Goal: Task Accomplishment & Management: Use online tool/utility

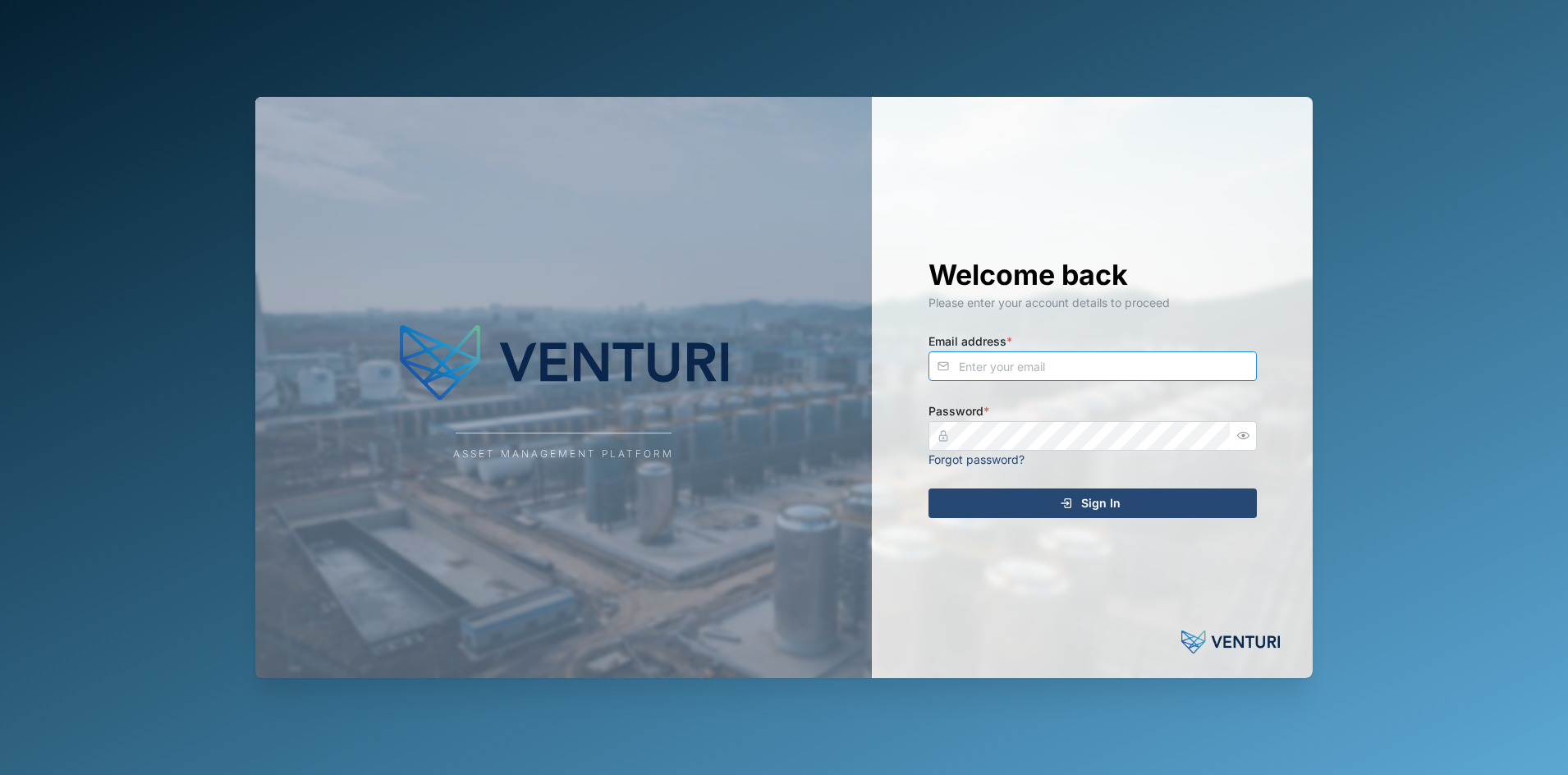
type input "[EMAIL_ADDRESS][DOMAIN_NAME]"
click at [1084, 493] on span "Sign In" at bounding box center [1101, 503] width 39 height 28
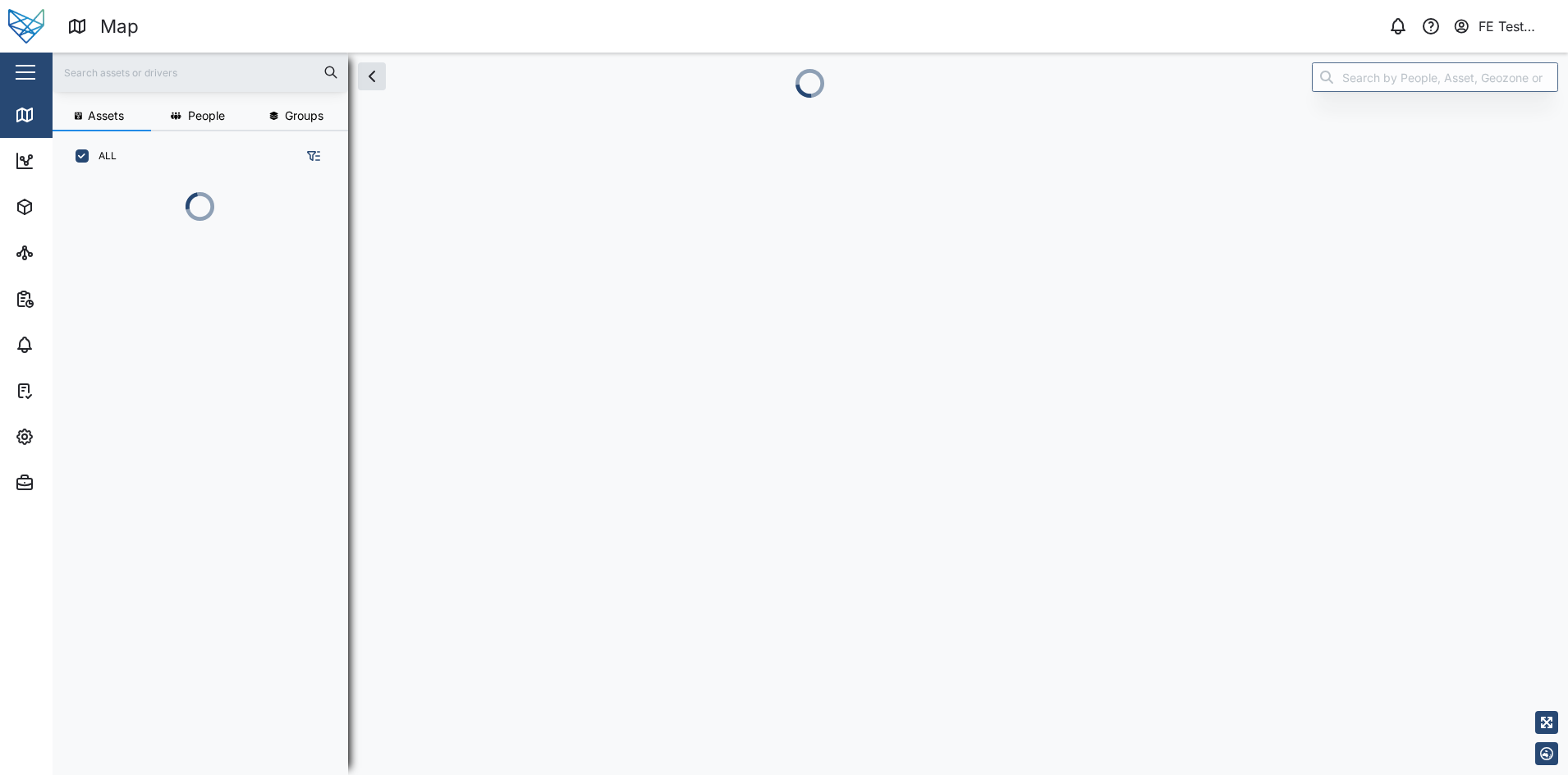
scroll to position [571, 254]
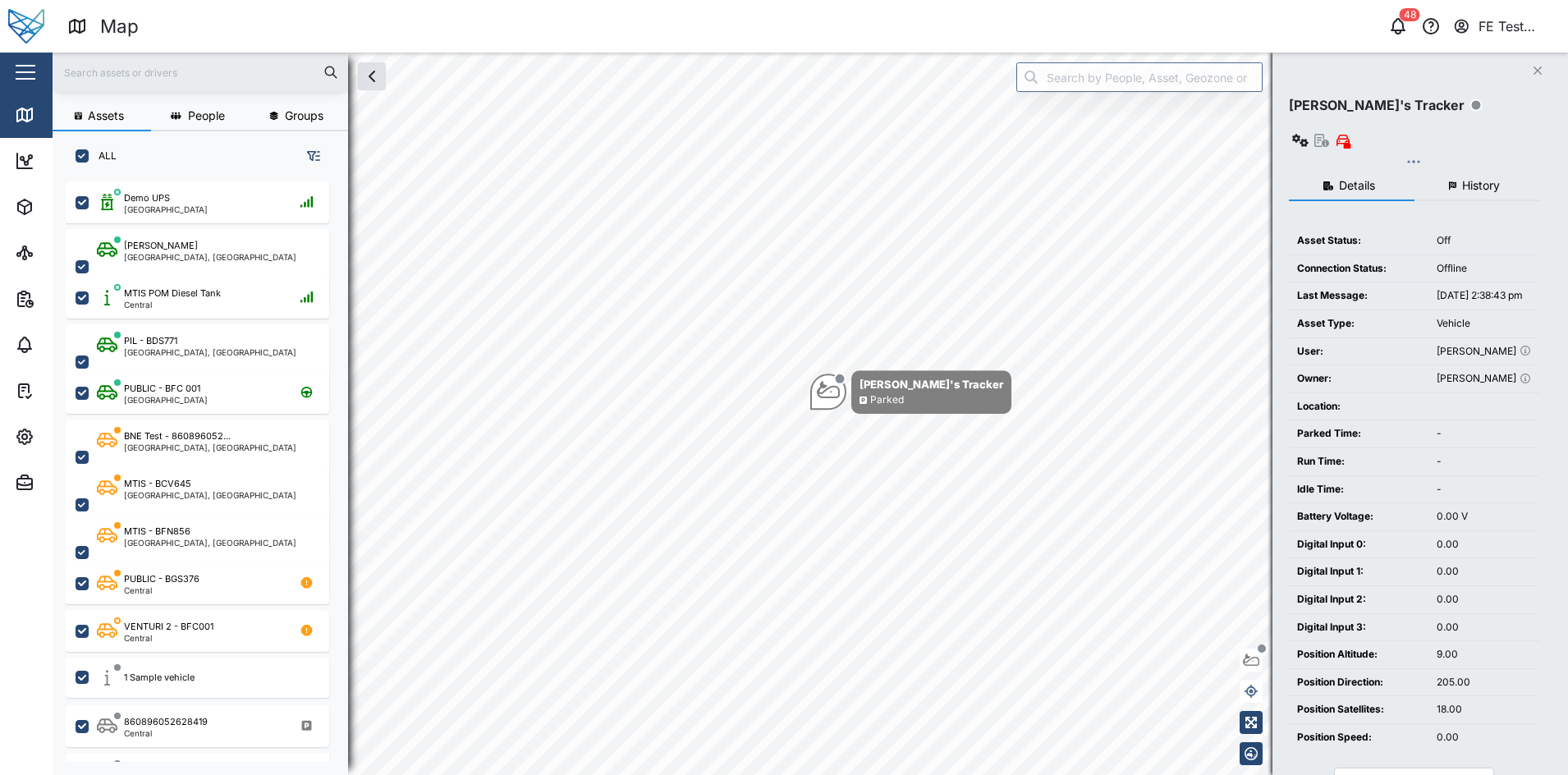
checkbox input "true"
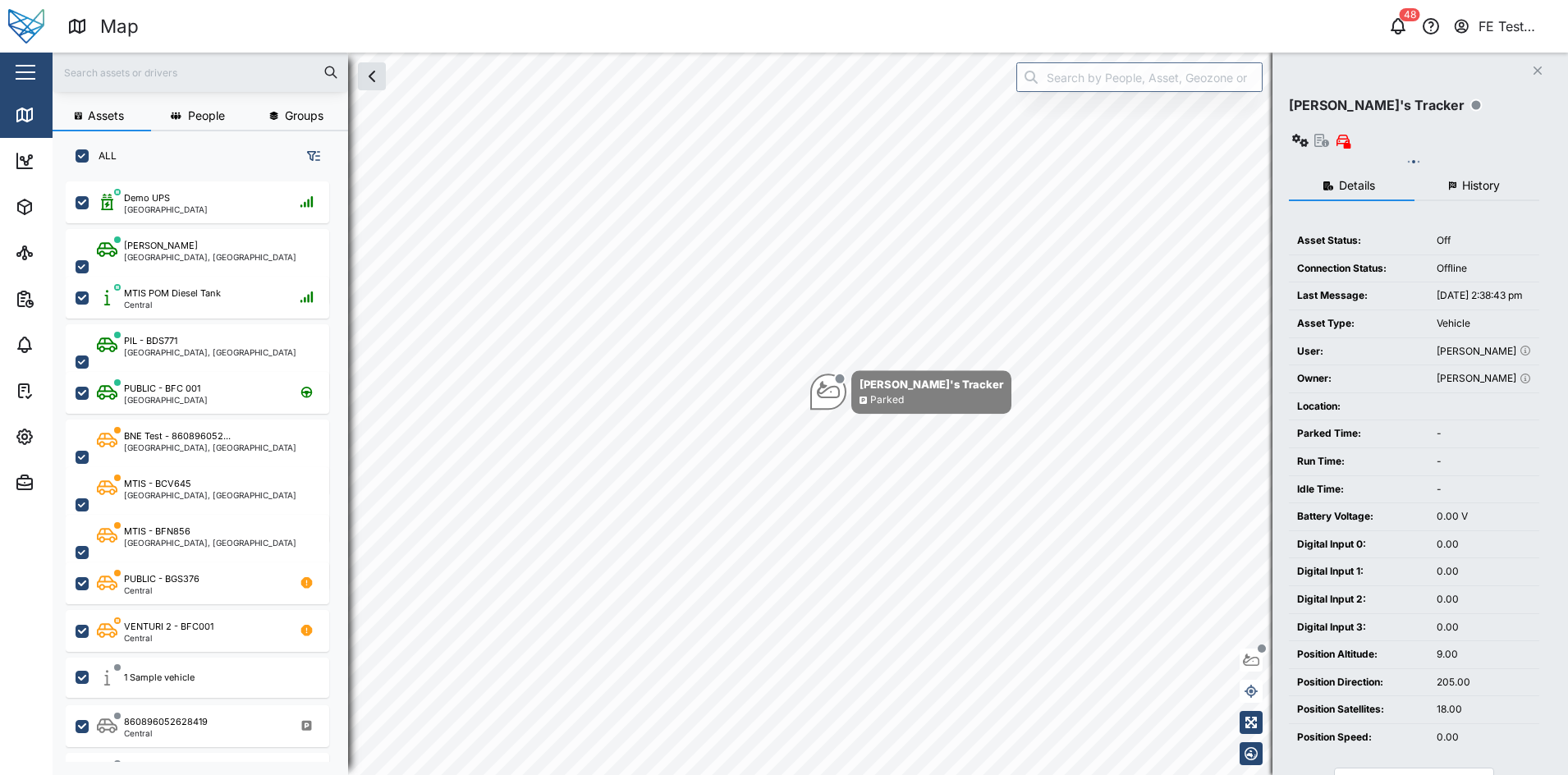
checkbox input "true"
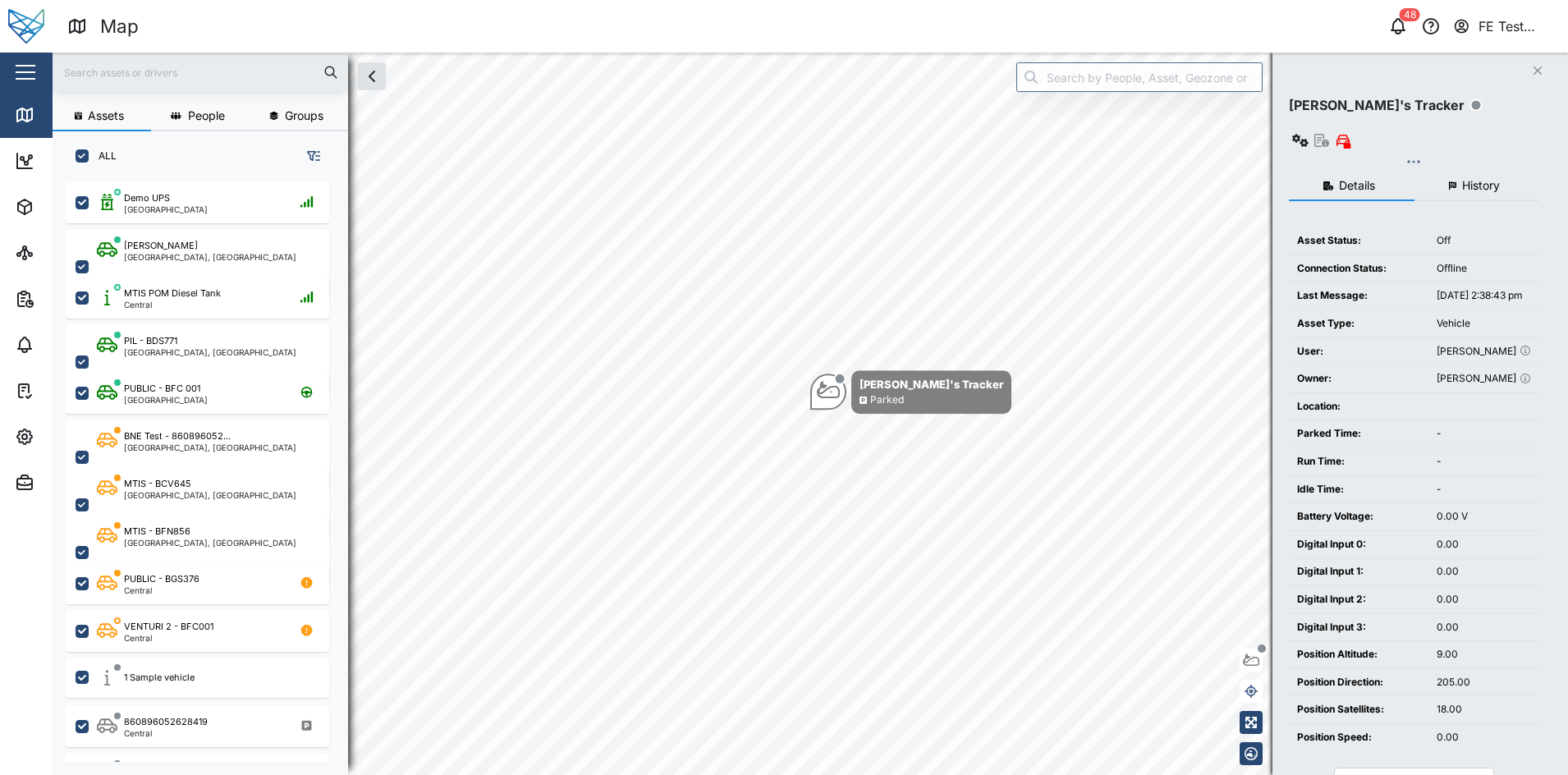
checkbox input "true"
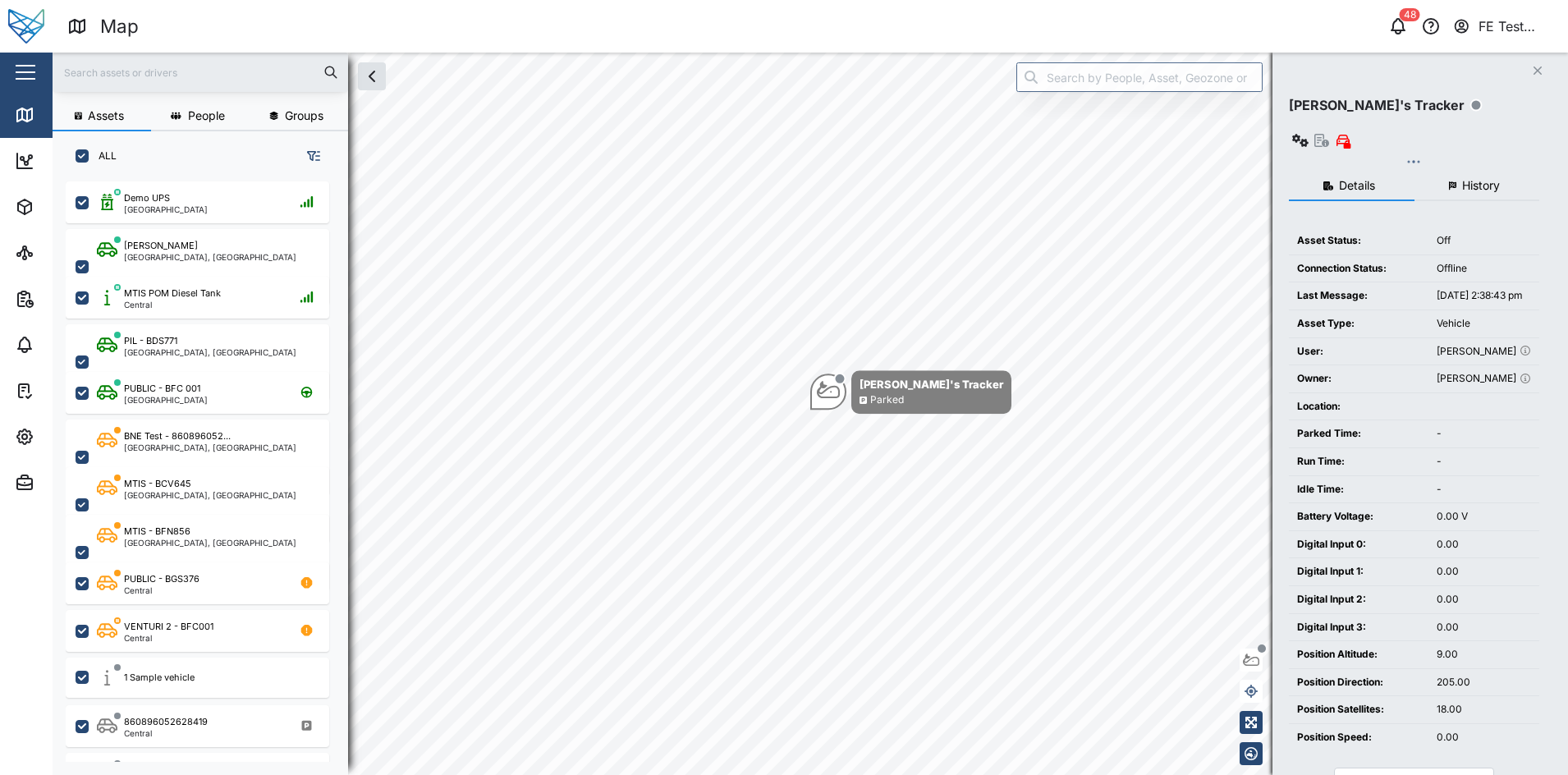
checkbox input "true"
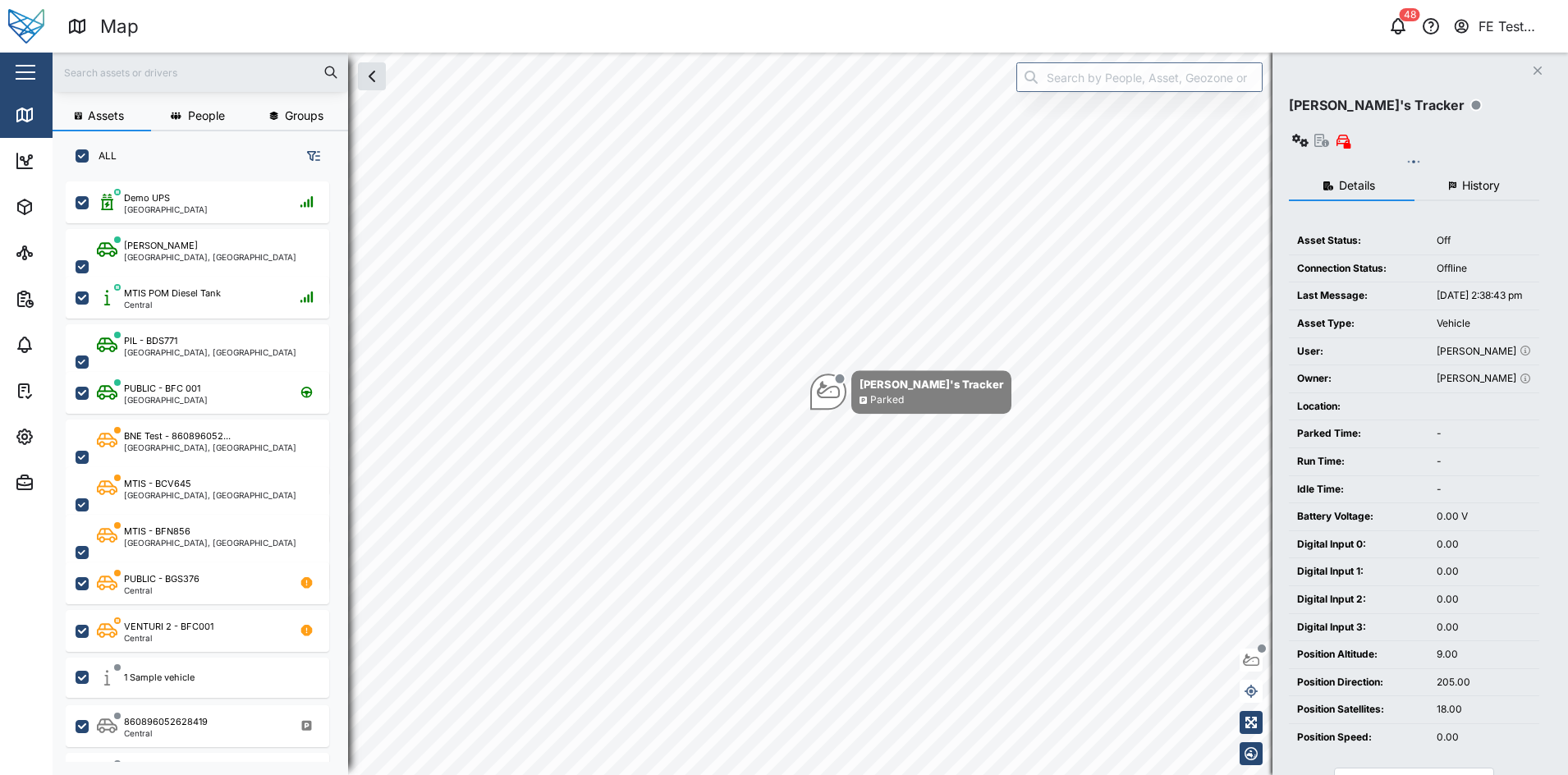
checkbox input "true"
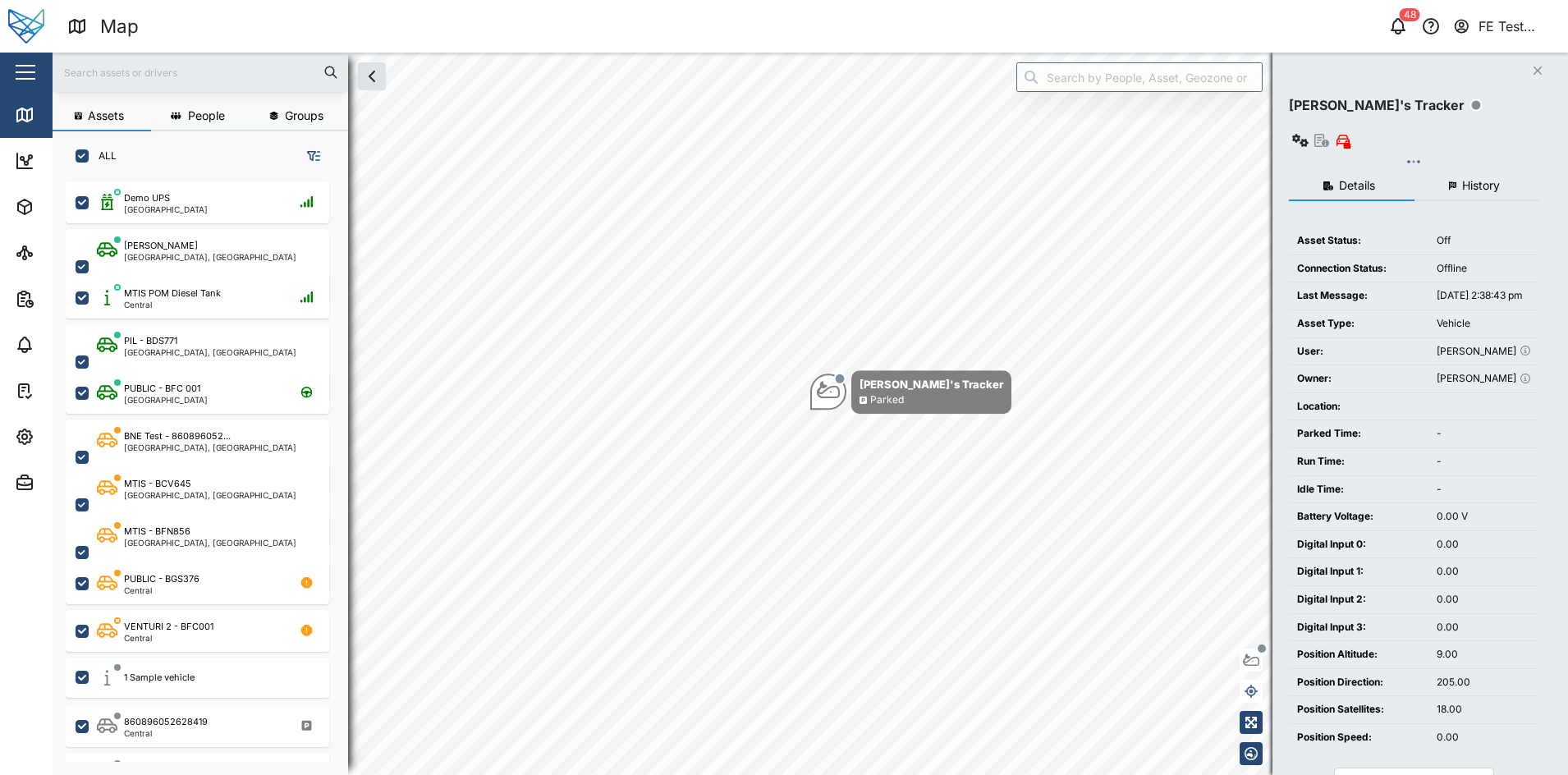
checkbox input "true"
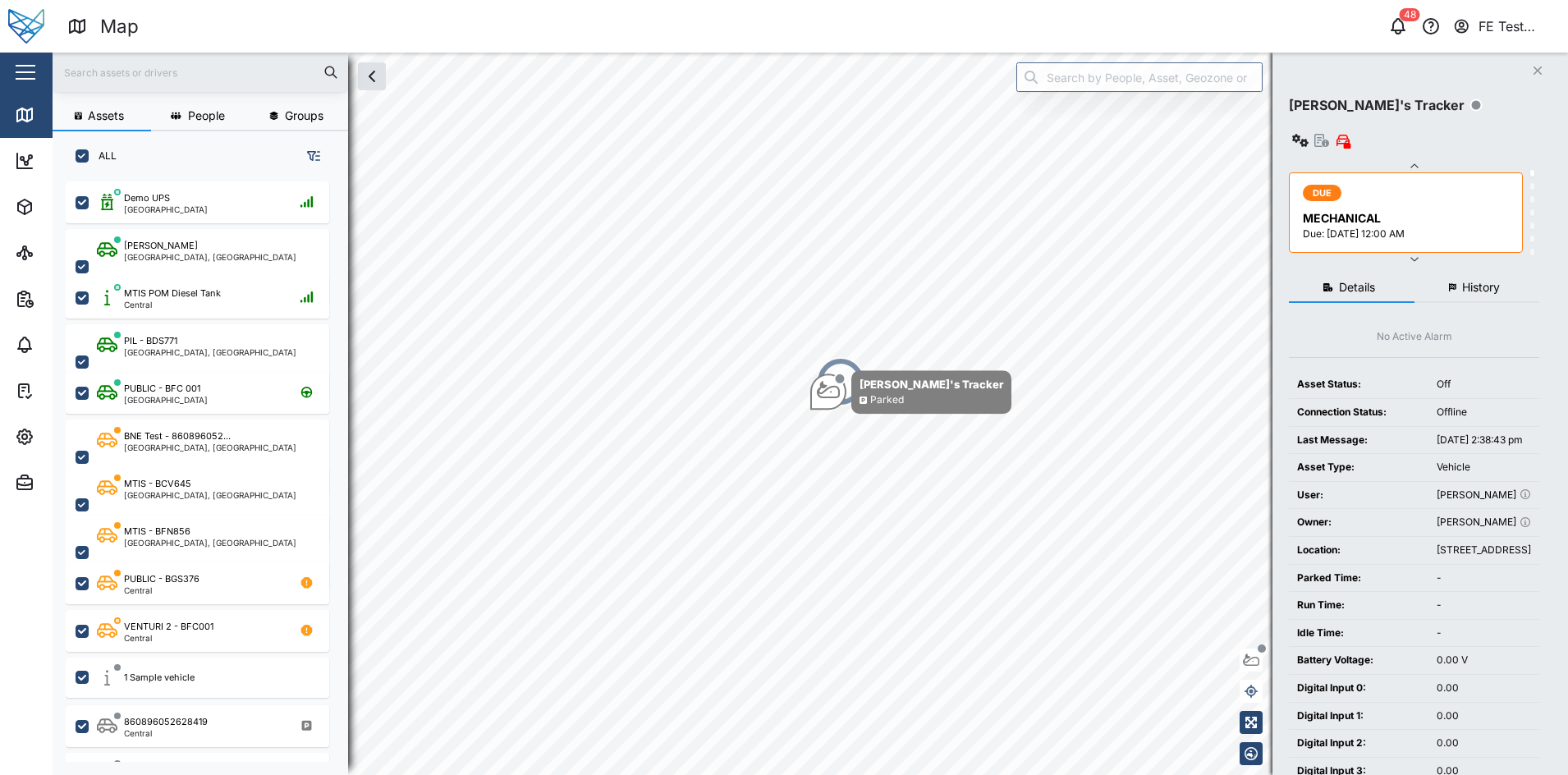
click at [36, 76] on button "button" at bounding box center [25, 71] width 28 height 28
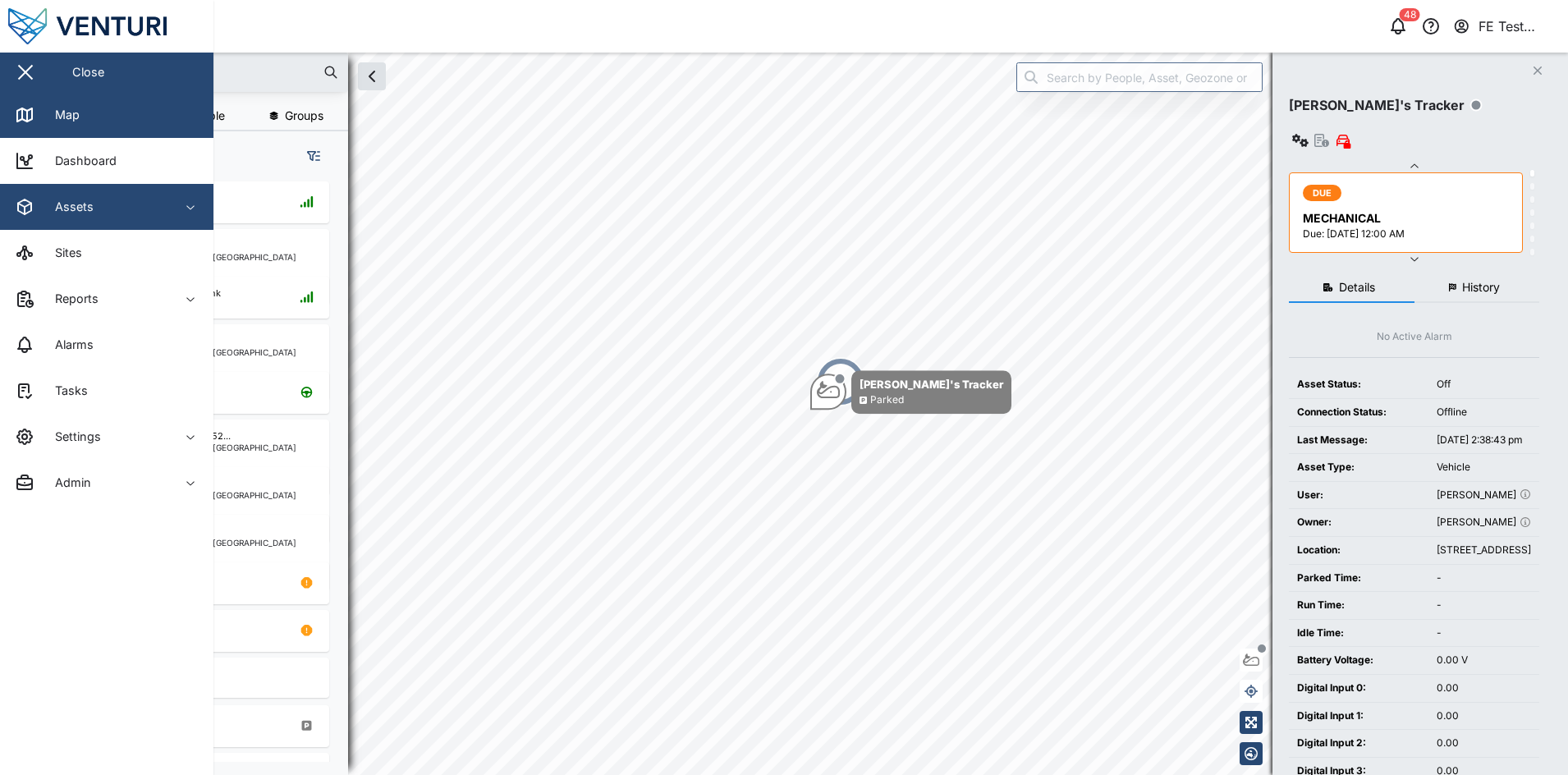
click at [113, 213] on div "Assets" at bounding box center [90, 207] width 150 height 19
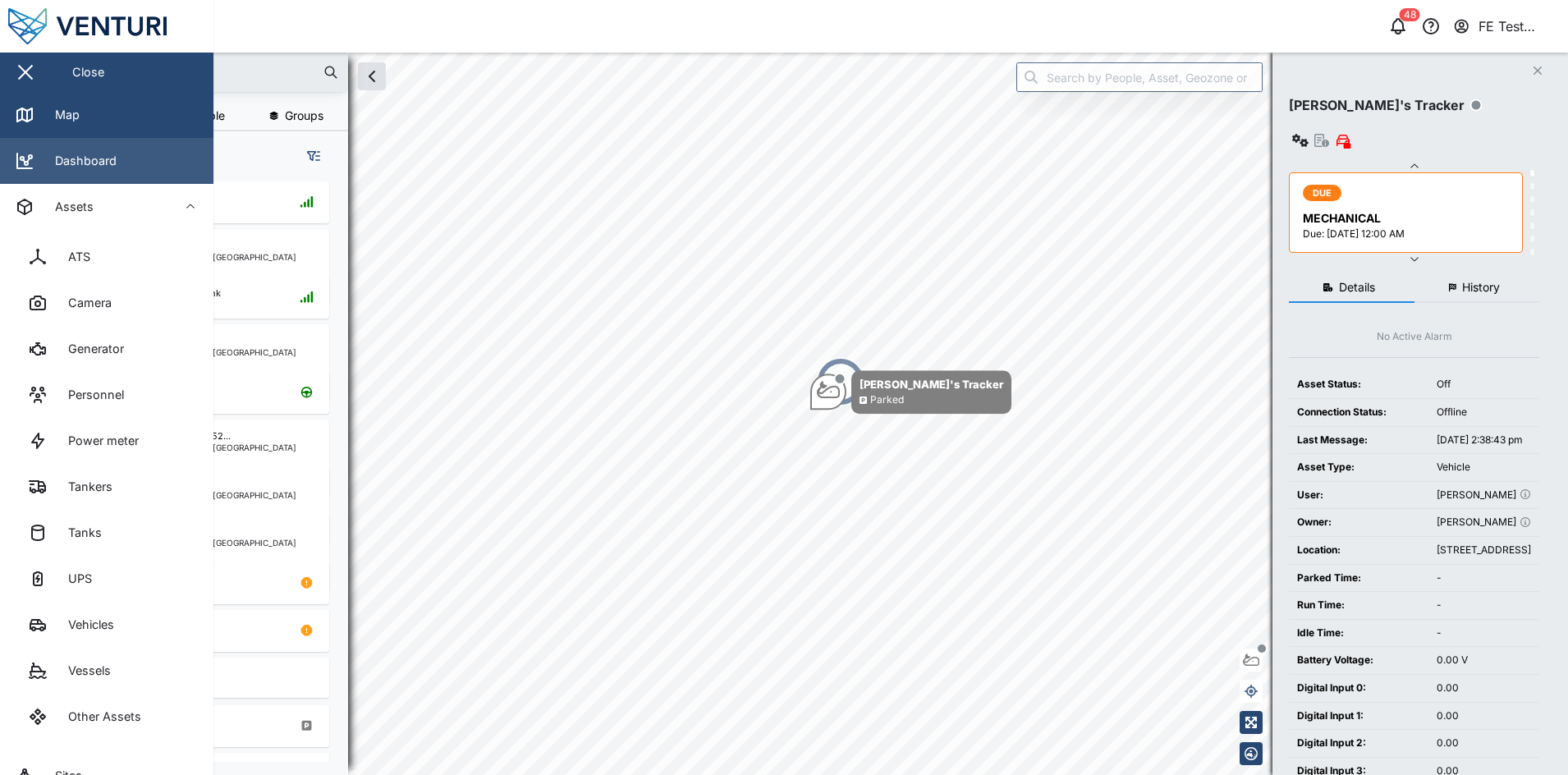
click at [129, 169] on link "Dashboard" at bounding box center [107, 161] width 213 height 46
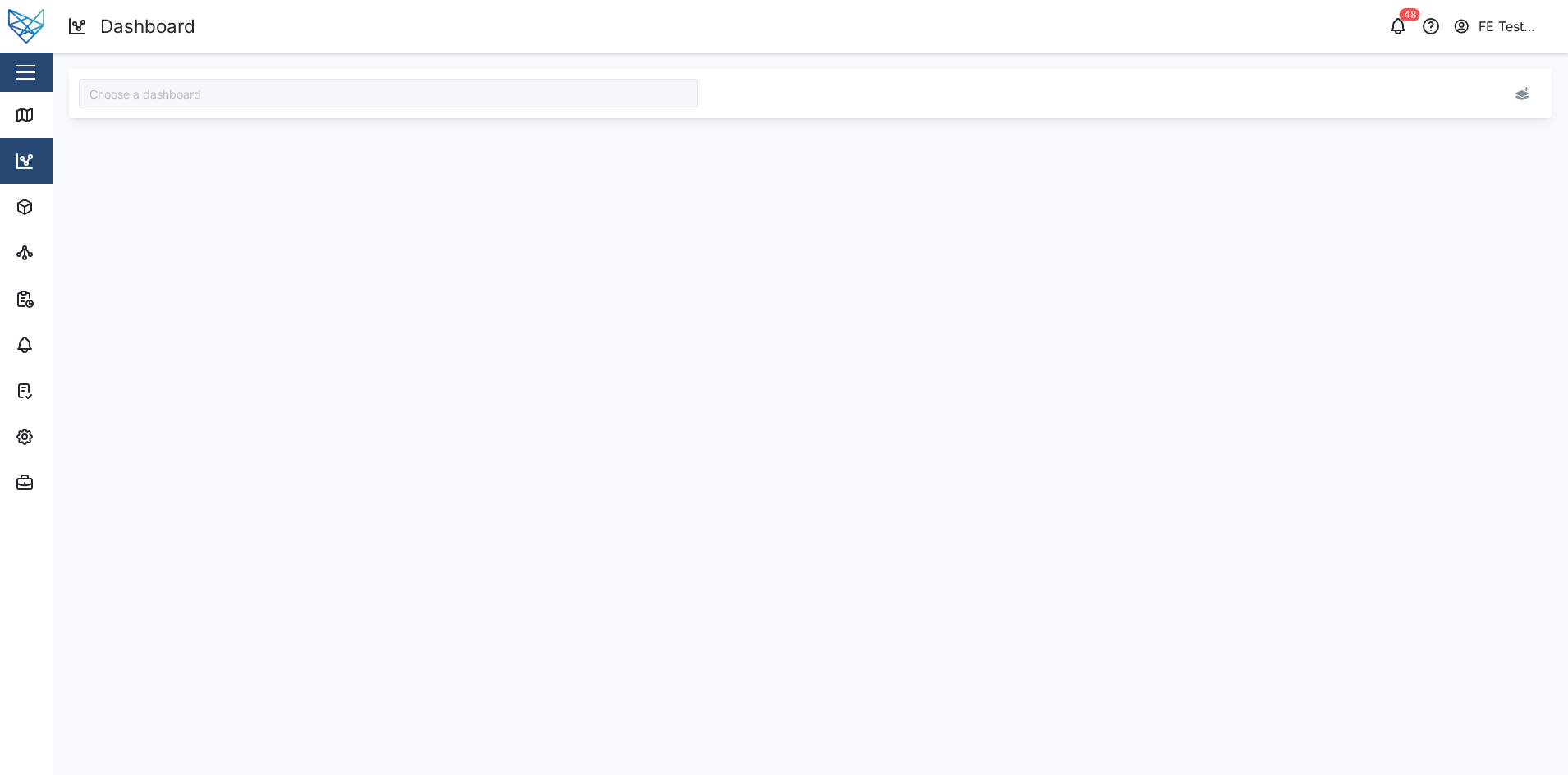
type input "Audit Dashboard"
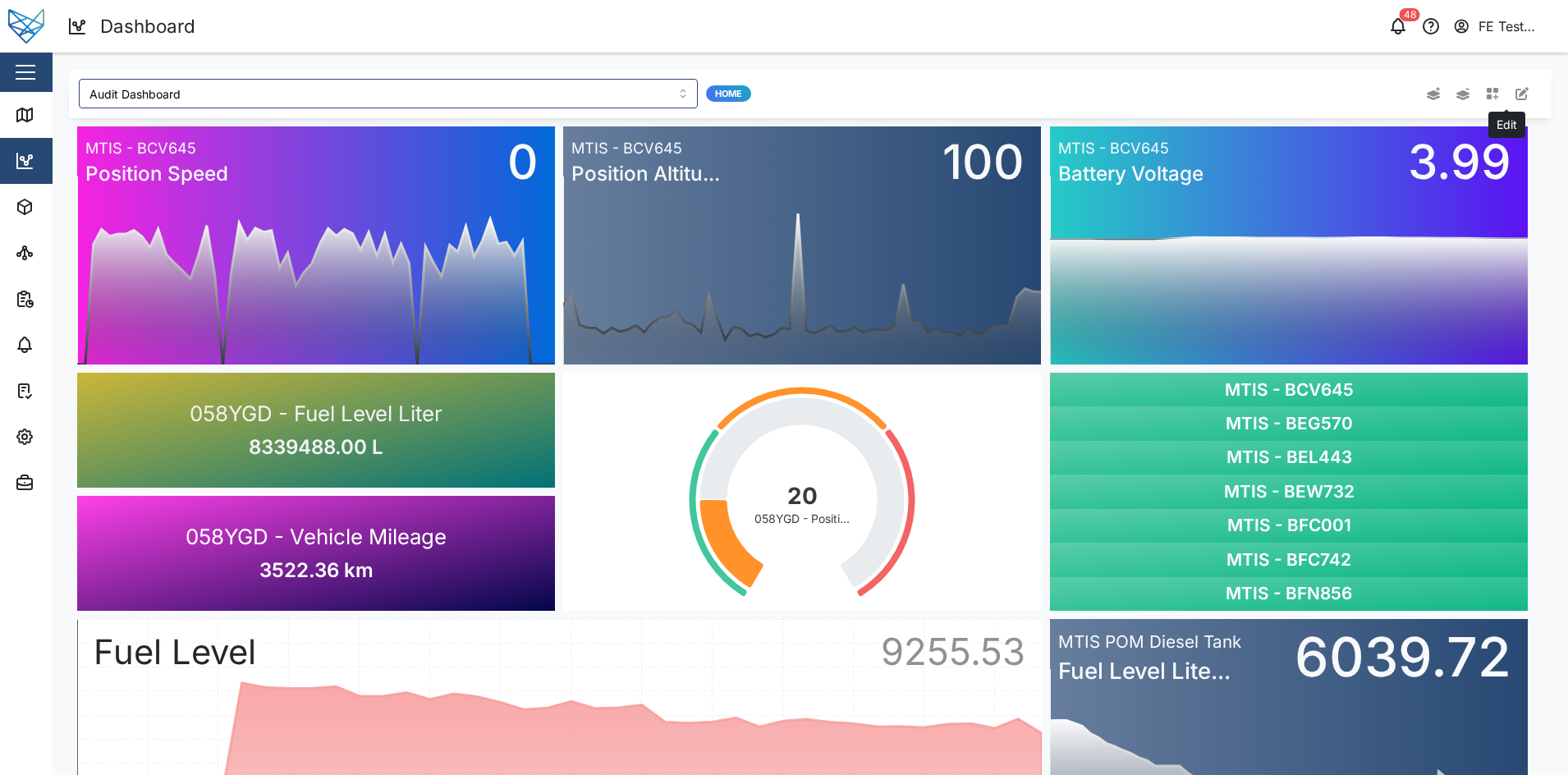
click at [1516, 94] on icon "button" at bounding box center [1523, 94] width 13 height 13
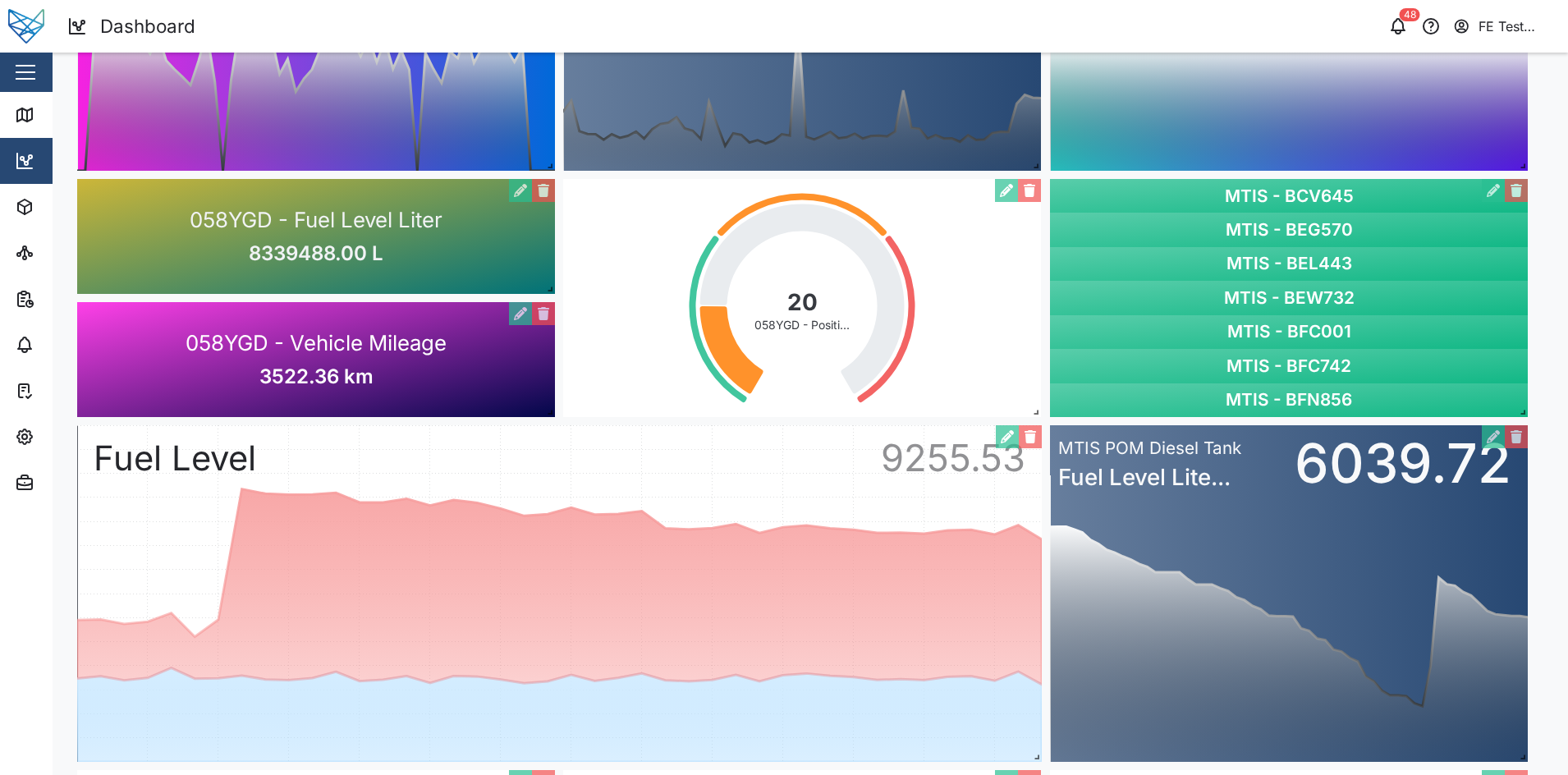
scroll to position [199, 0]
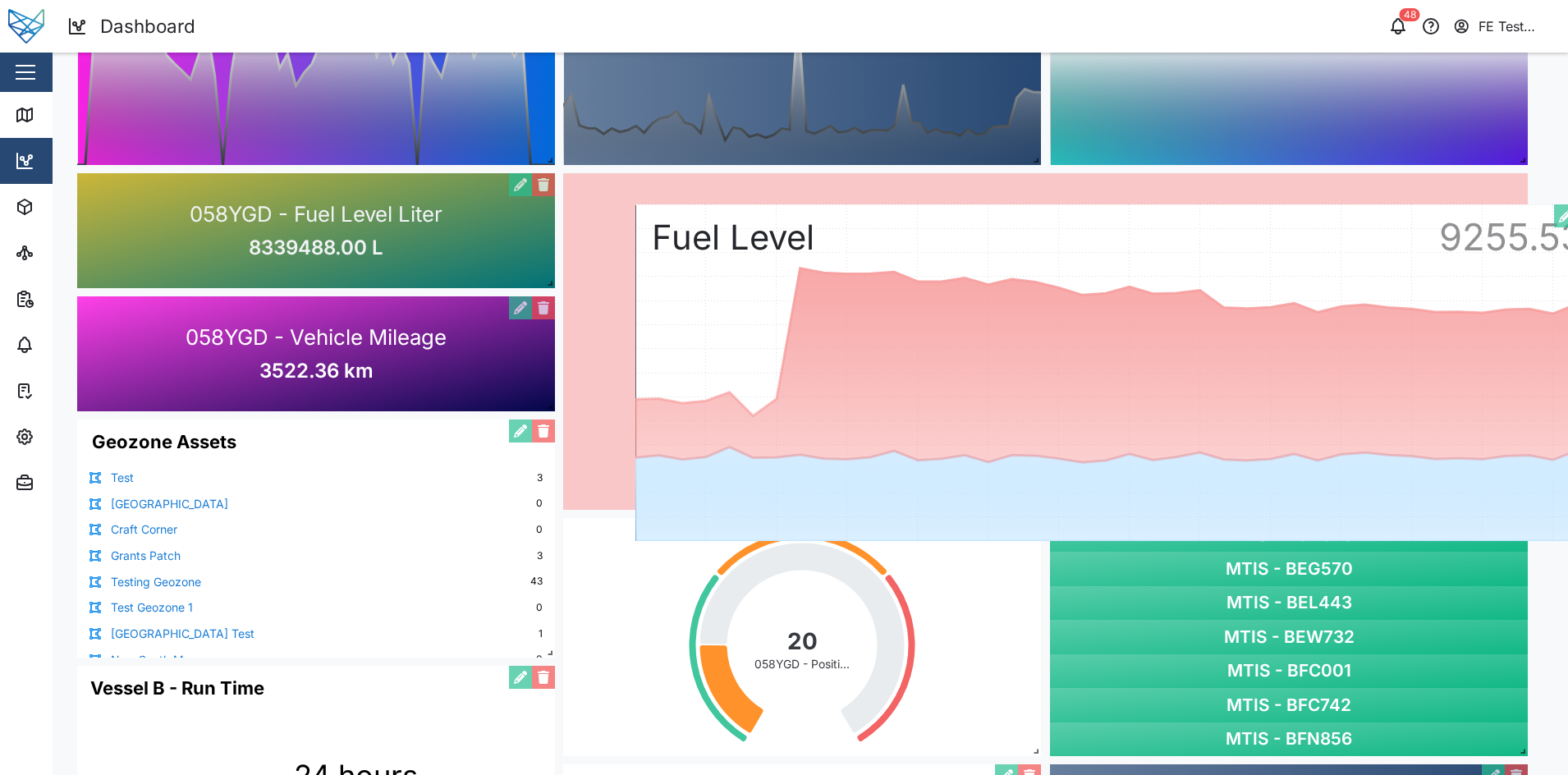
drag, startPoint x: 758, startPoint y: 514, endPoint x: 1313, endPoint y: 296, distance: 596.3
click at [1313, 296] on div "0 1K 2K 3K 4K 5K 6K 7K 8K 9K 10K 11K 12K 13K 14K 12 PM Tue 09 12 PM Wed 10 12 P…" at bounding box center [1118, 372] width 965 height 337
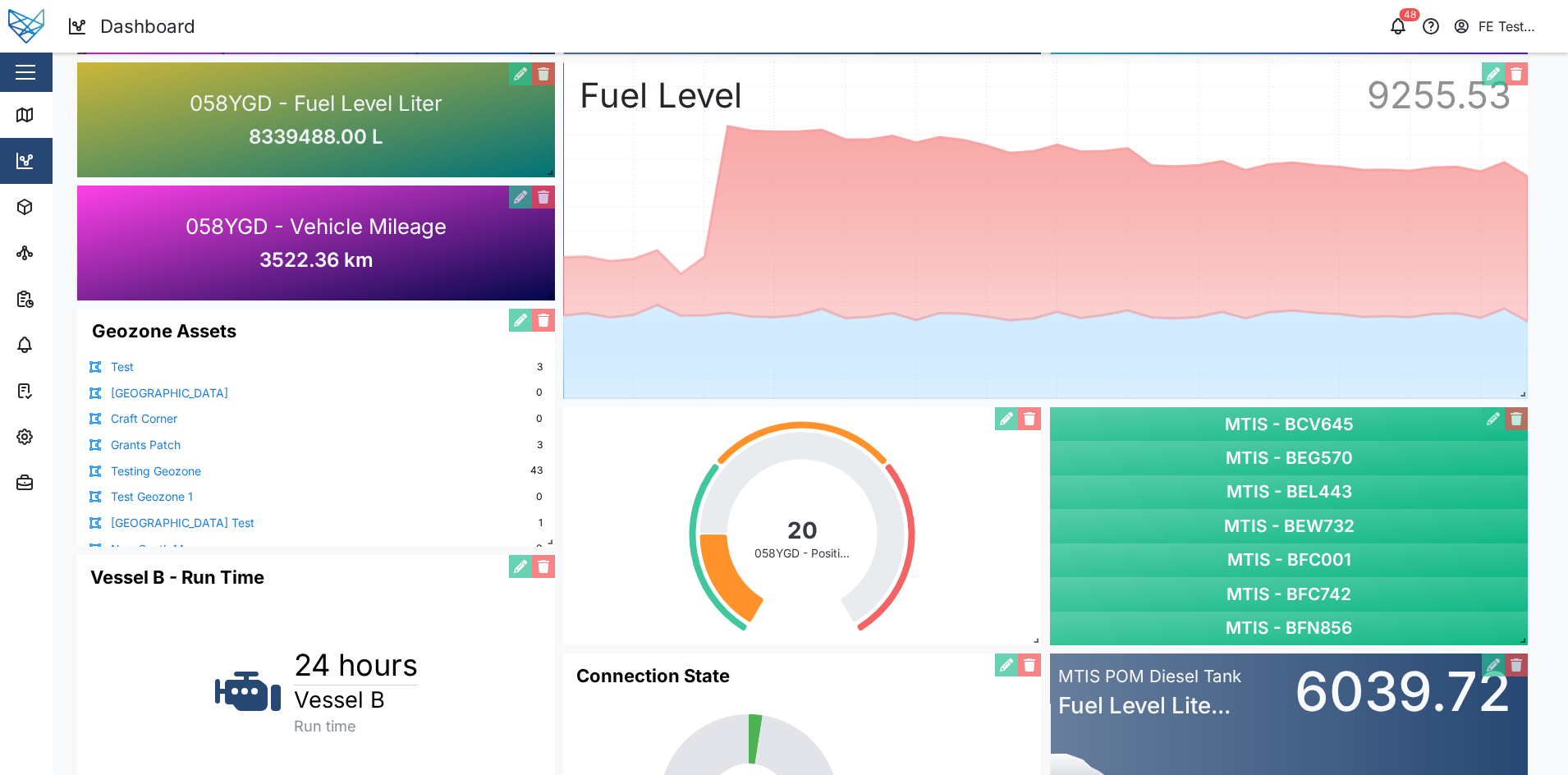
scroll to position [310, 0]
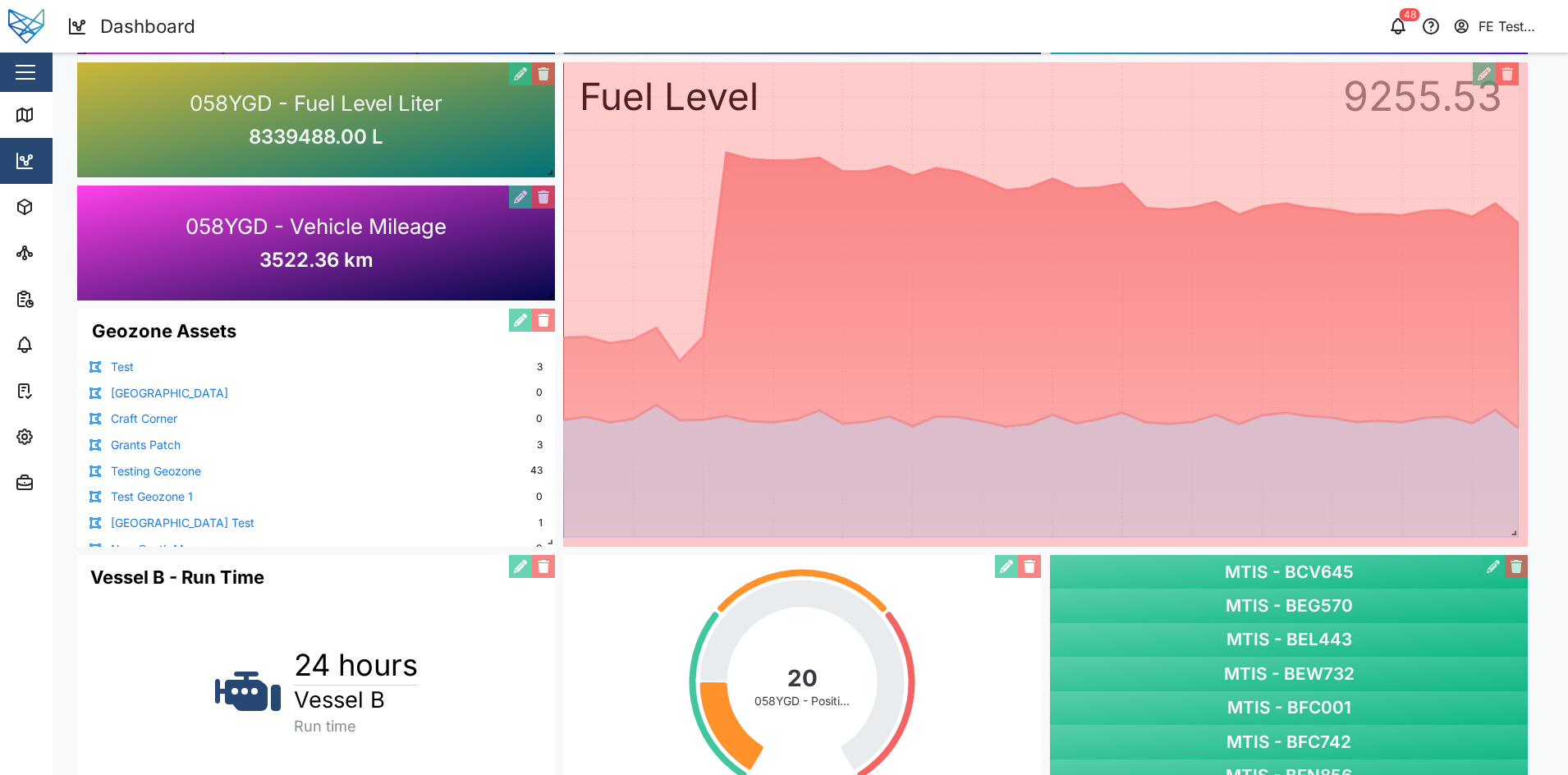
drag, startPoint x: 1525, startPoint y: 393, endPoint x: 1515, endPoint y: 531, distance: 138.4
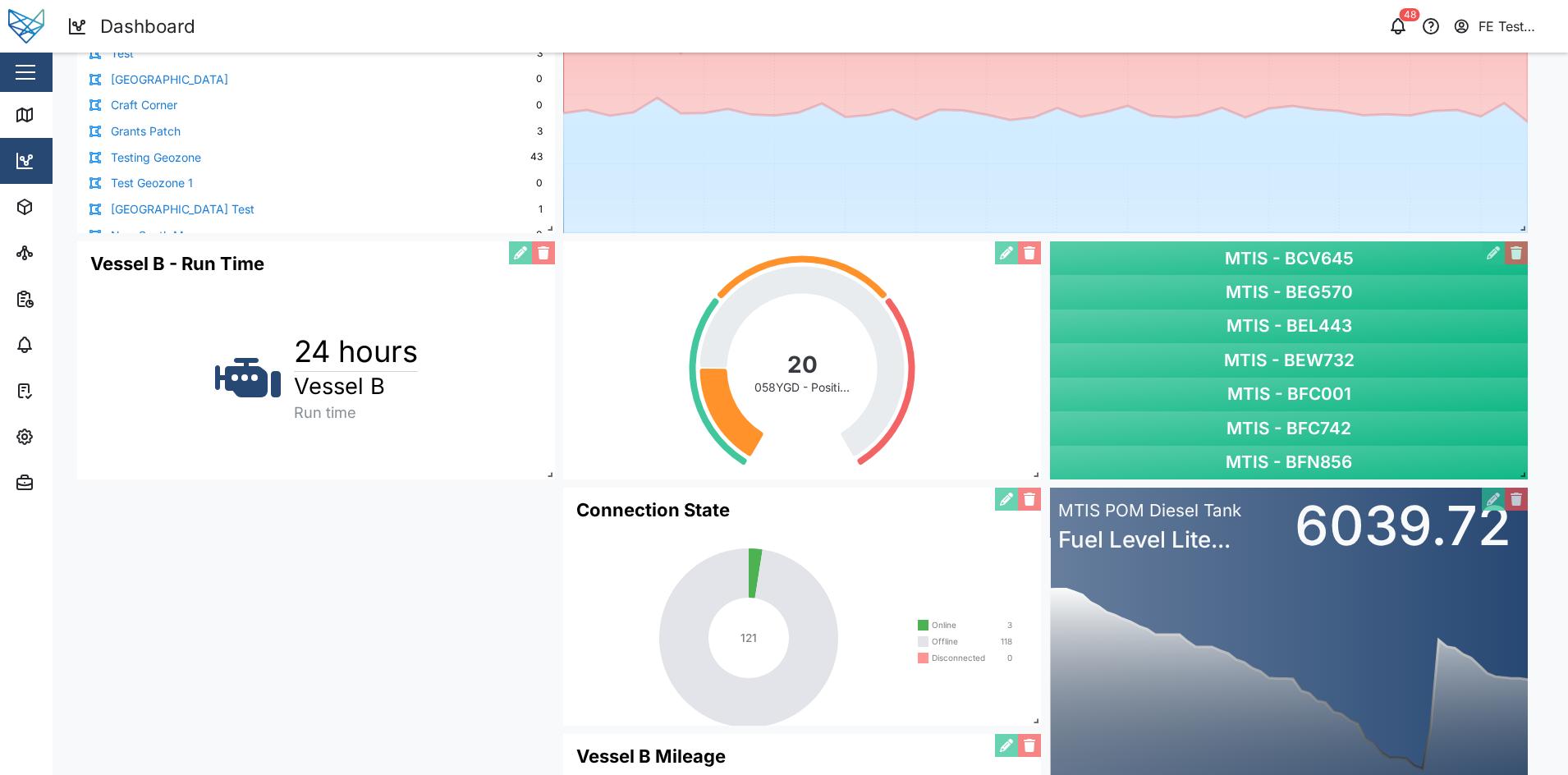
scroll to position [805, 0]
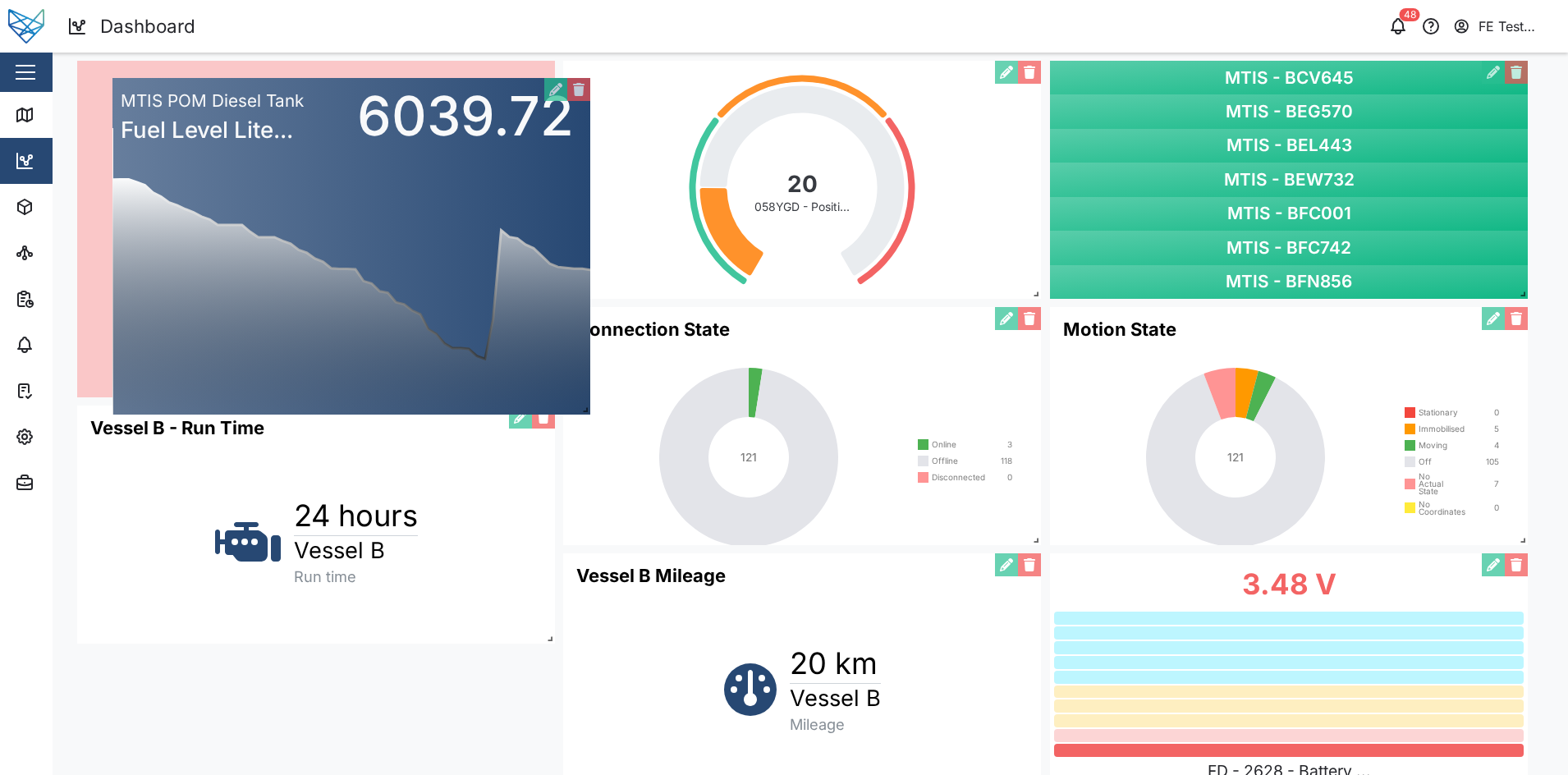
drag, startPoint x: 1244, startPoint y: 451, endPoint x: 307, endPoint y: 223, distance: 964.3
click at [307, 223] on div "0 1,000 2,000 3,000 4,000 5,000 6,000 7,000 8,000 9,000 10,000 11,000 12,000 [D…" at bounding box center [351, 246] width 478 height 337
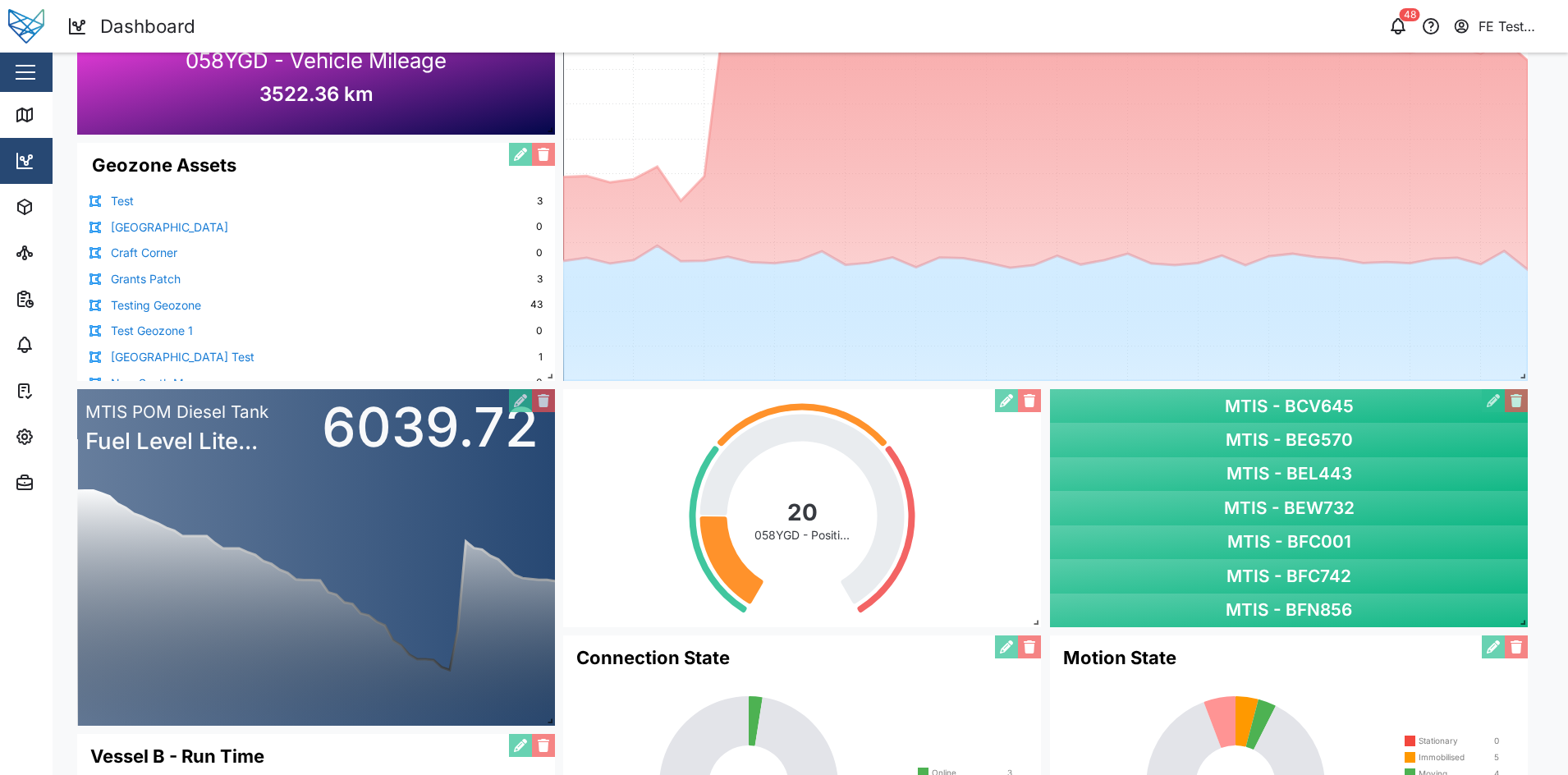
scroll to position [472, 0]
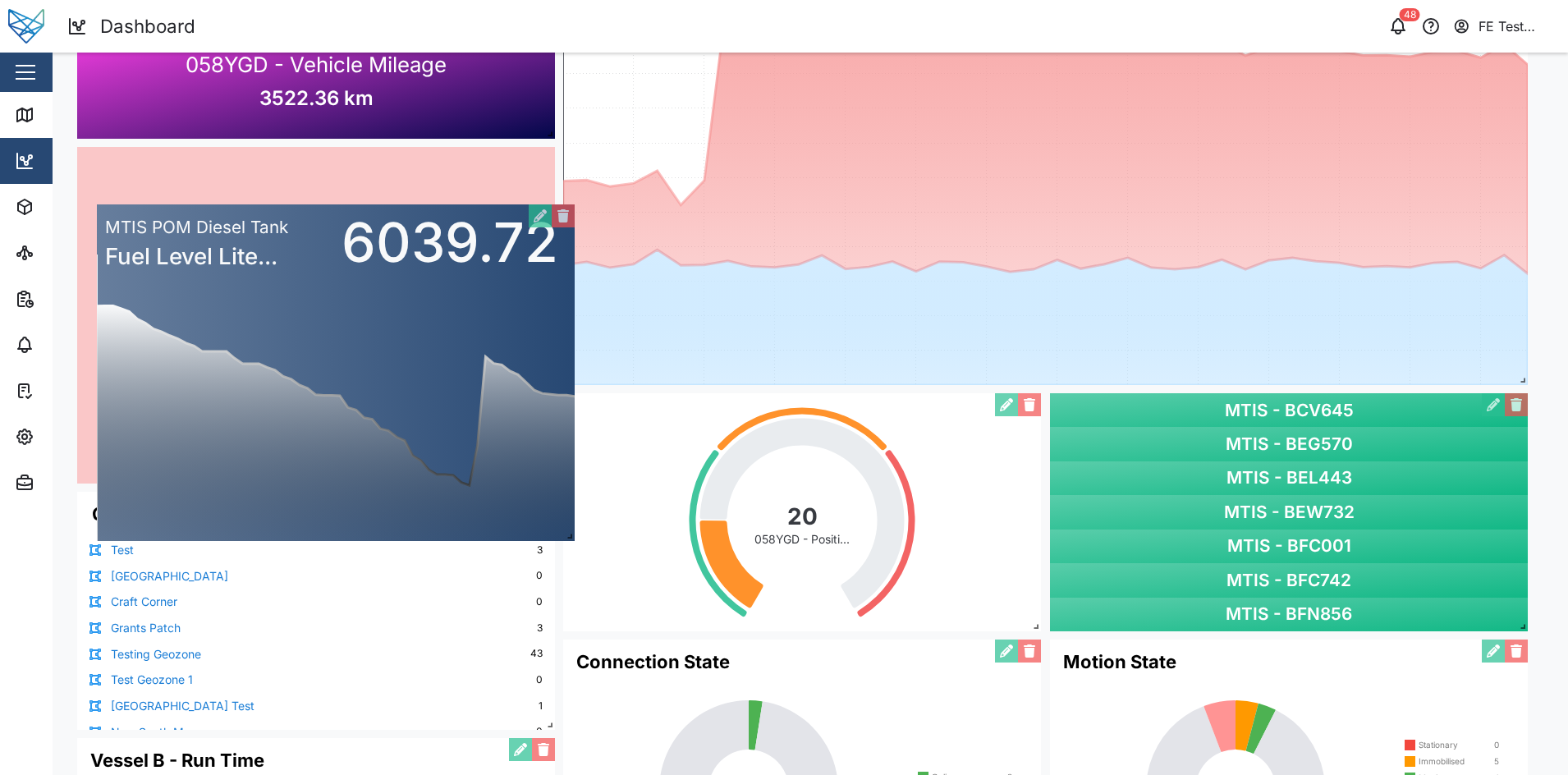
drag, startPoint x: 319, startPoint y: 571, endPoint x: 335, endPoint y: 375, distance: 196.7
click at [335, 375] on div "0 1,000 2,000 3,000 4,000 5,000 6,000 7,000 8,000 9,000 10,000 11,000 12,000 [D…" at bounding box center [335, 372] width 478 height 337
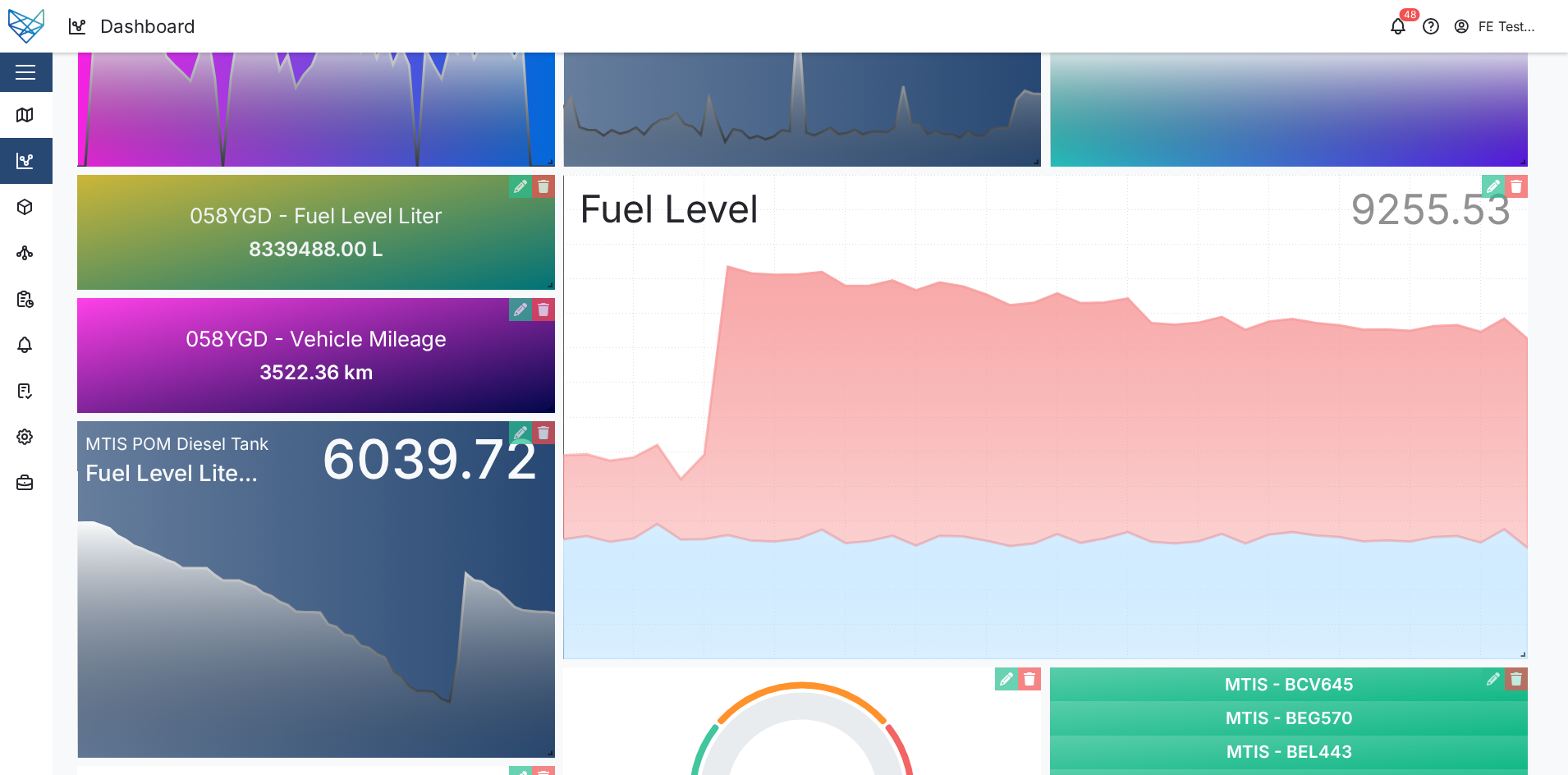
scroll to position [282, 0]
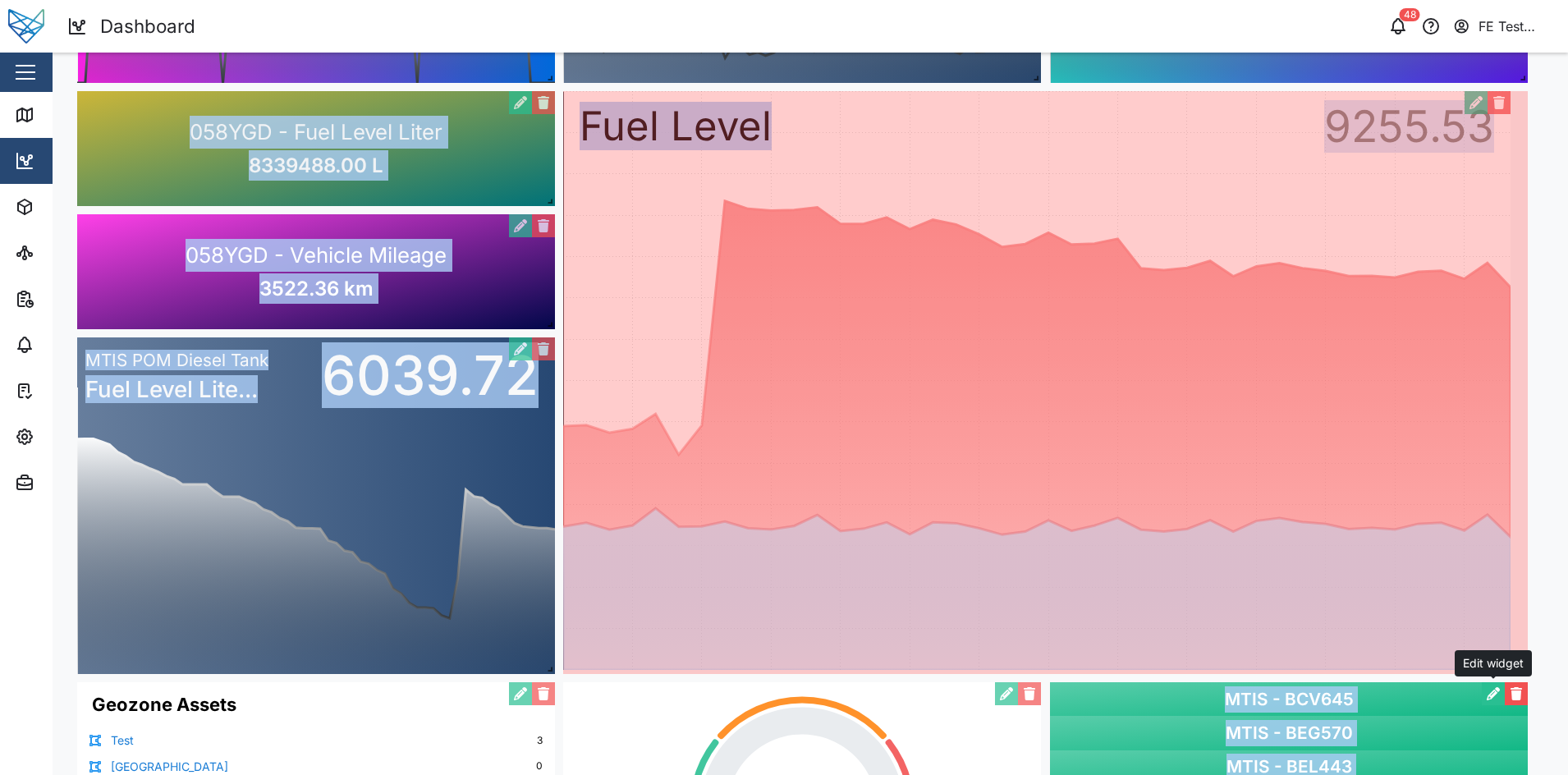
drag, startPoint x: 1522, startPoint y: 570, endPoint x: 1502, endPoint y: 688, distance: 119.7
click at [1502, 688] on div "Connection State 121 Online 3 Offline 118 Disconnected 0 Geozone Assets Test 3 …" at bounding box center [810, 630] width 1483 height 1585
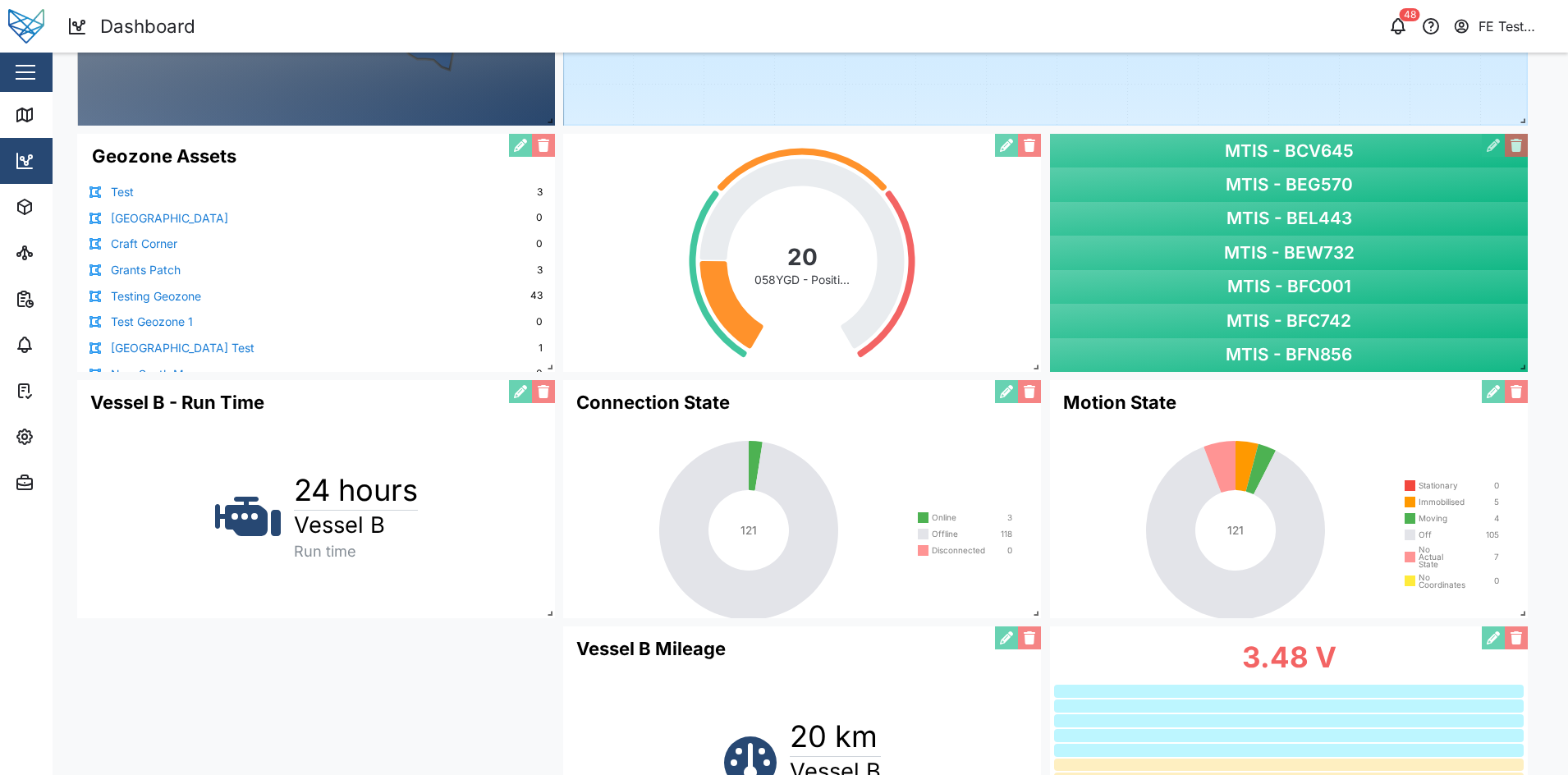
scroll to position [832, 0]
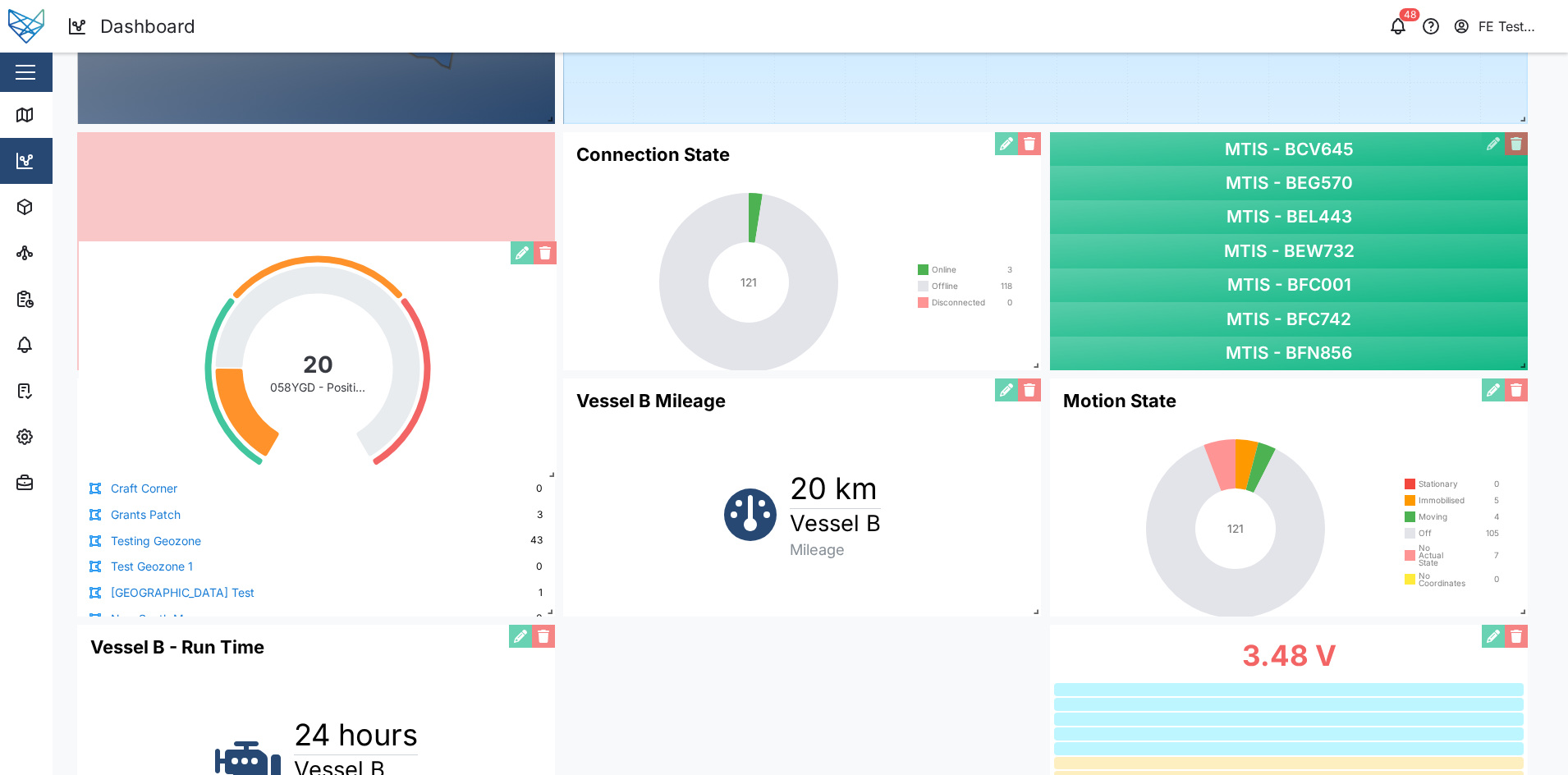
drag, startPoint x: 734, startPoint y: 270, endPoint x: 242, endPoint y: 375, distance: 503.1
click at [242, 375] on div "20 058YGD - Position Satellites 058YGD - Positi..." at bounding box center [318, 360] width 478 height 238
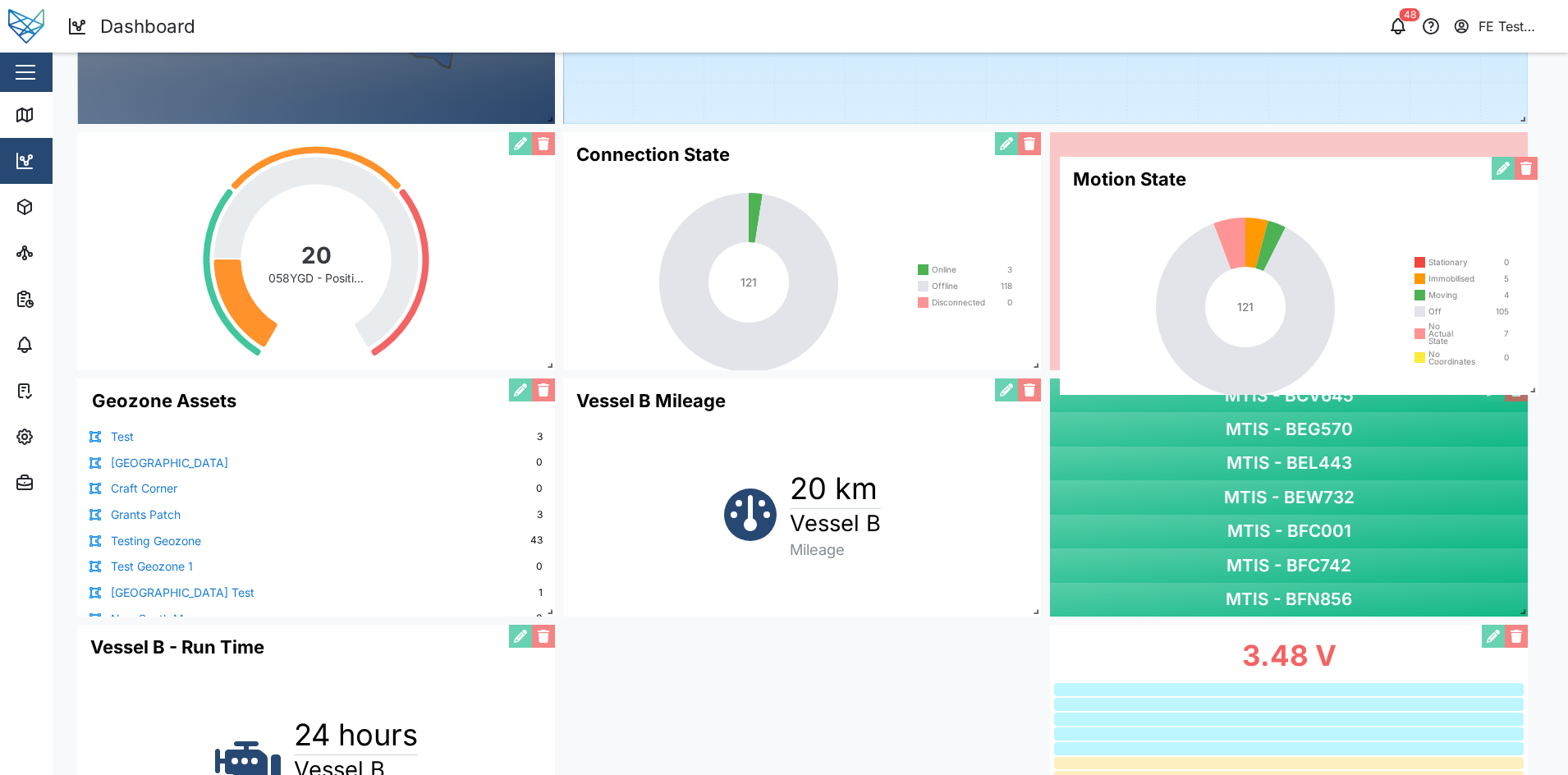
drag, startPoint x: 1128, startPoint y: 521, endPoint x: 1135, endPoint y: 299, distance: 222.1
click at [1135, 299] on div "Motion State 121 Stationary 0 Immobilised 5 Moving 4 Off 105 No Actual State 7 …" at bounding box center [1298, 276] width 478 height 238
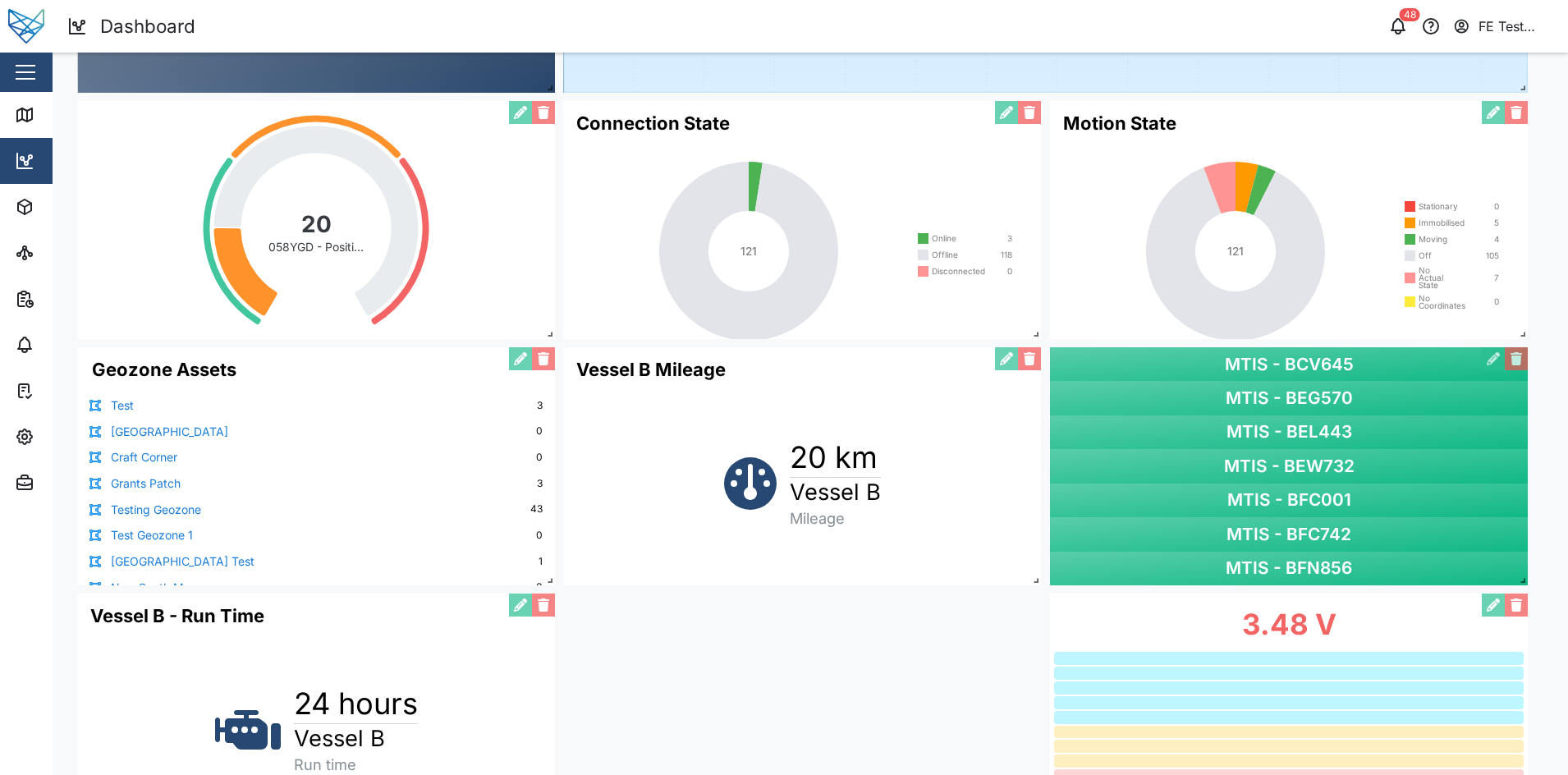
scroll to position [945, 0]
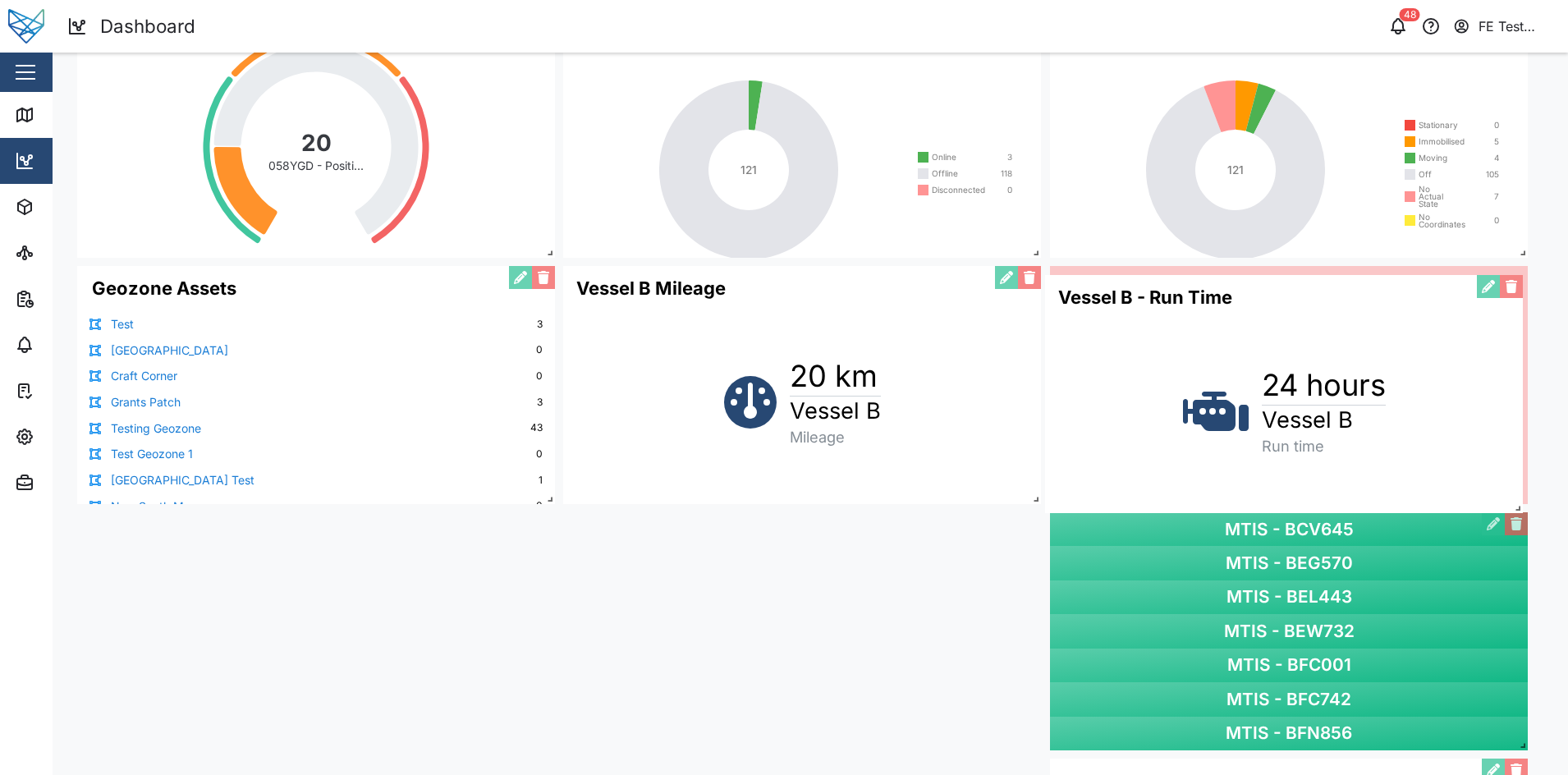
drag, startPoint x: 436, startPoint y: 592, endPoint x: 1406, endPoint y: 353, distance: 999.0
click at [1406, 353] on div "Vessel B - Run Time 24 hours Vessel B Run time" at bounding box center [1284, 393] width 478 height 238
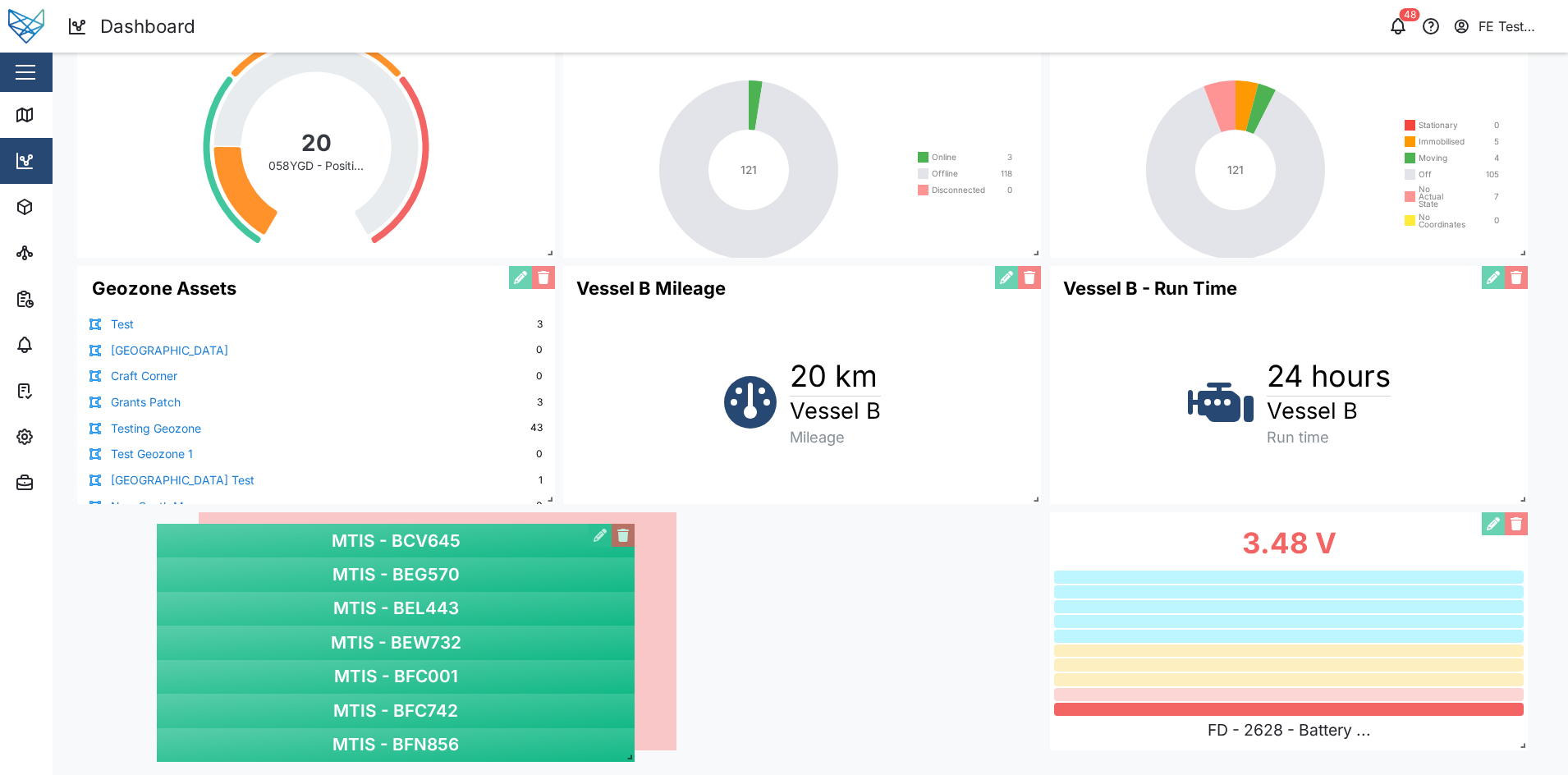
drag, startPoint x: 1206, startPoint y: 434, endPoint x: 313, endPoint y: 694, distance: 930.1
click at [313, 694] on div "MTIS - BCV645 MTIS - BEG570 MTIS - BEL443 MTIS - BEW732 MTIS - BFC001 MTIS - BF…" at bounding box center [396, 642] width 478 height 238
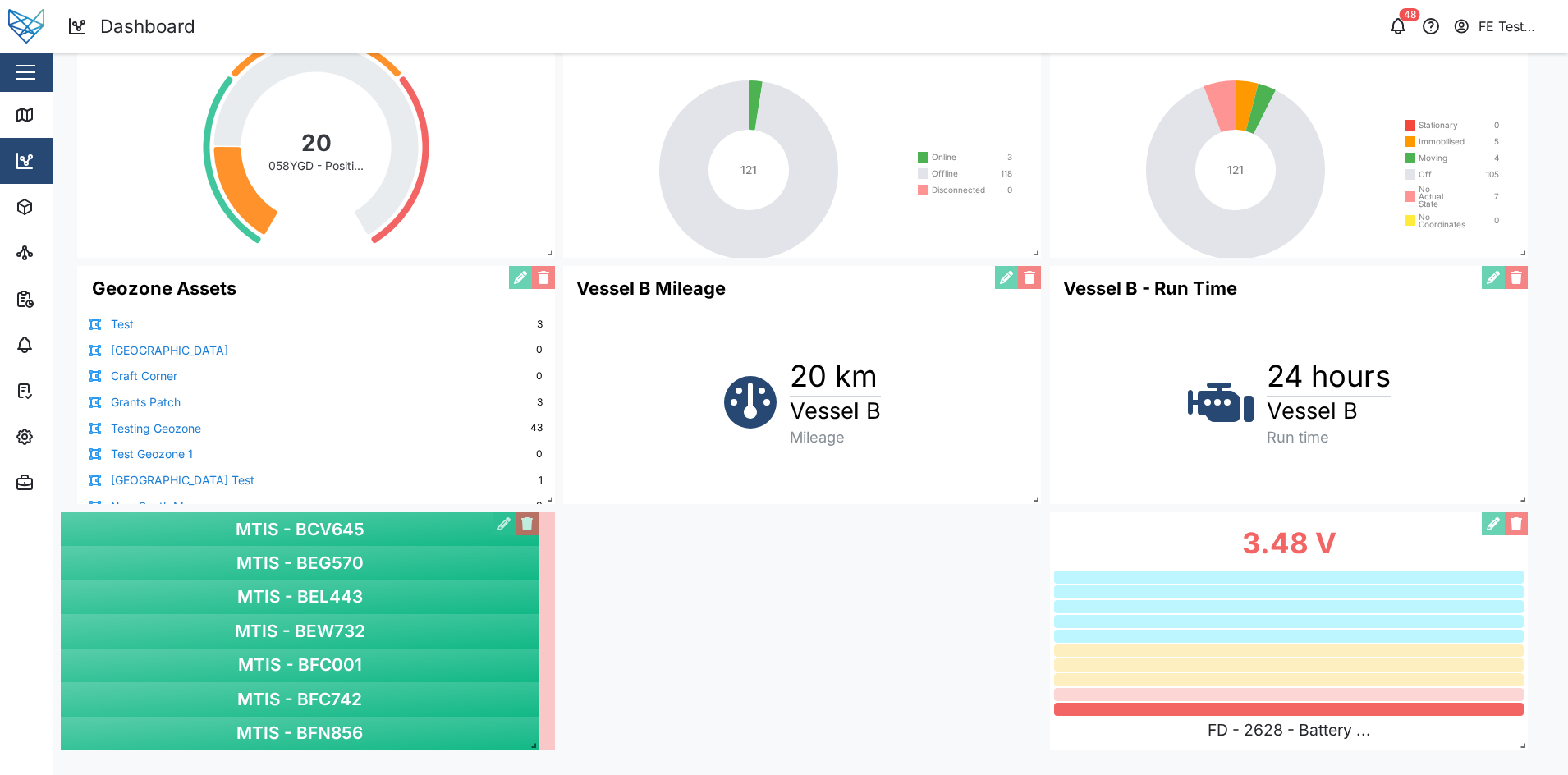
drag, startPoint x: 411, startPoint y: 662, endPoint x: 272, endPoint y: 662, distance: 139.0
click at [272, 662] on div "MTIS - BCV645 MTIS - BEG570 MTIS - BEL443 MTIS - BEW732 MTIS - BFC001 MTIS - BF…" at bounding box center [299, 631] width 478 height 238
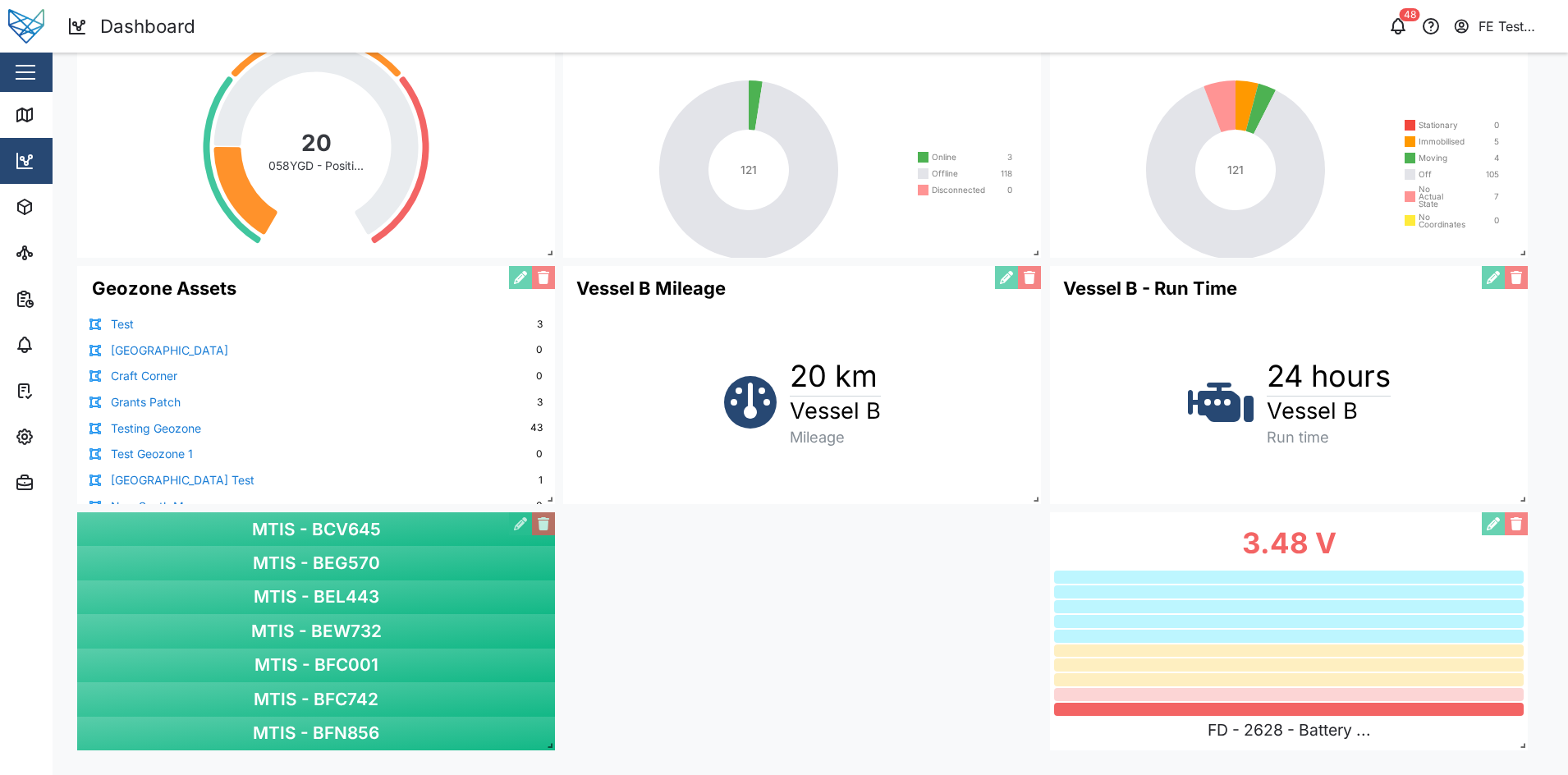
drag, startPoint x: 550, startPoint y: 751, endPoint x: 883, endPoint y: 723, distance: 334.2
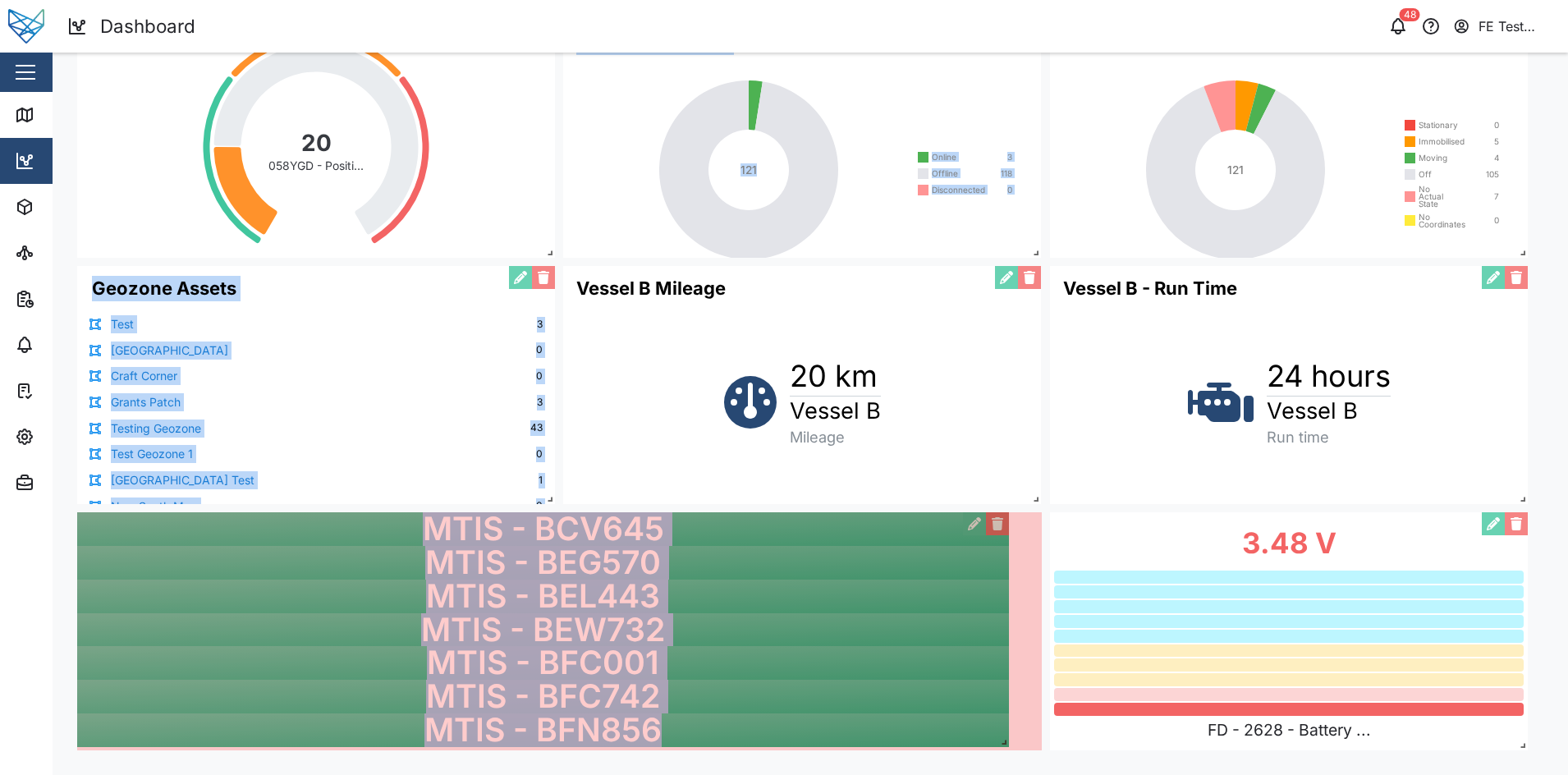
drag, startPoint x: 555, startPoint y: 748, endPoint x: 1050, endPoint y: 748, distance: 495.0
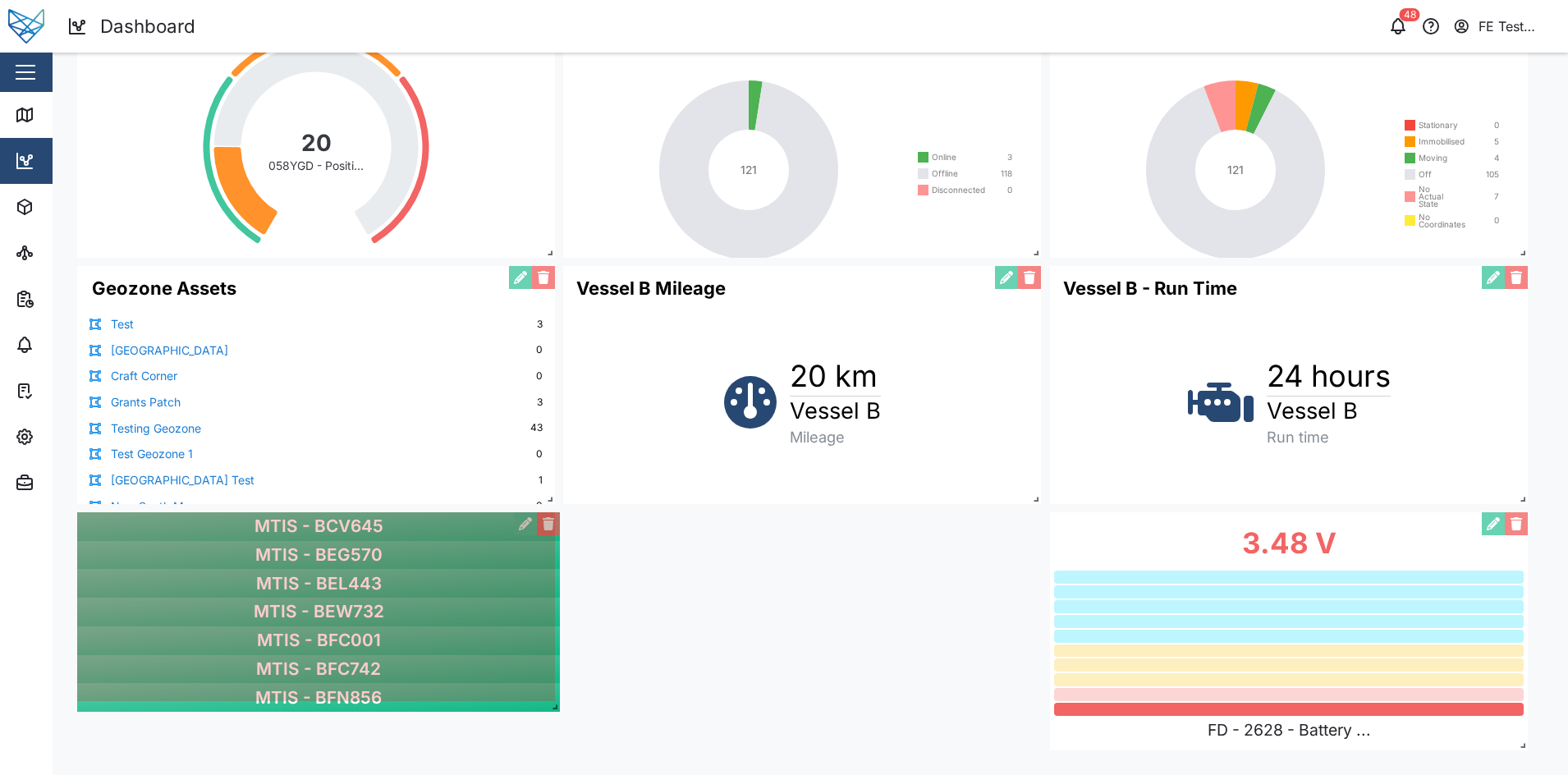
drag, startPoint x: 1033, startPoint y: 742, endPoint x: 551, endPoint y: 703, distance: 483.6
click at [551, 703] on span at bounding box center [552, 704] width 17 height 17
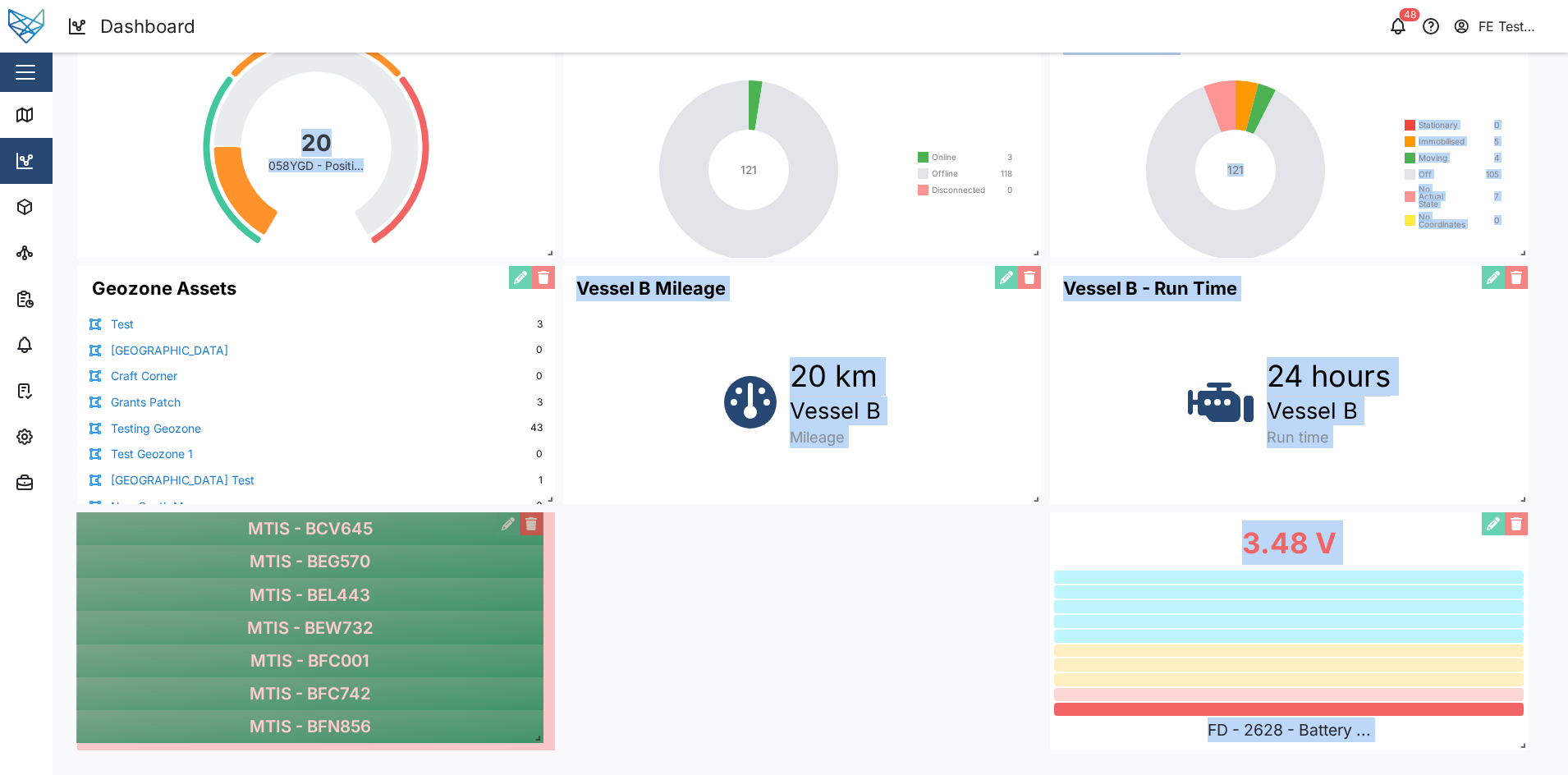
drag, startPoint x: 550, startPoint y: 700, endPoint x: 538, endPoint y: 741, distance: 42.7
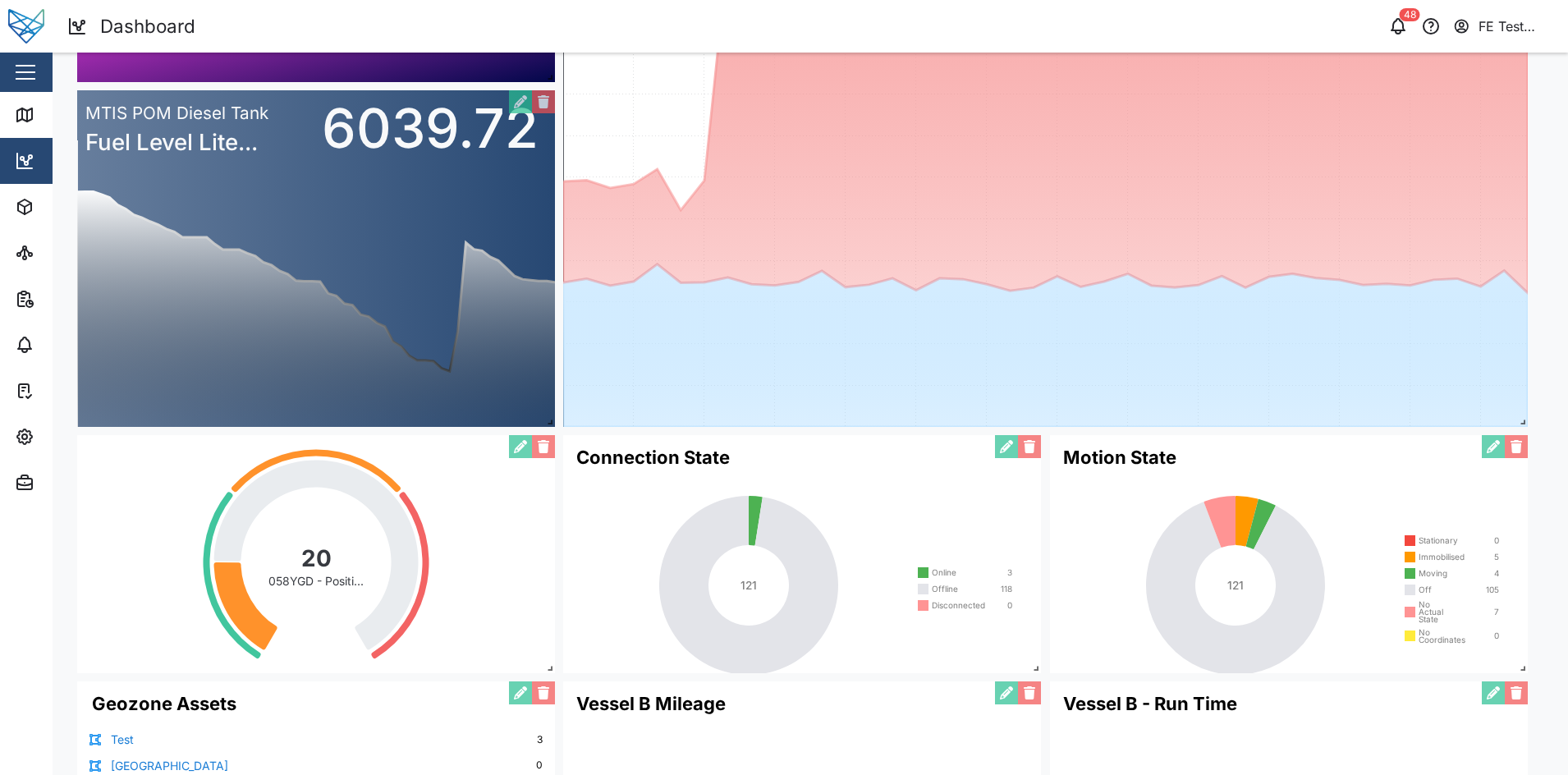
scroll to position [0, 0]
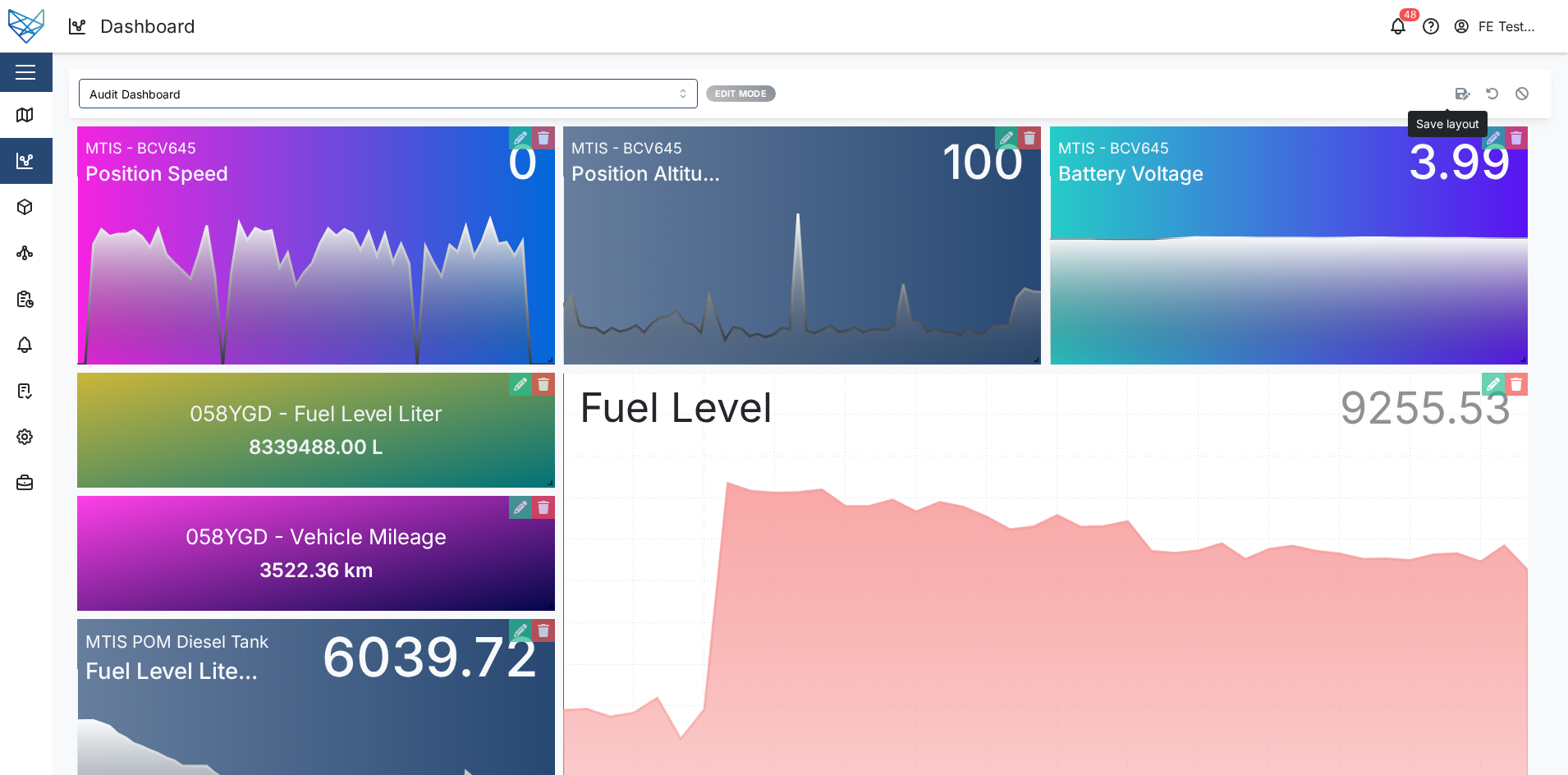
click at [1455, 96] on icon "button" at bounding box center [1463, 94] width 15 height 13
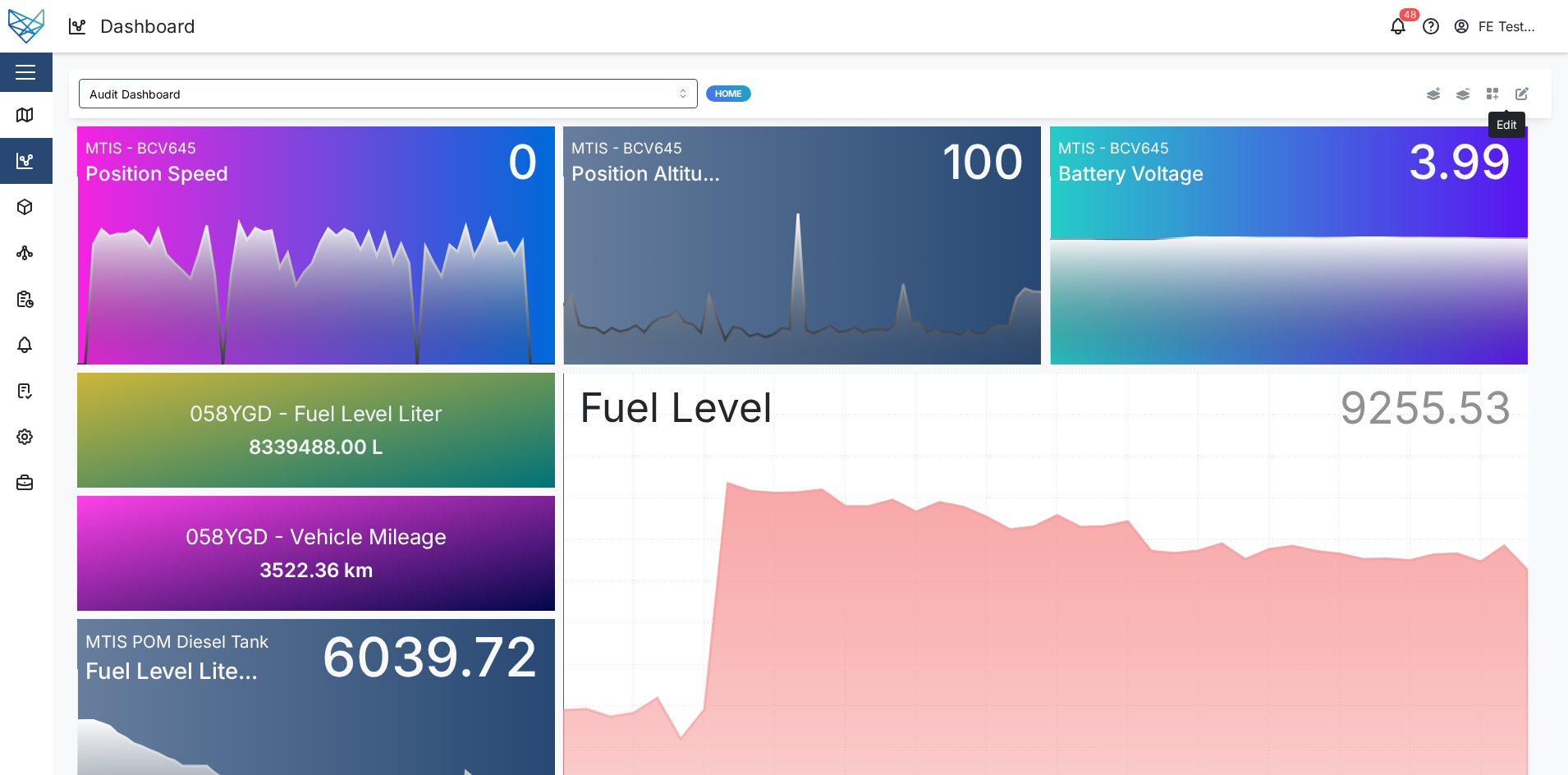
click at [1518, 97] on button "button" at bounding box center [1522, 93] width 23 height 23
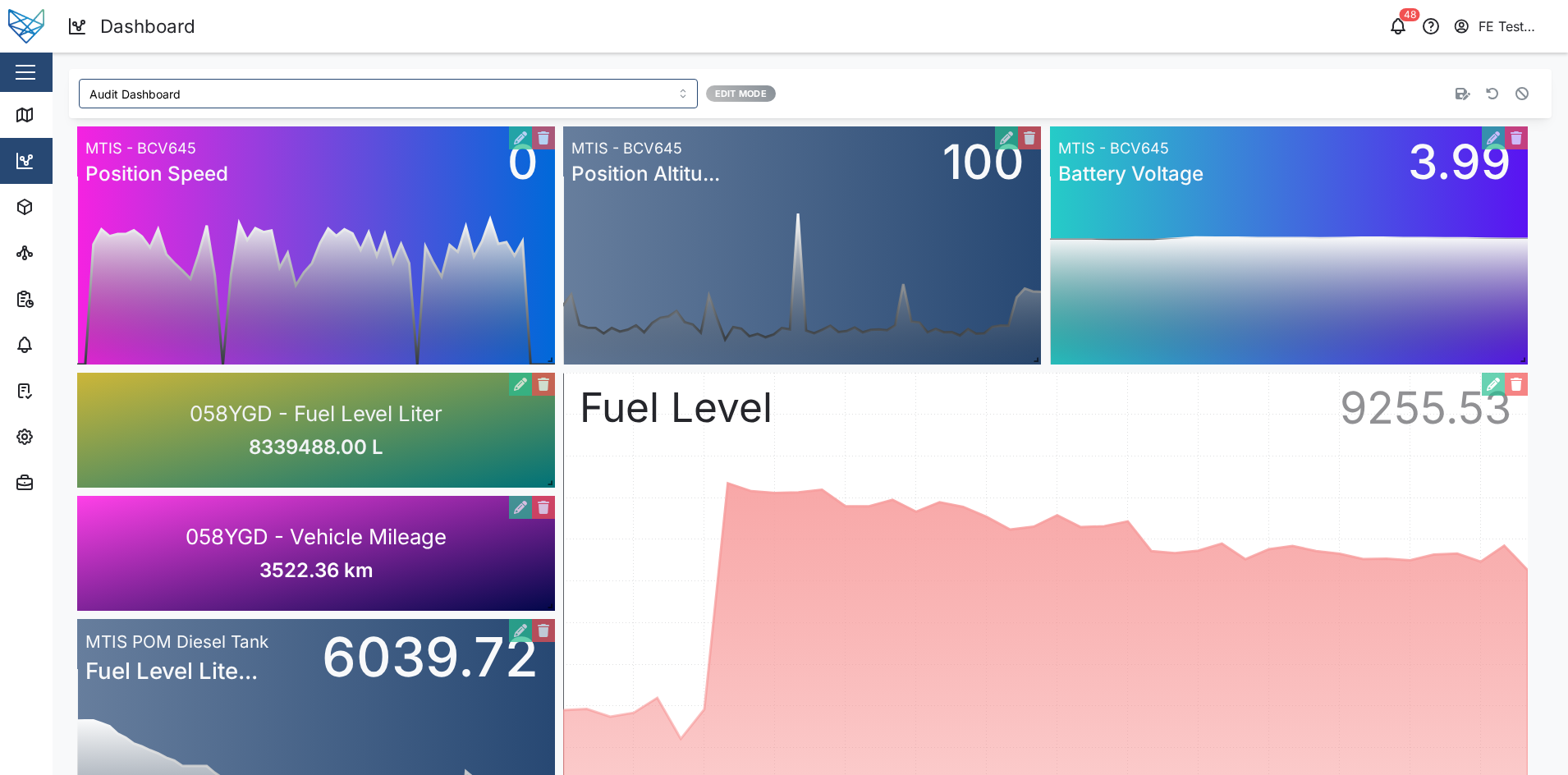
scroll to position [124, 0]
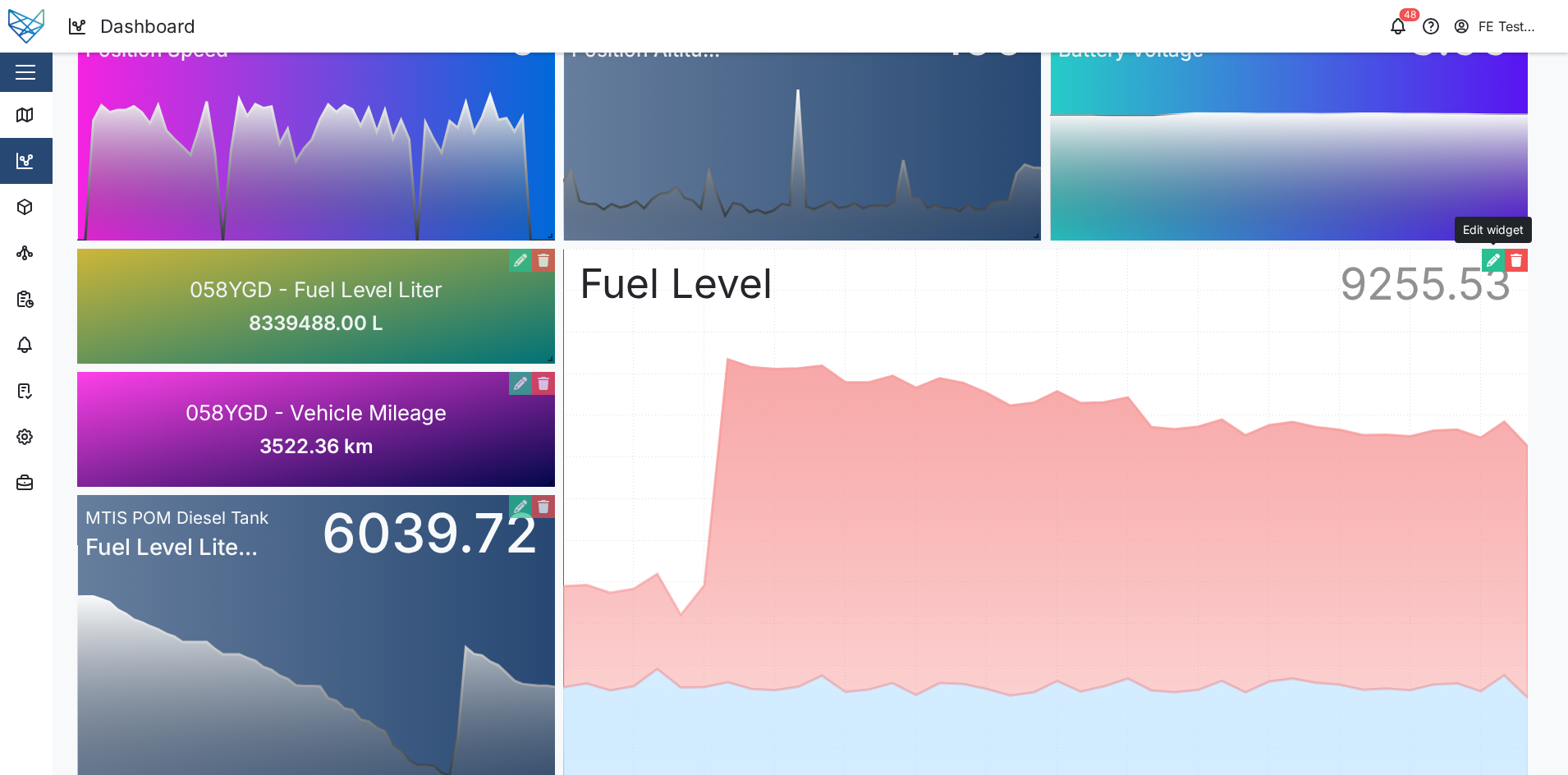
click at [1486, 267] on button "button" at bounding box center [1493, 260] width 23 height 23
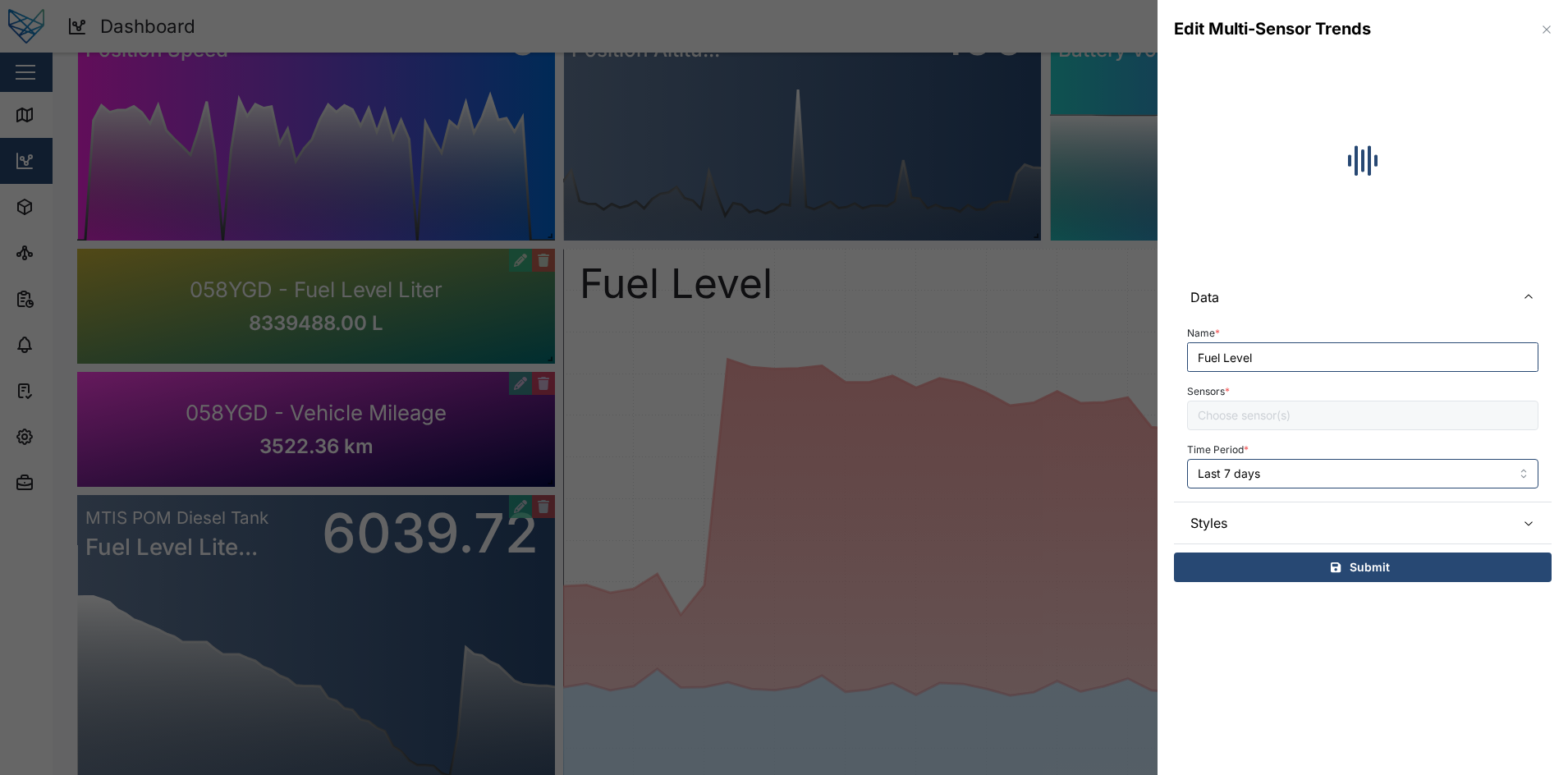
click at [1331, 533] on span "Styles" at bounding box center [1346, 523] width 312 height 41
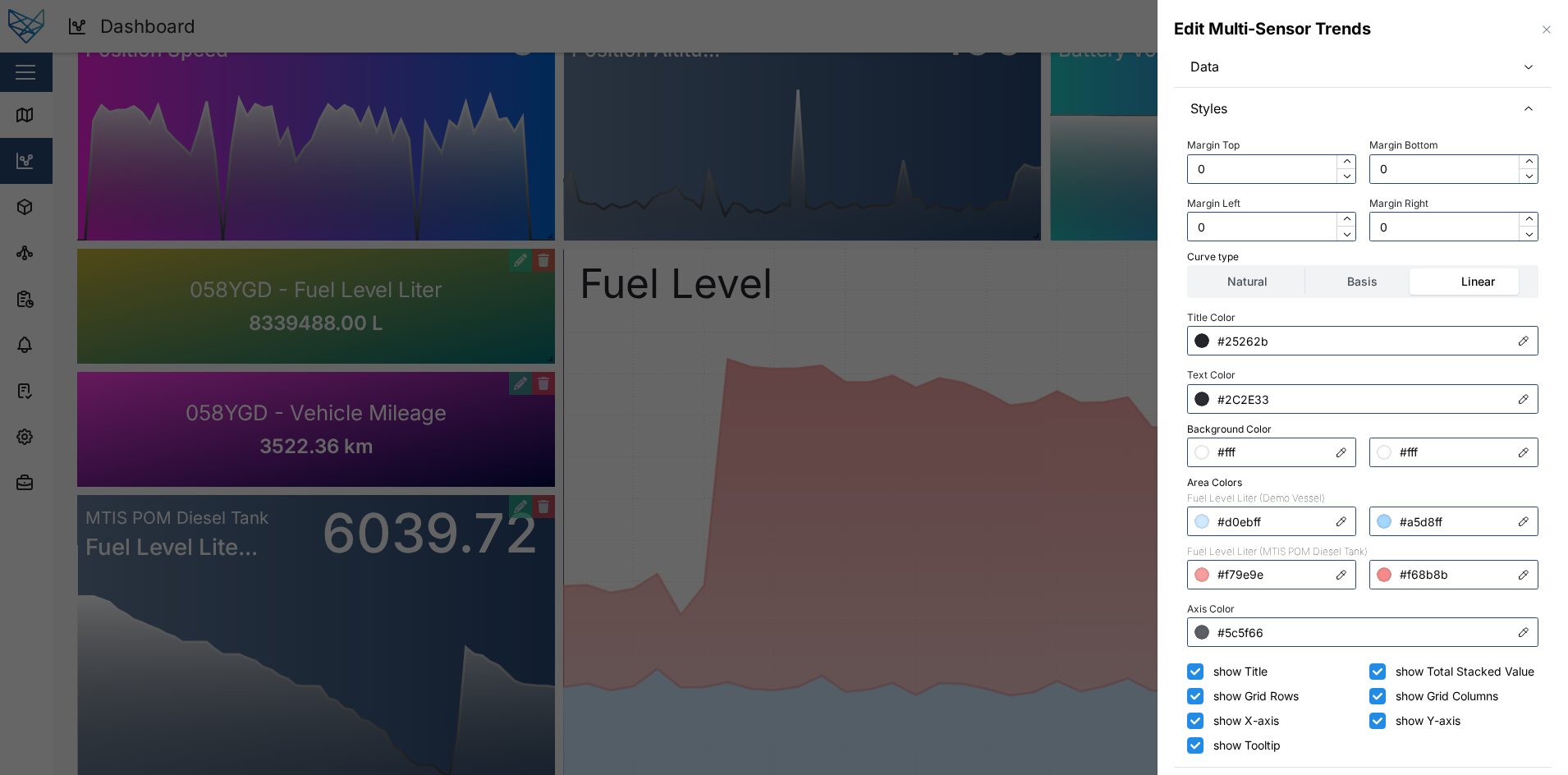
scroll to position [294, 0]
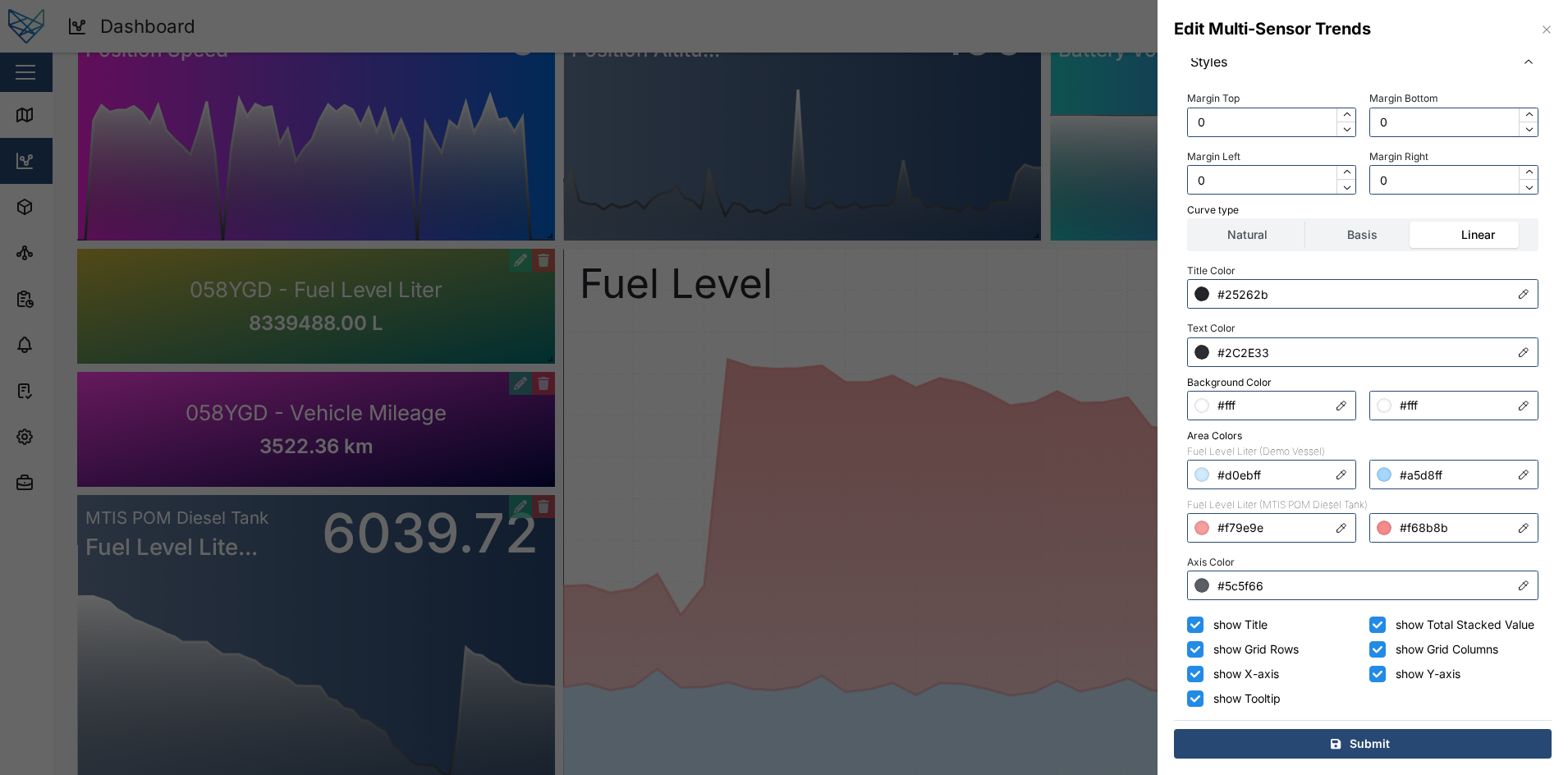
click at [976, 445] on div at bounding box center [784, 388] width 1568 height 775
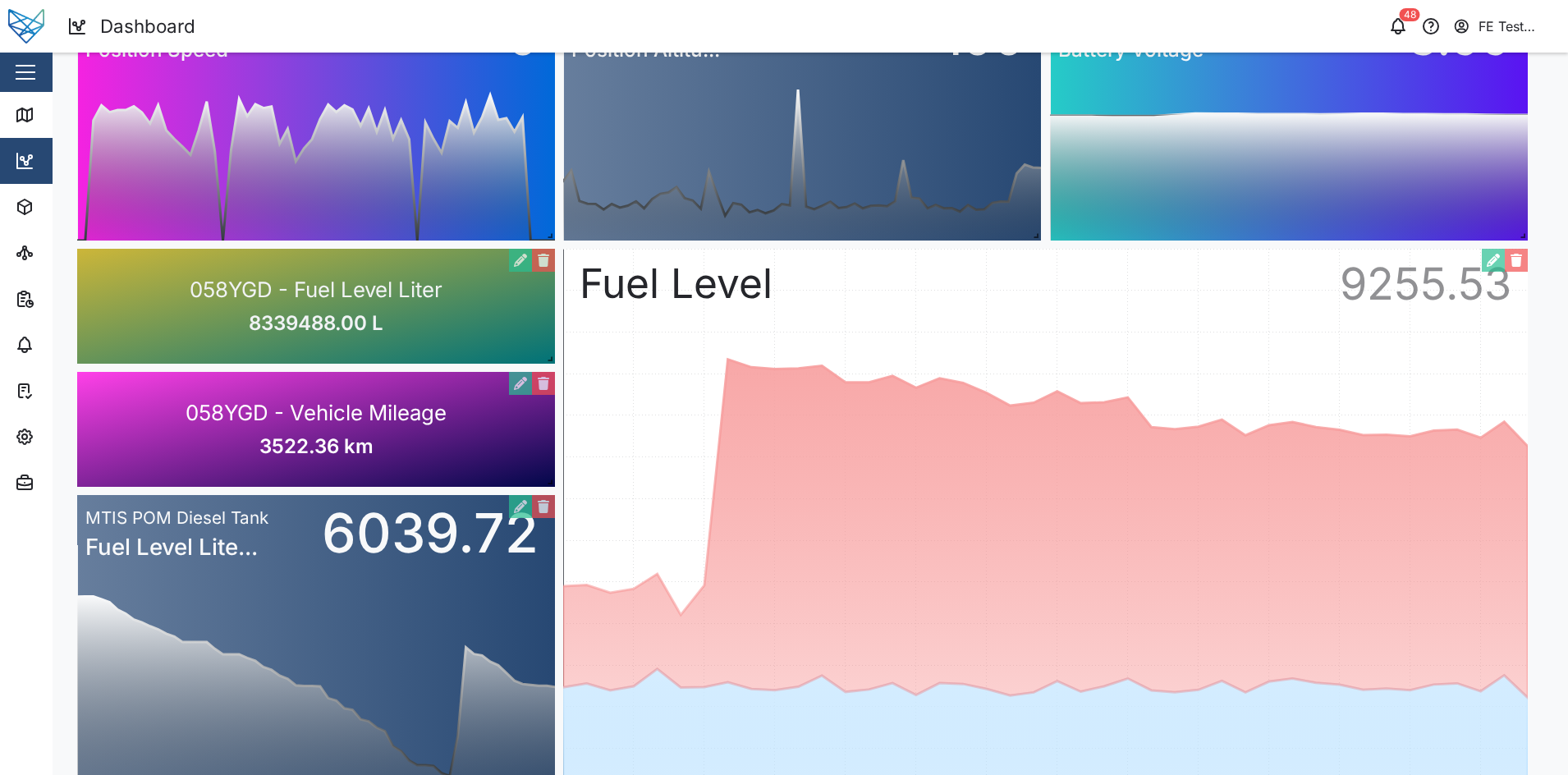
scroll to position [0, 0]
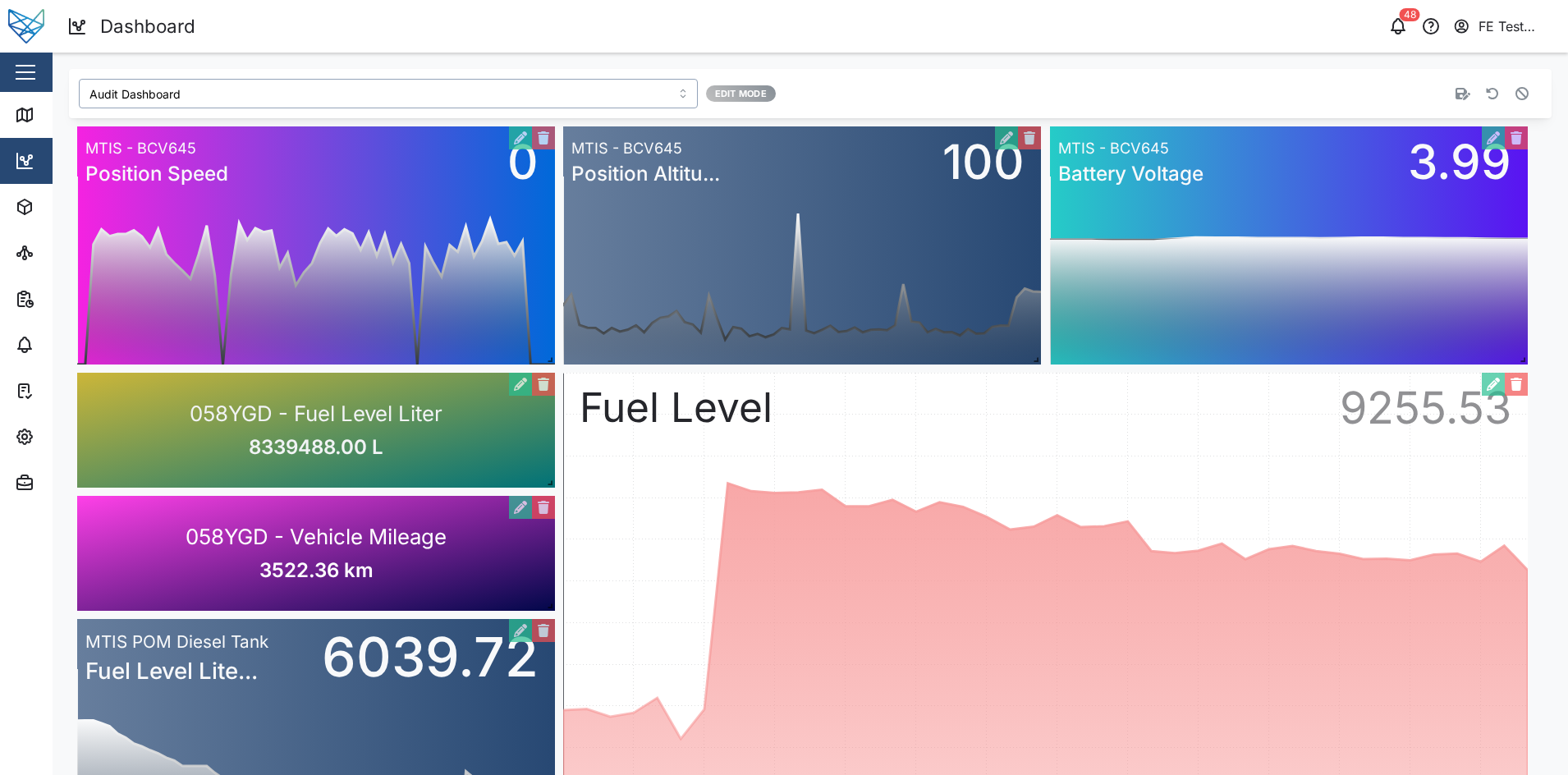
click at [492, 91] on input "Audit Dashboard" at bounding box center [388, 93] width 619 height 29
click at [889, 40] on div "Dashboard 48 FE Test Admin" at bounding box center [818, 27] width 1501 height 29
click at [1514, 92] on button "button" at bounding box center [1522, 93] width 23 height 23
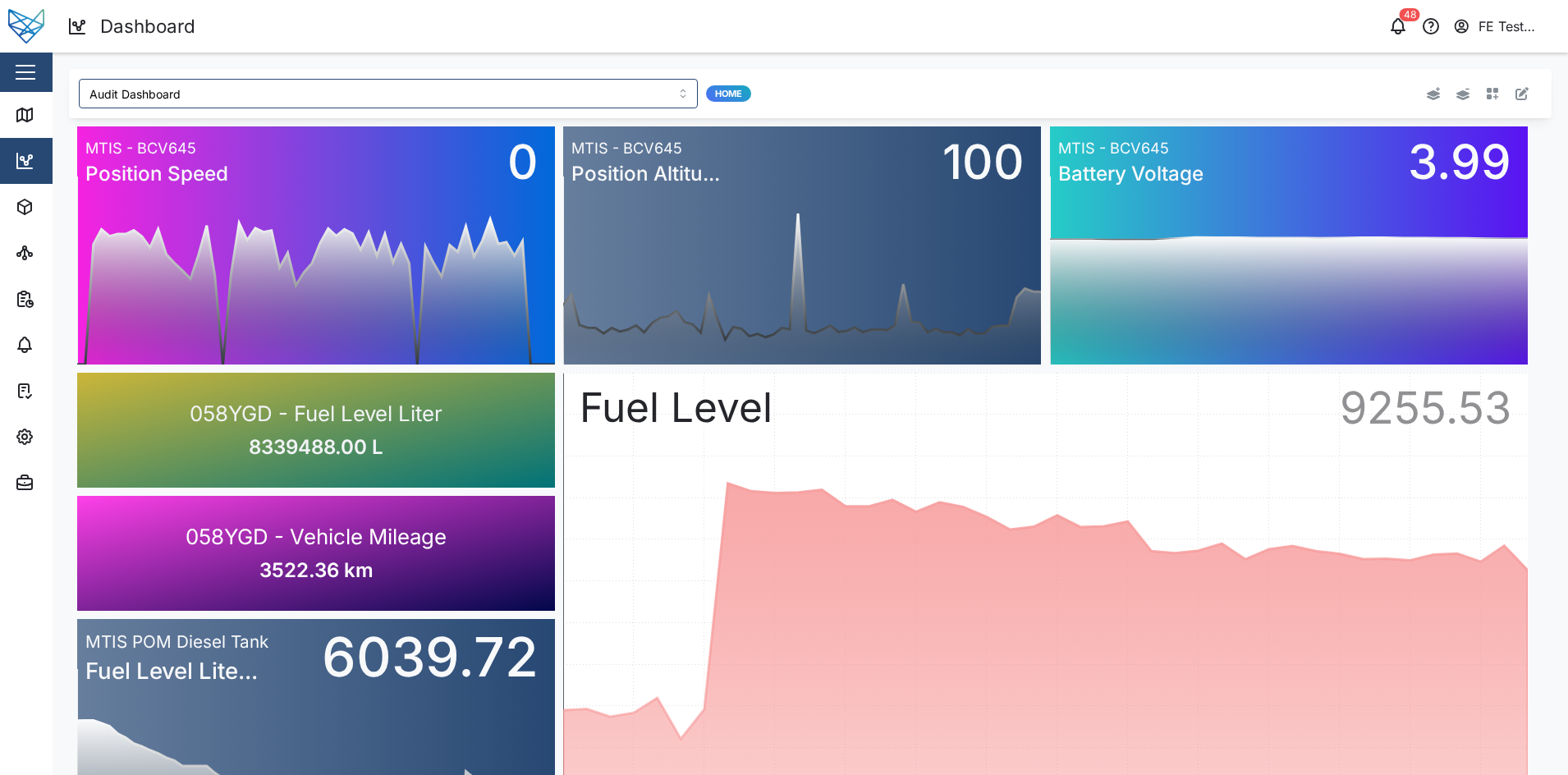
click at [1516, 103] on button "button" at bounding box center [1522, 93] width 23 height 23
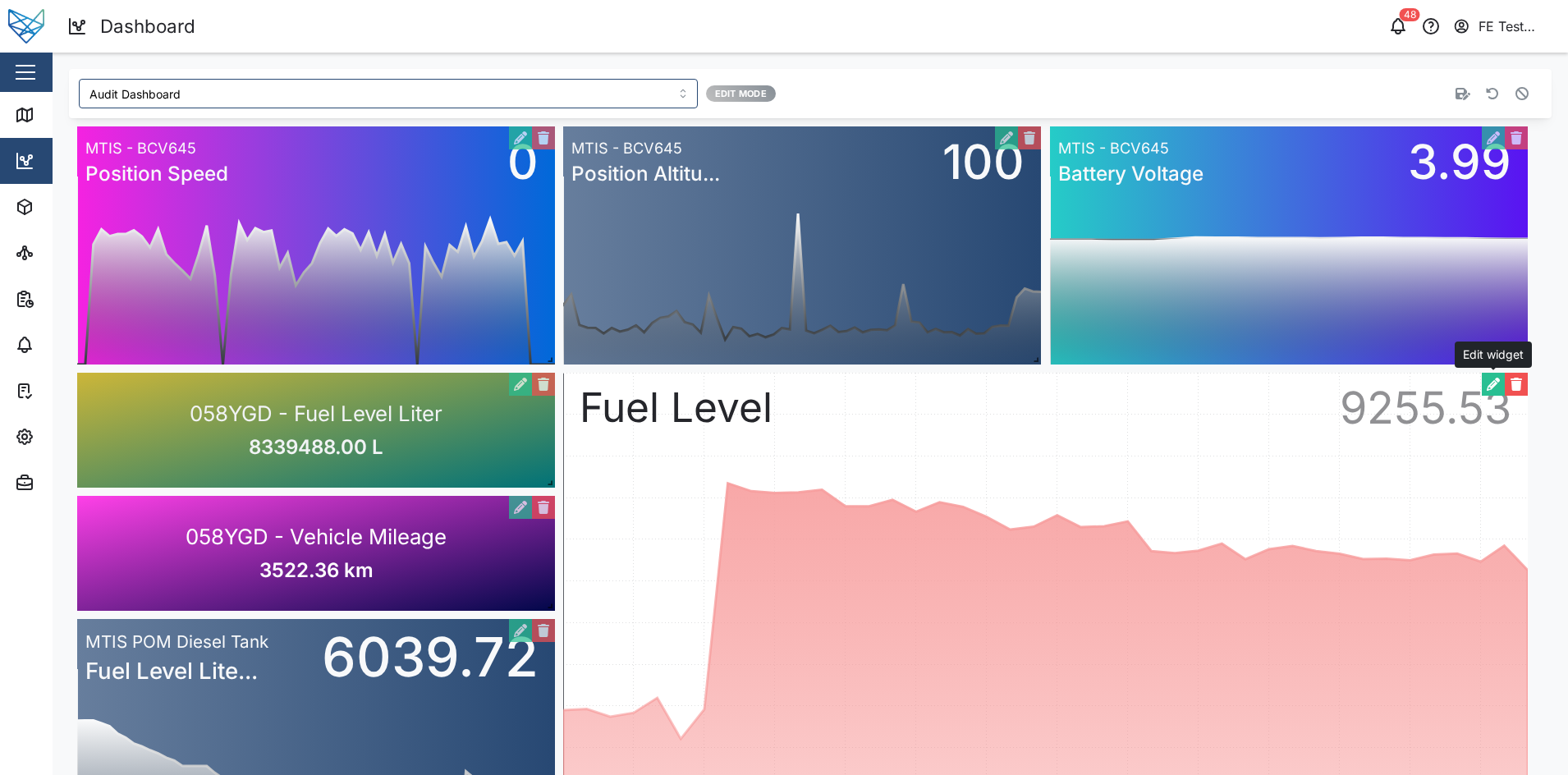
click at [1496, 378] on button "button" at bounding box center [1493, 384] width 23 height 23
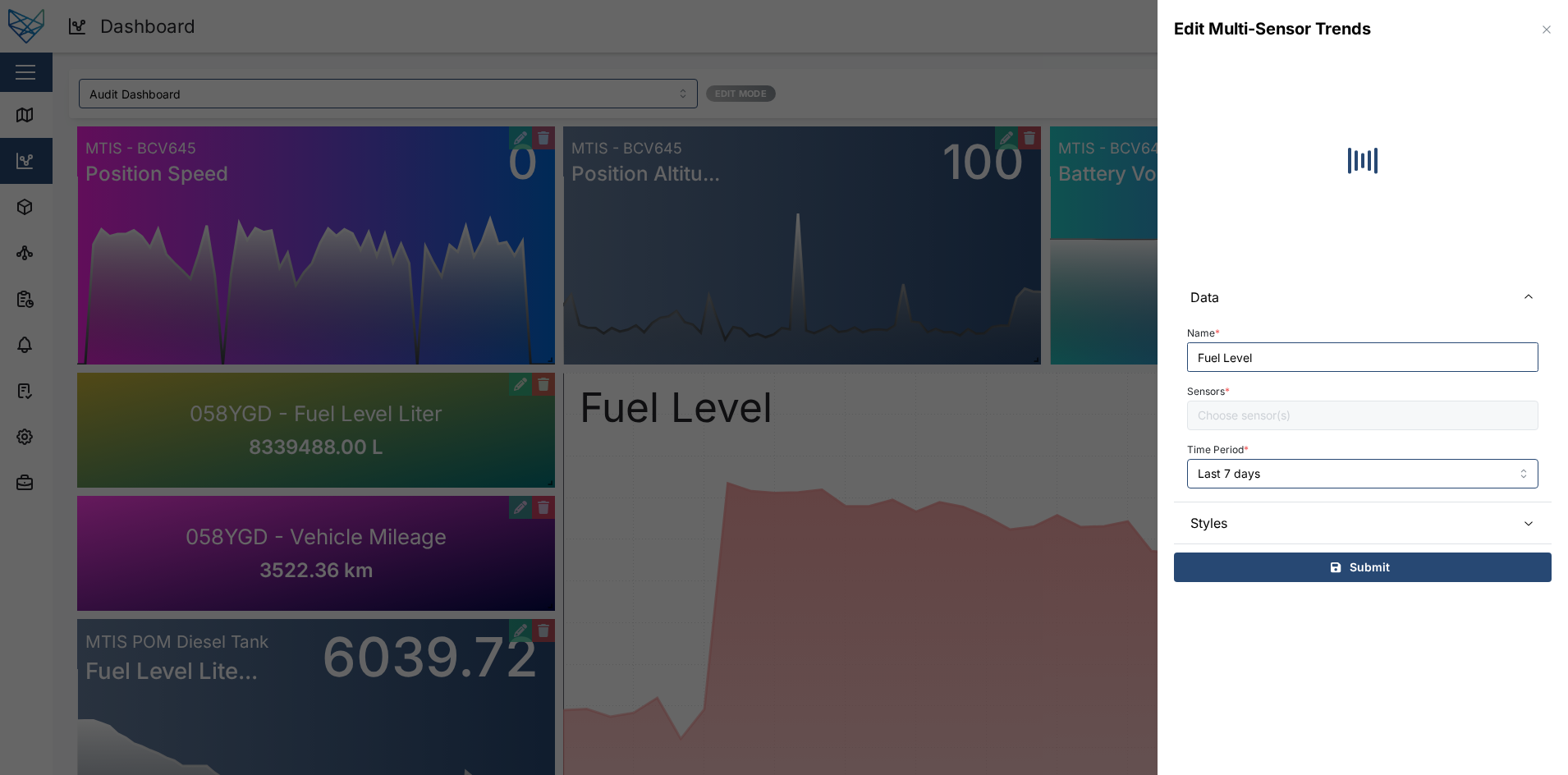
click at [1381, 525] on span "Styles" at bounding box center [1346, 523] width 312 height 41
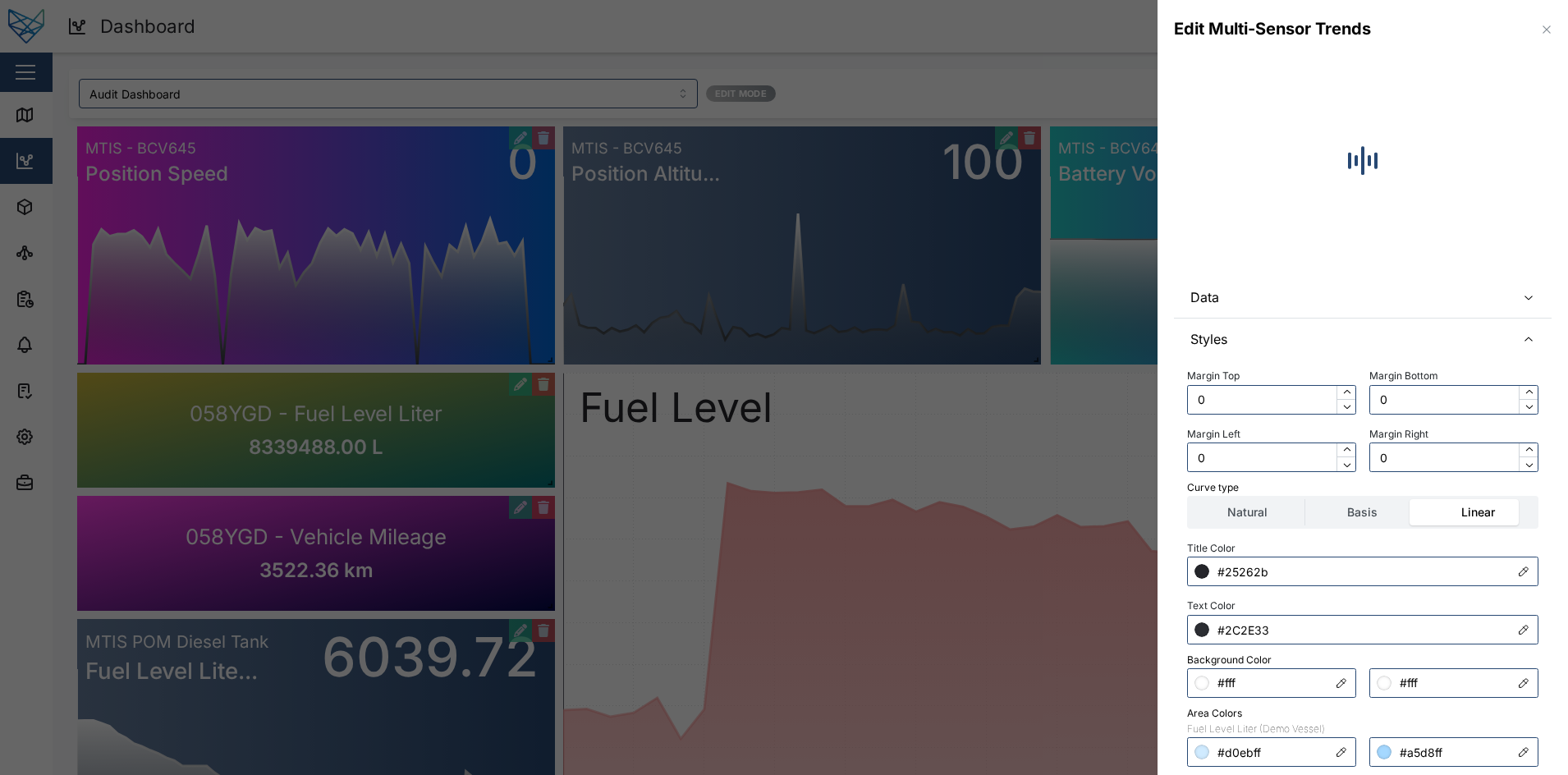
scroll to position [177, 0]
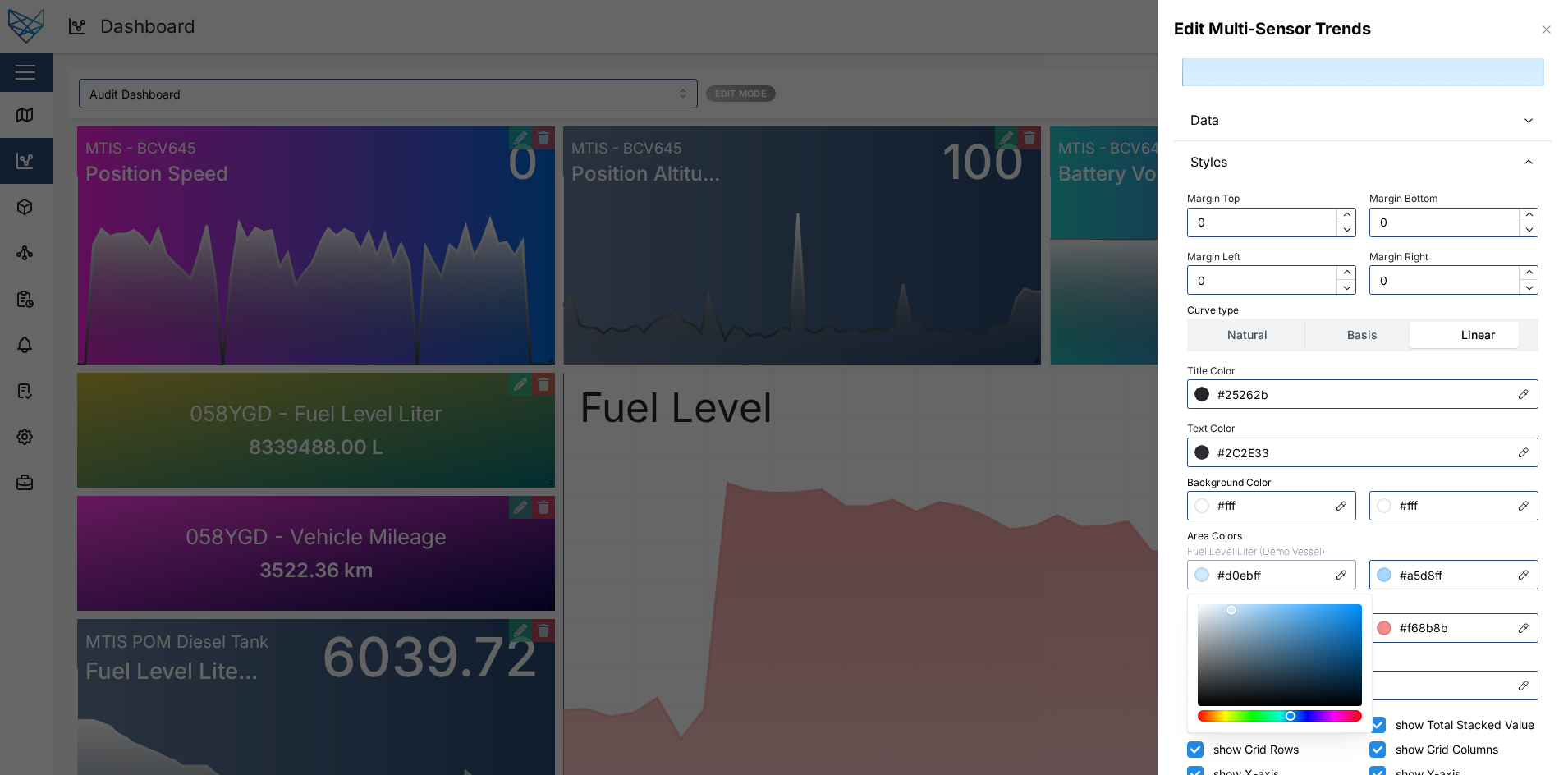
click at [1281, 562] on input "#d0ebff" at bounding box center [1271, 574] width 169 height 29
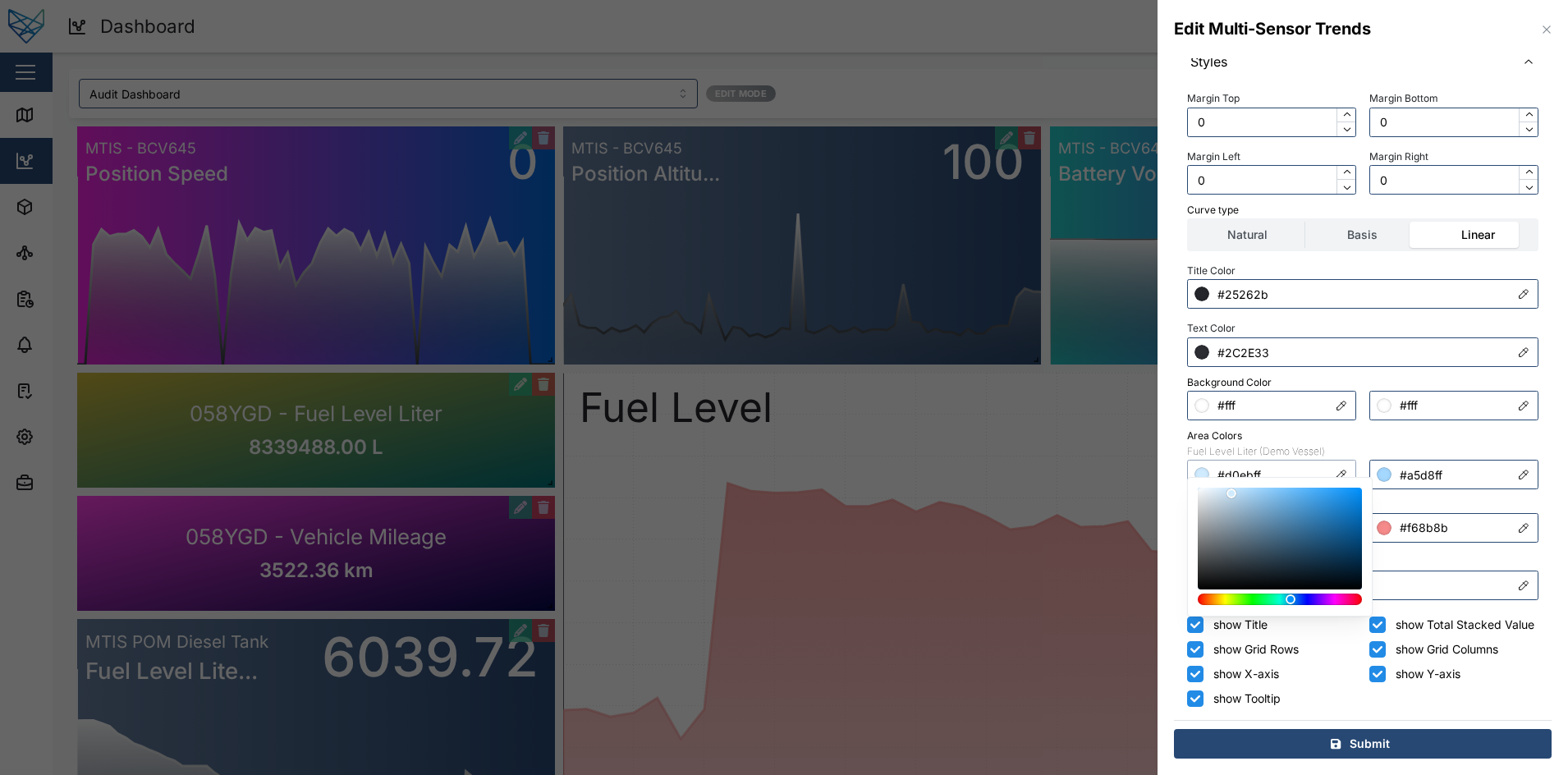
click at [1313, 507] on div at bounding box center [1280, 538] width 164 height 102
click at [1308, 519] on div at bounding box center [1280, 538] width 164 height 102
drag, startPoint x: 1293, startPoint y: 534, endPoint x: 1284, endPoint y: 554, distance: 21.9
click at [1284, 554] on div at bounding box center [1280, 538] width 153 height 90
type input "#d0ebff"
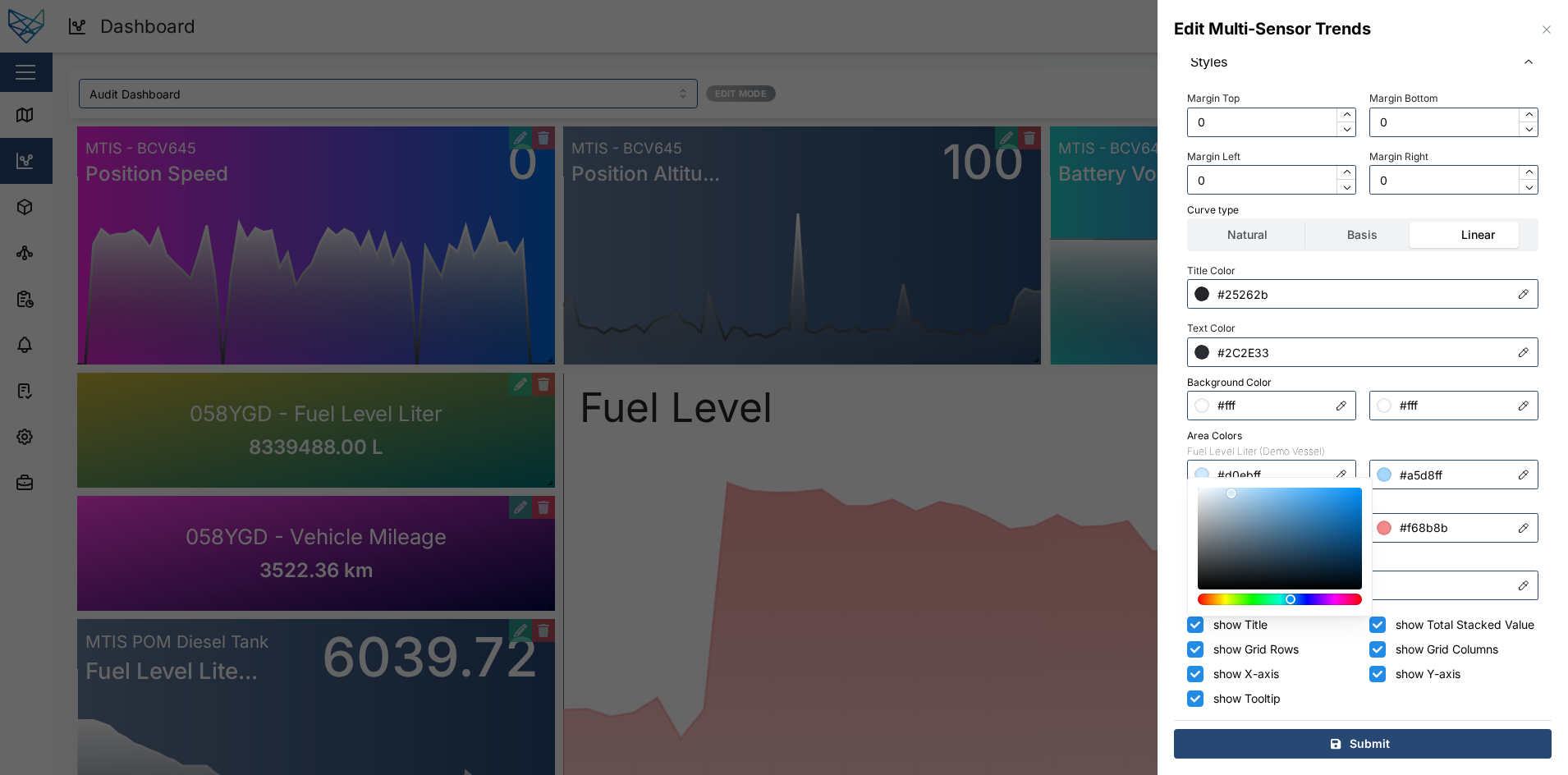
click at [1414, 376] on div "Background Color" at bounding box center [1363, 383] width 351 height 16
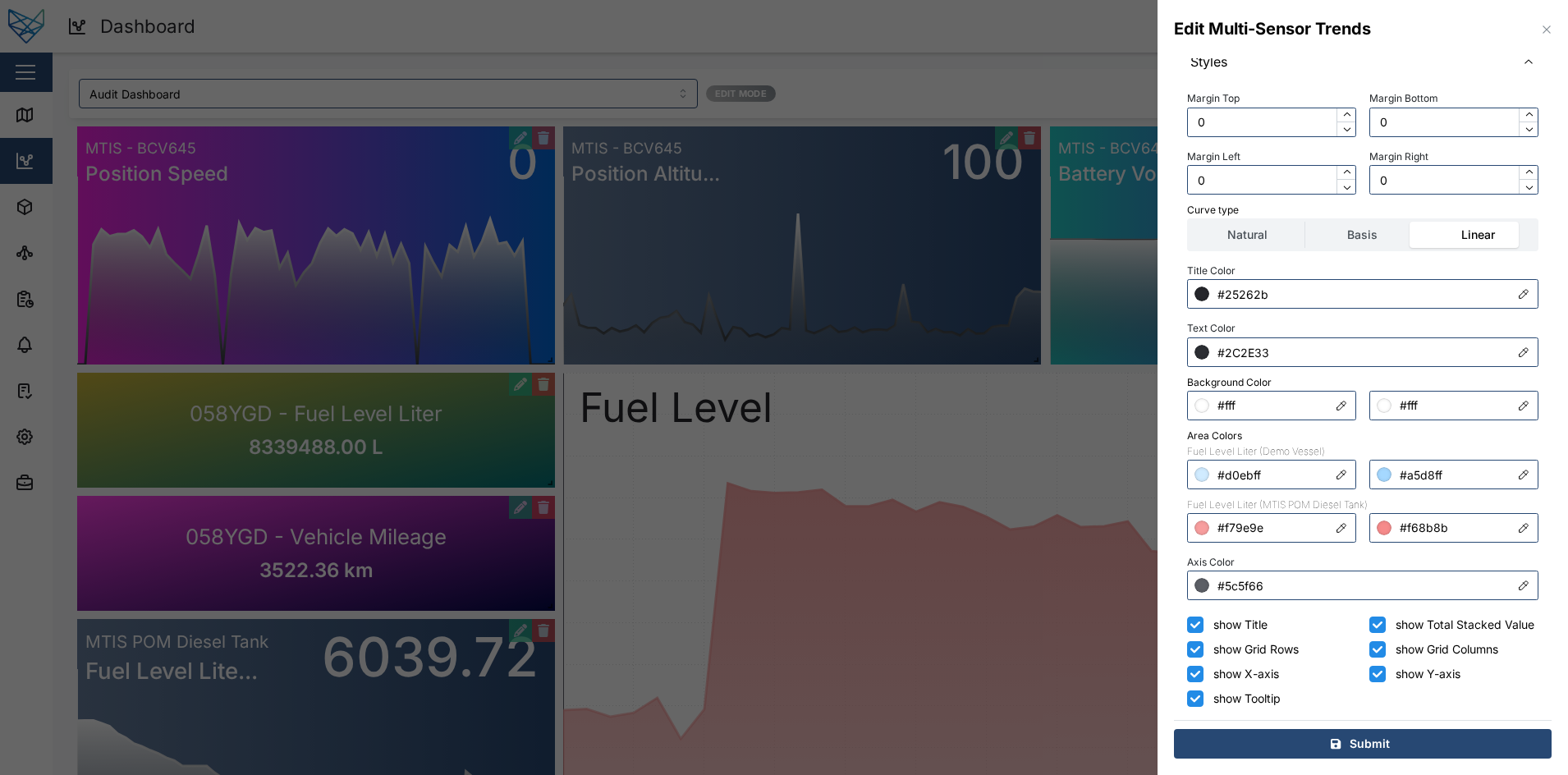
scroll to position [0, 0]
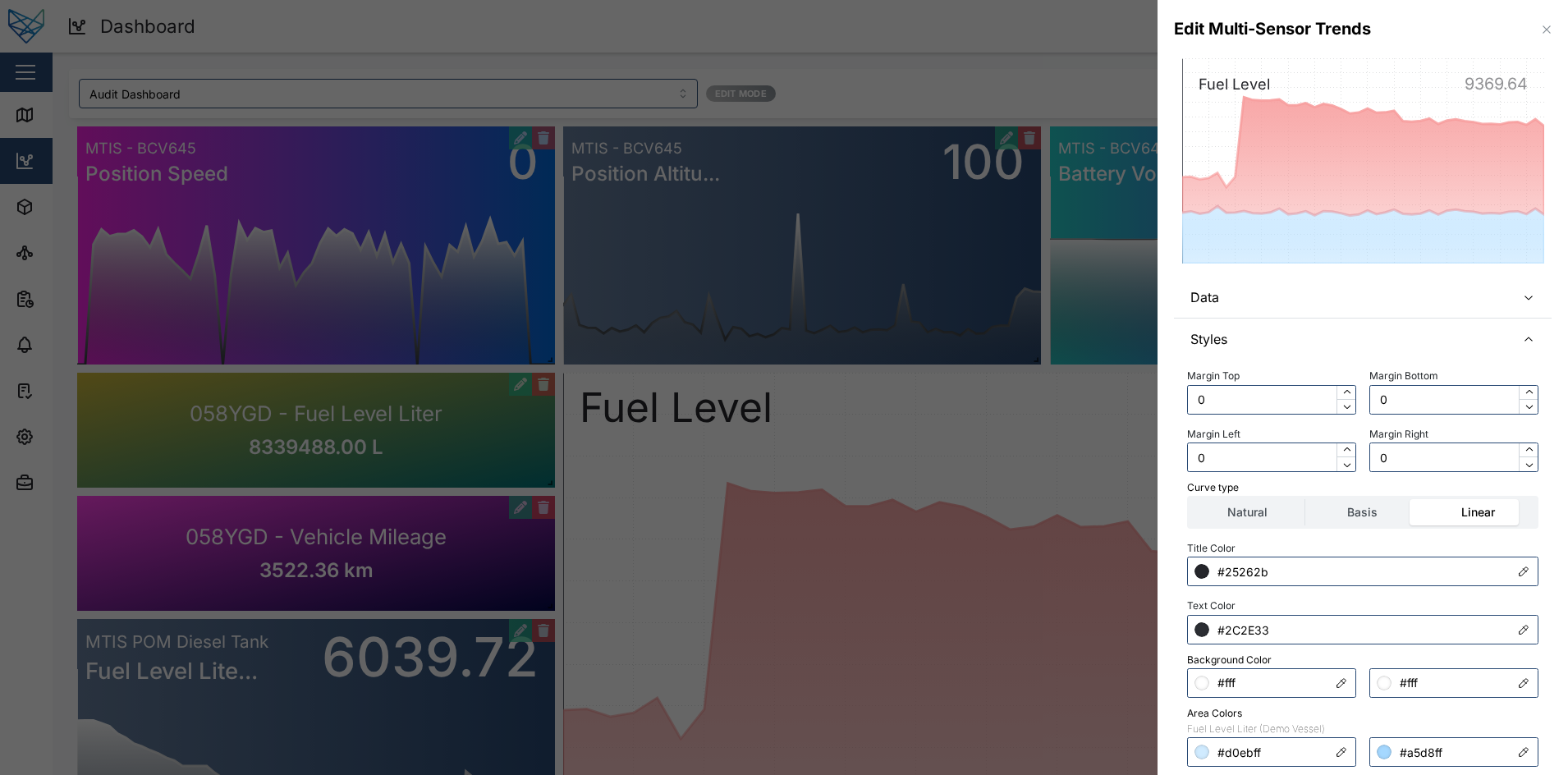
click at [1540, 33] on icon "button" at bounding box center [1547, 29] width 13 height 13
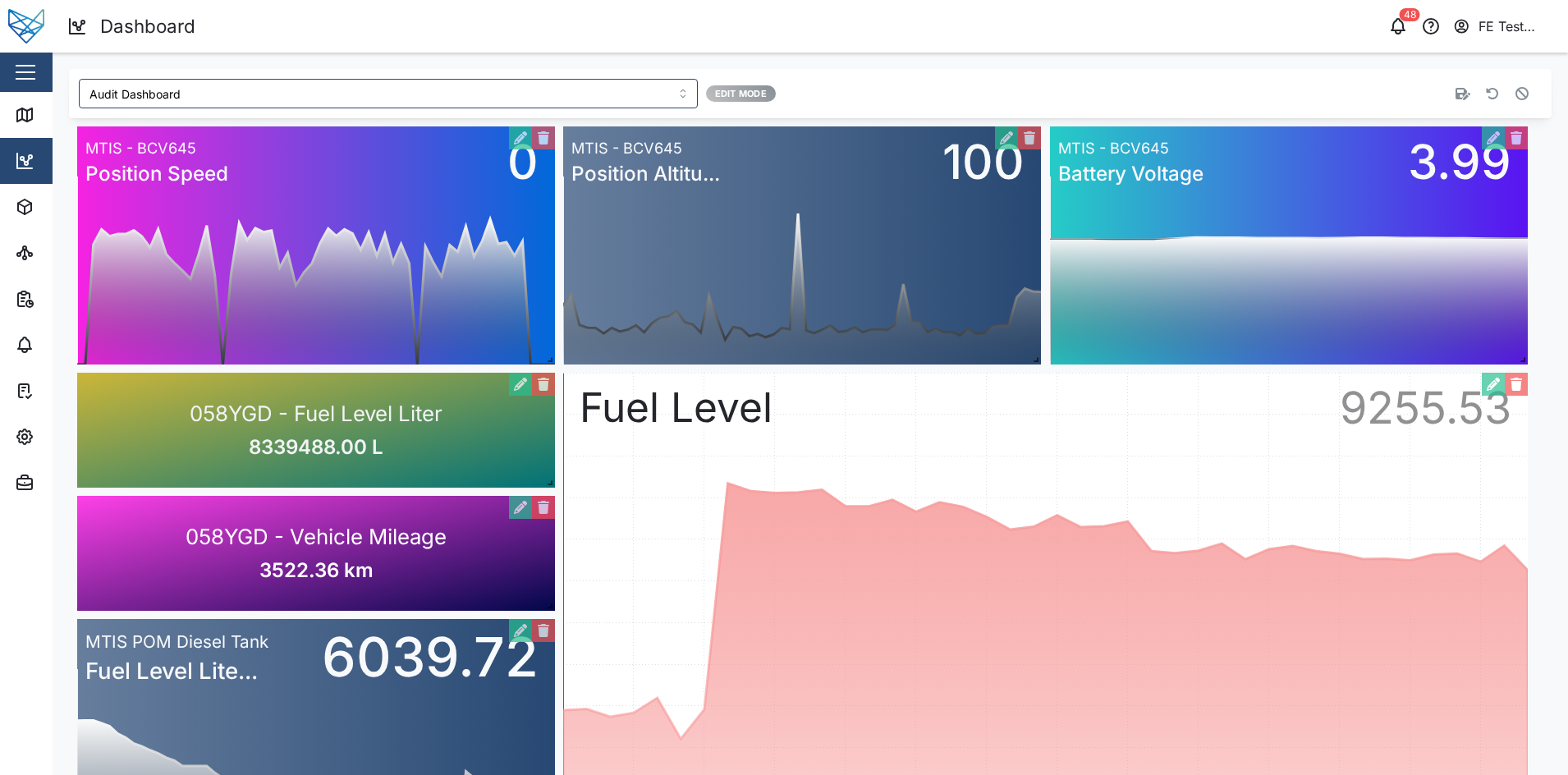
click at [1510, 82] on div "Stop editing" at bounding box center [1237, 93] width 593 height 29
click at [1516, 98] on icon "button" at bounding box center [1523, 94] width 13 height 13
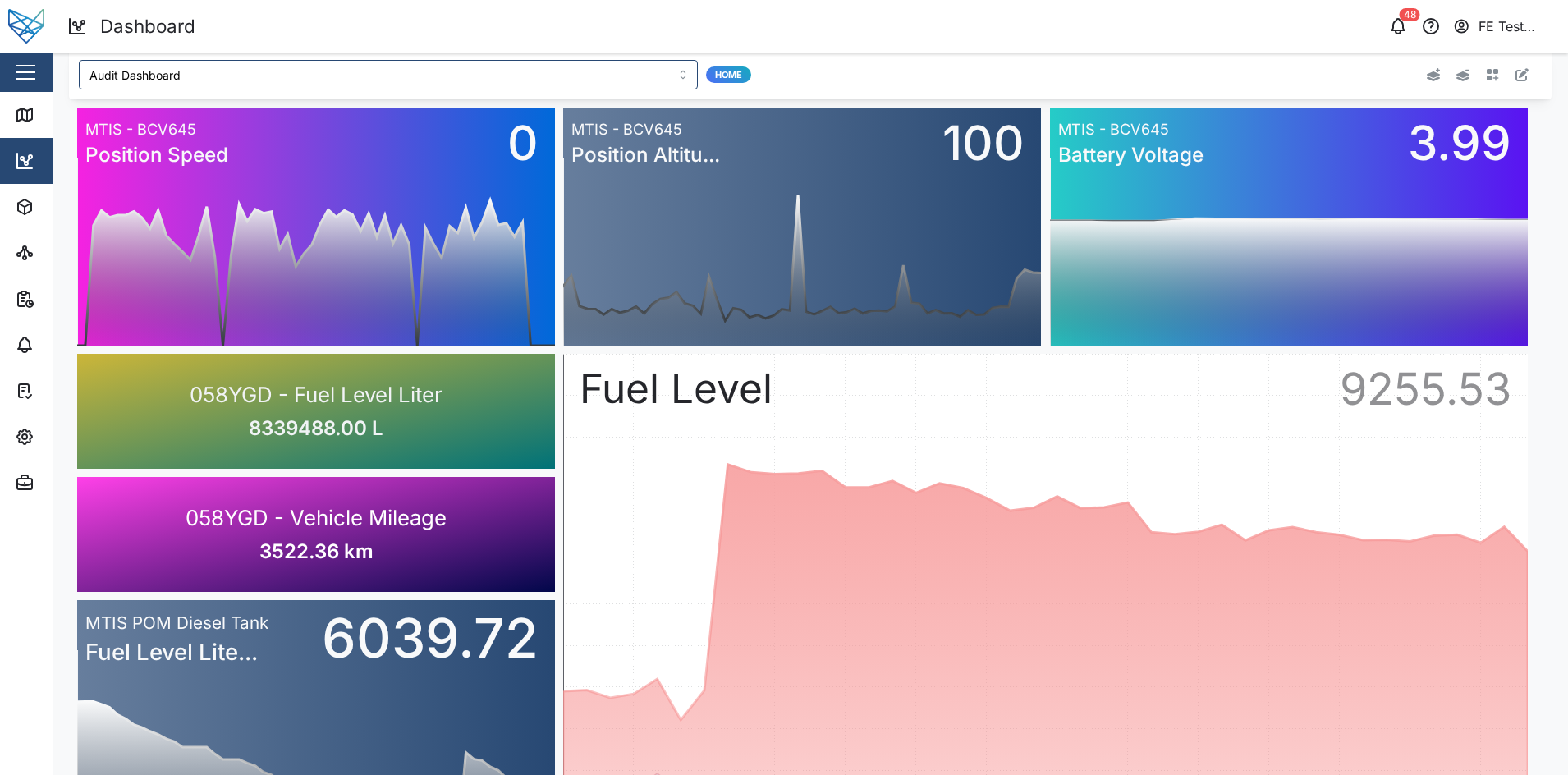
scroll to position [1, 0]
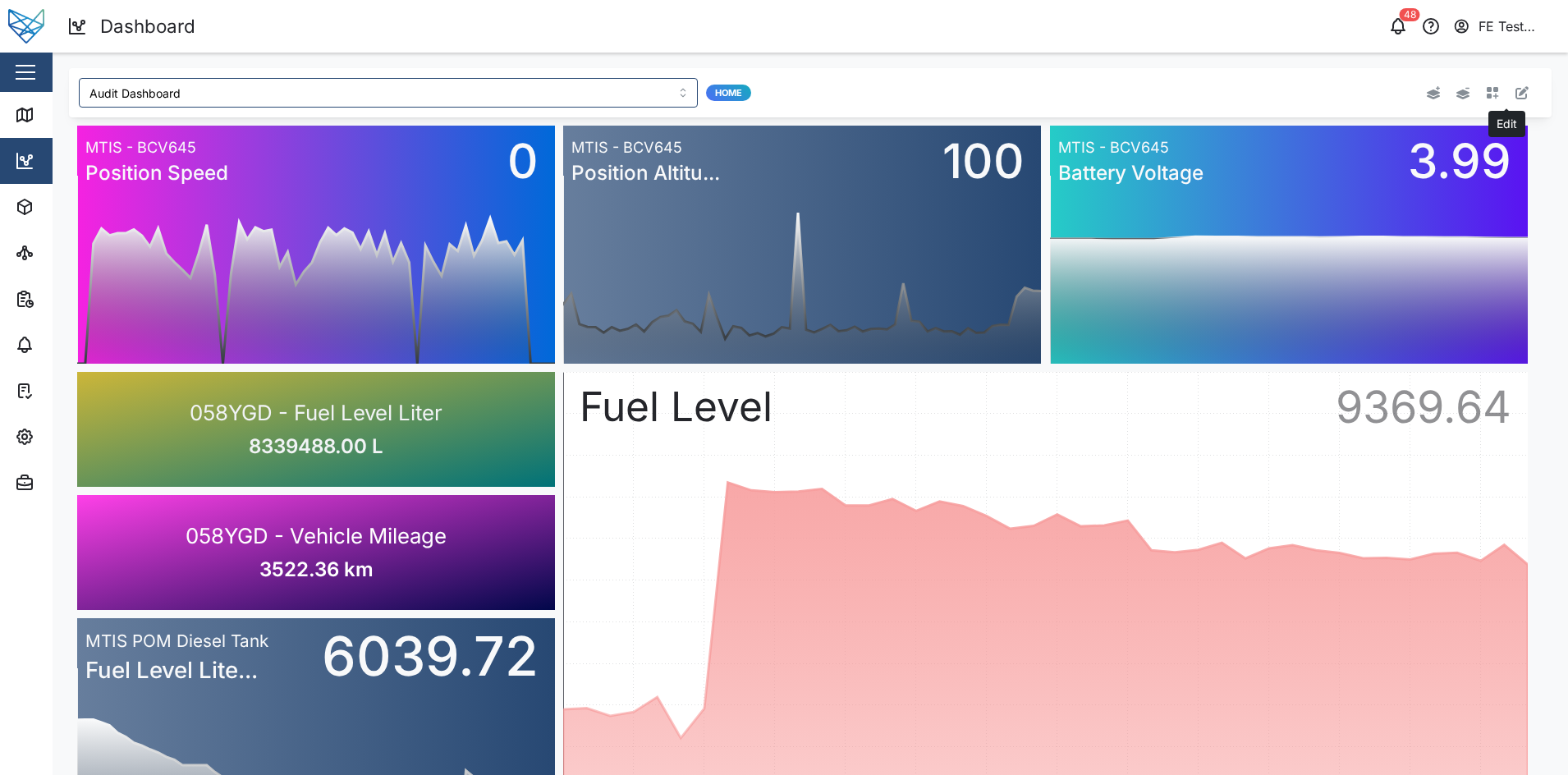
click at [1516, 91] on icon "button" at bounding box center [1523, 93] width 13 height 13
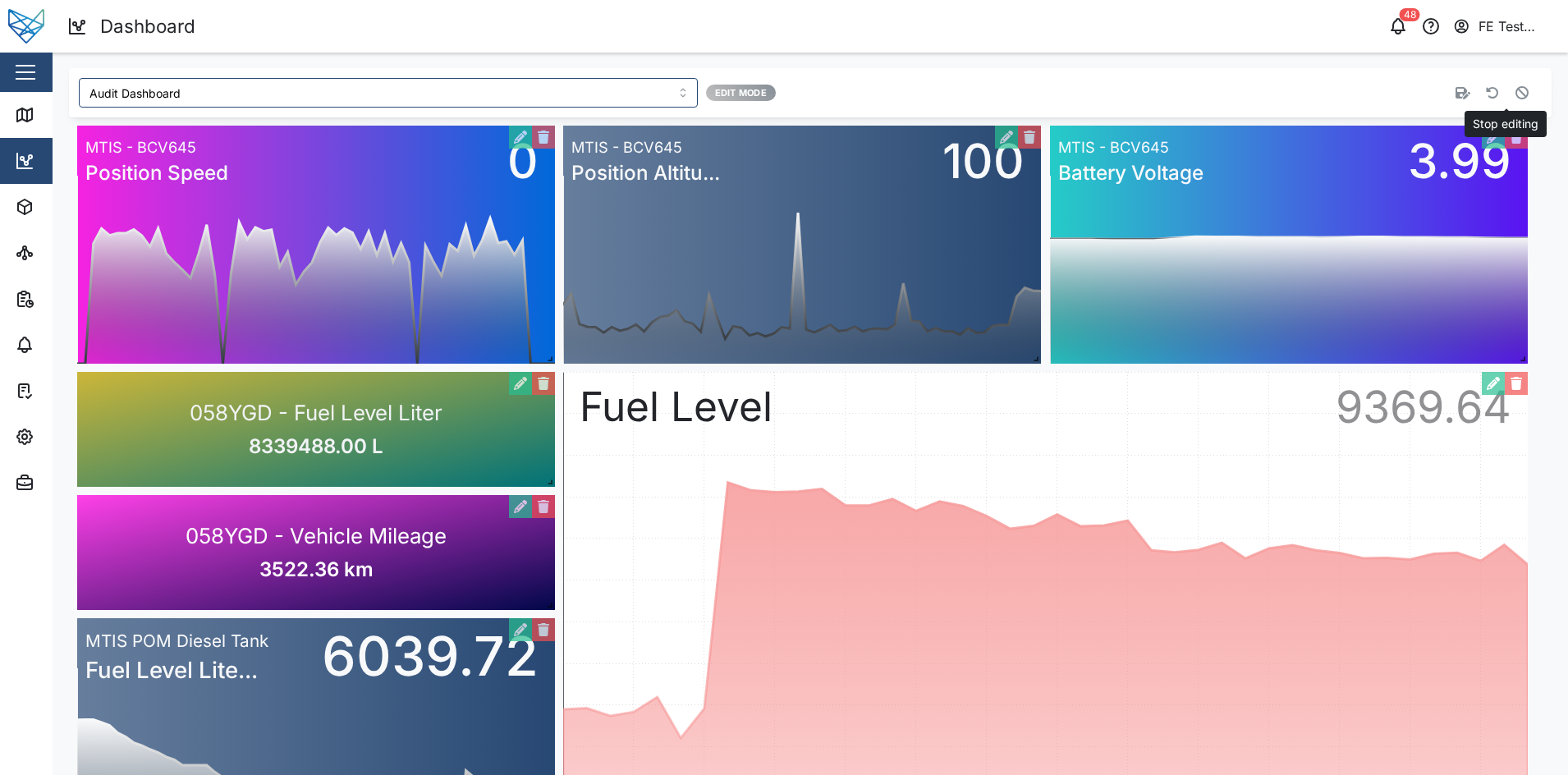
click at [1516, 91] on icon "button" at bounding box center [1523, 93] width 13 height 13
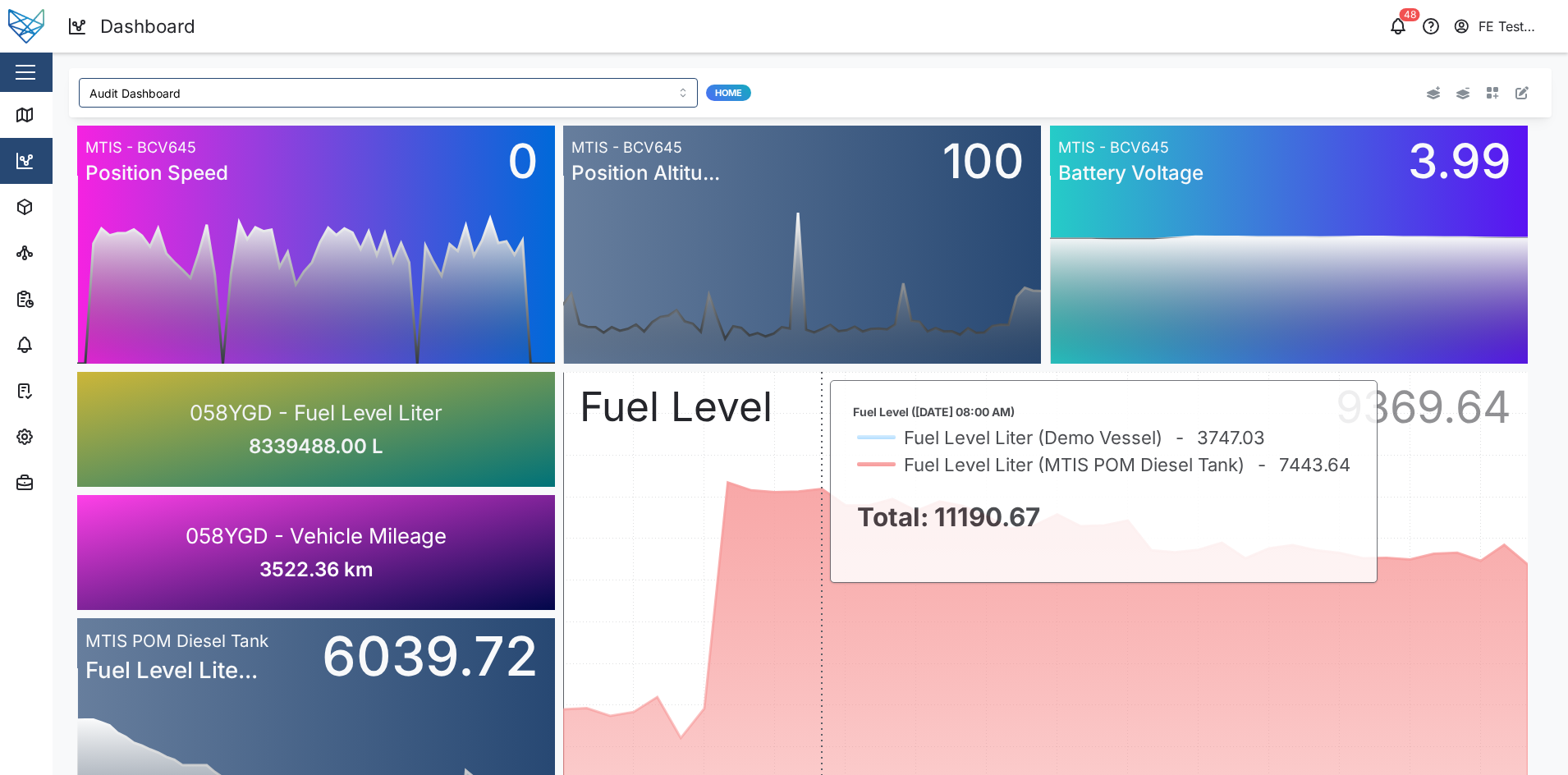
click at [830, 498] on rect at bounding box center [1045, 664] width 965 height 583
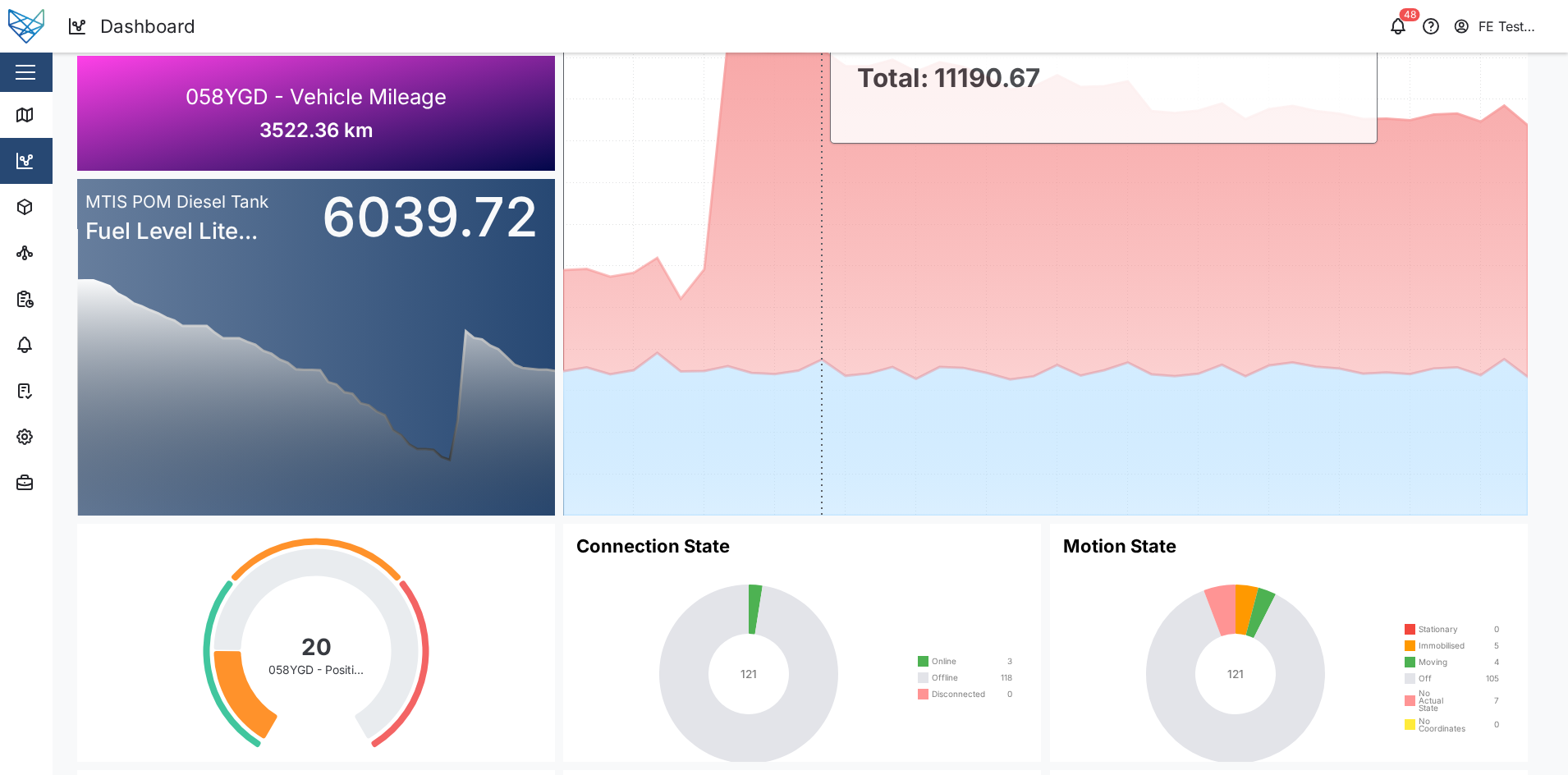
scroll to position [0, 0]
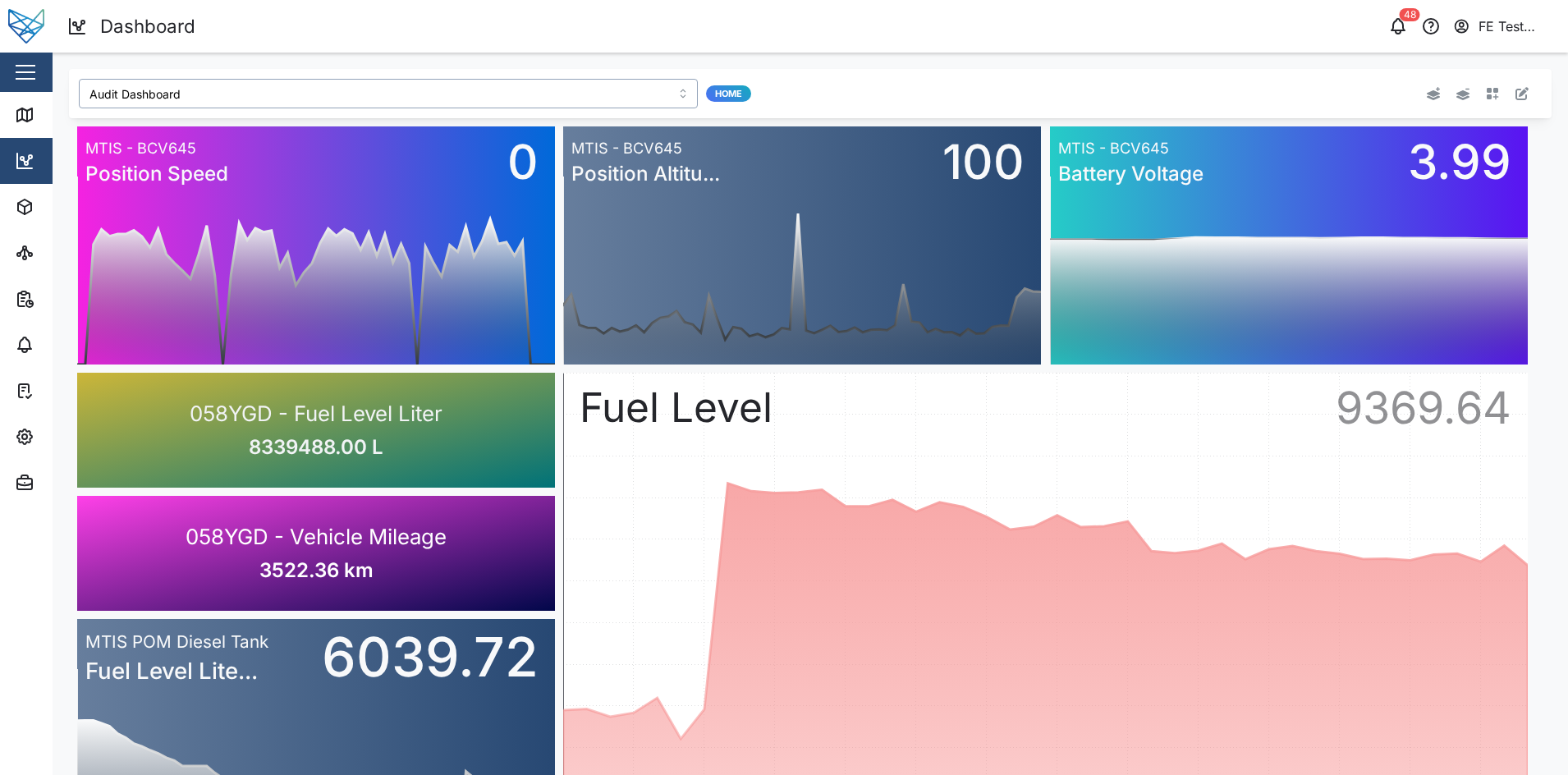
click at [305, 90] on input "Audit Dashboard" at bounding box center [388, 93] width 619 height 29
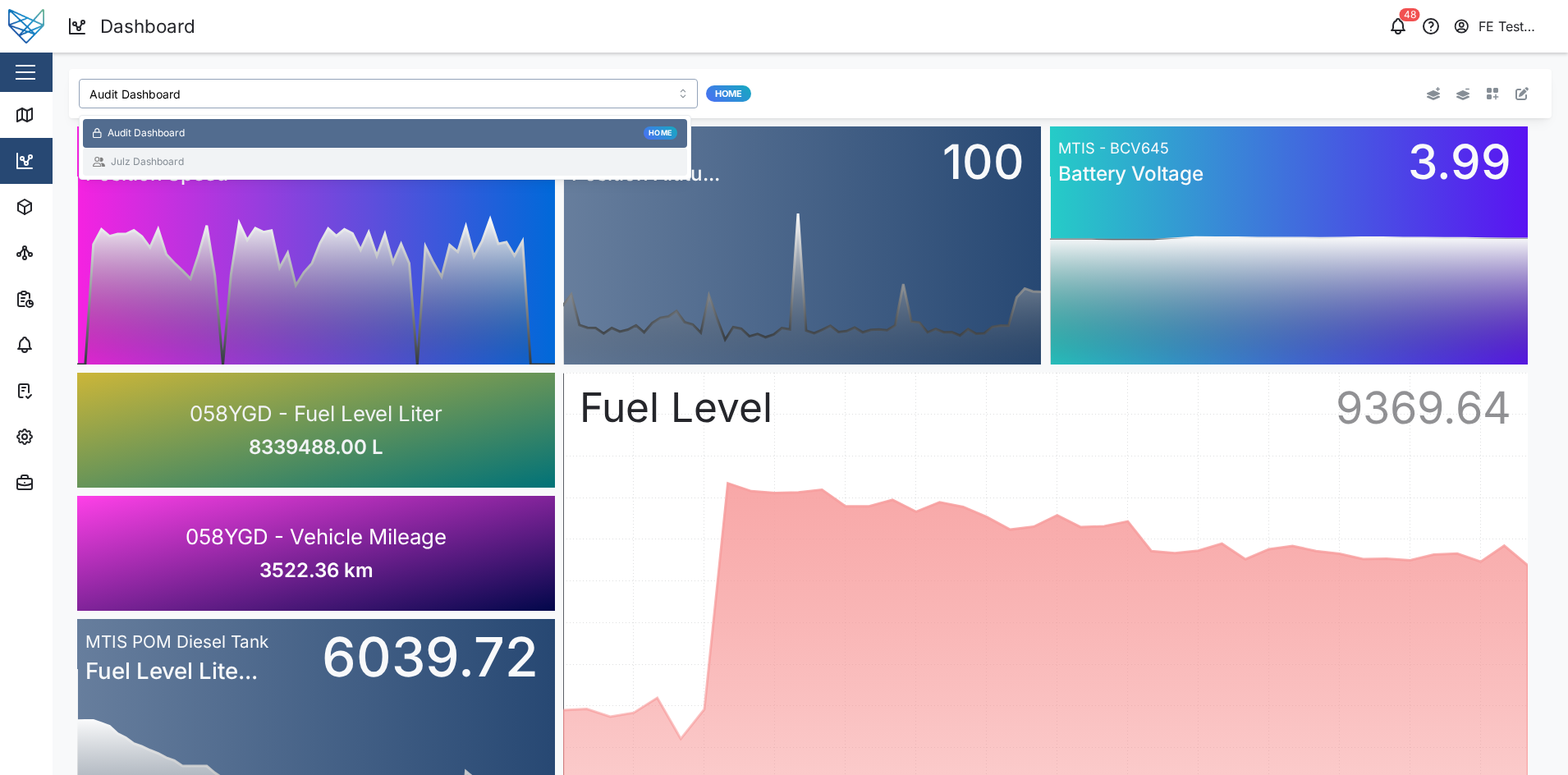
click at [246, 165] on div "Julz Dashboard" at bounding box center [385, 162] width 585 height 16
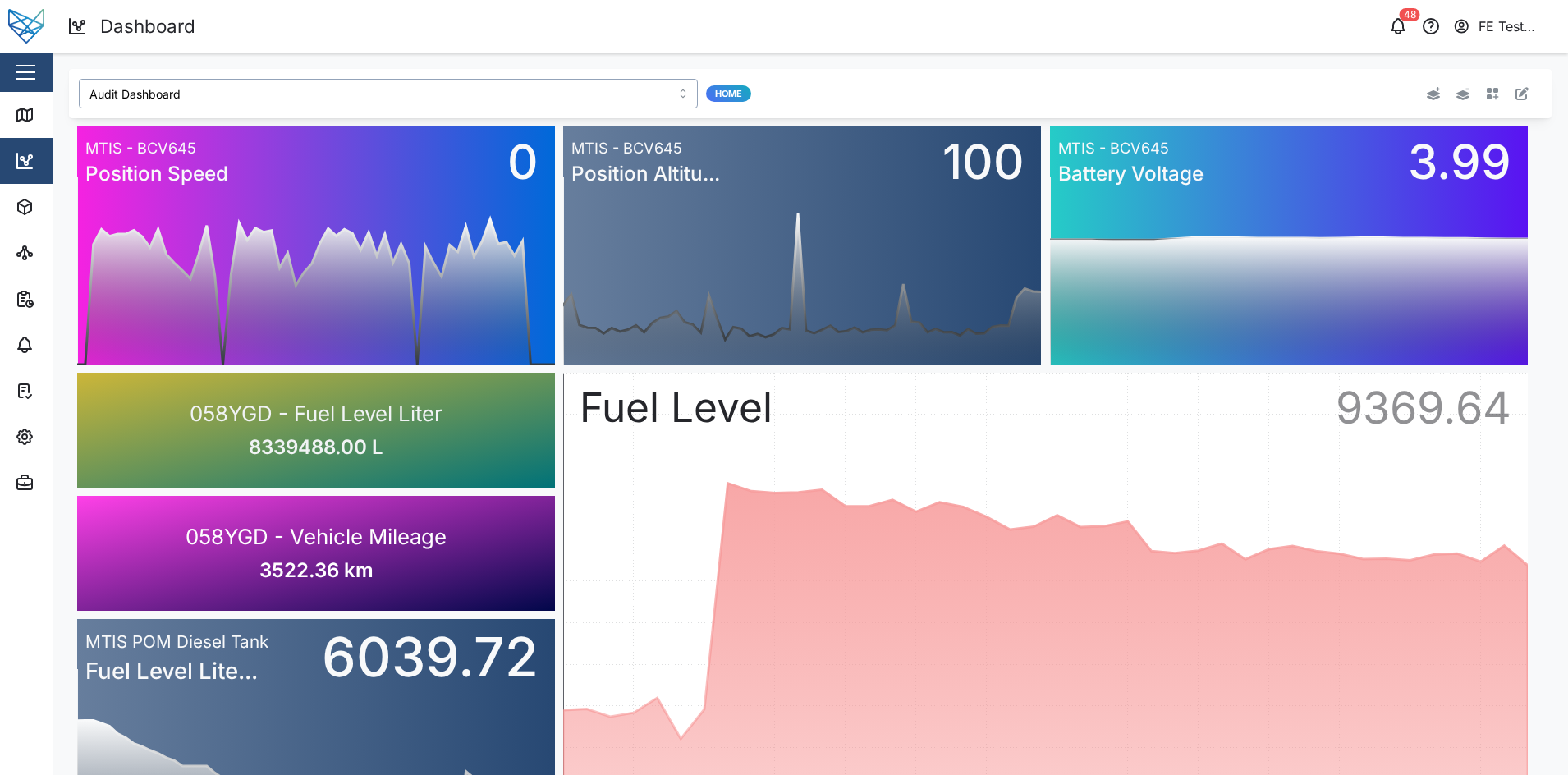
type input "Julz Dashboard"
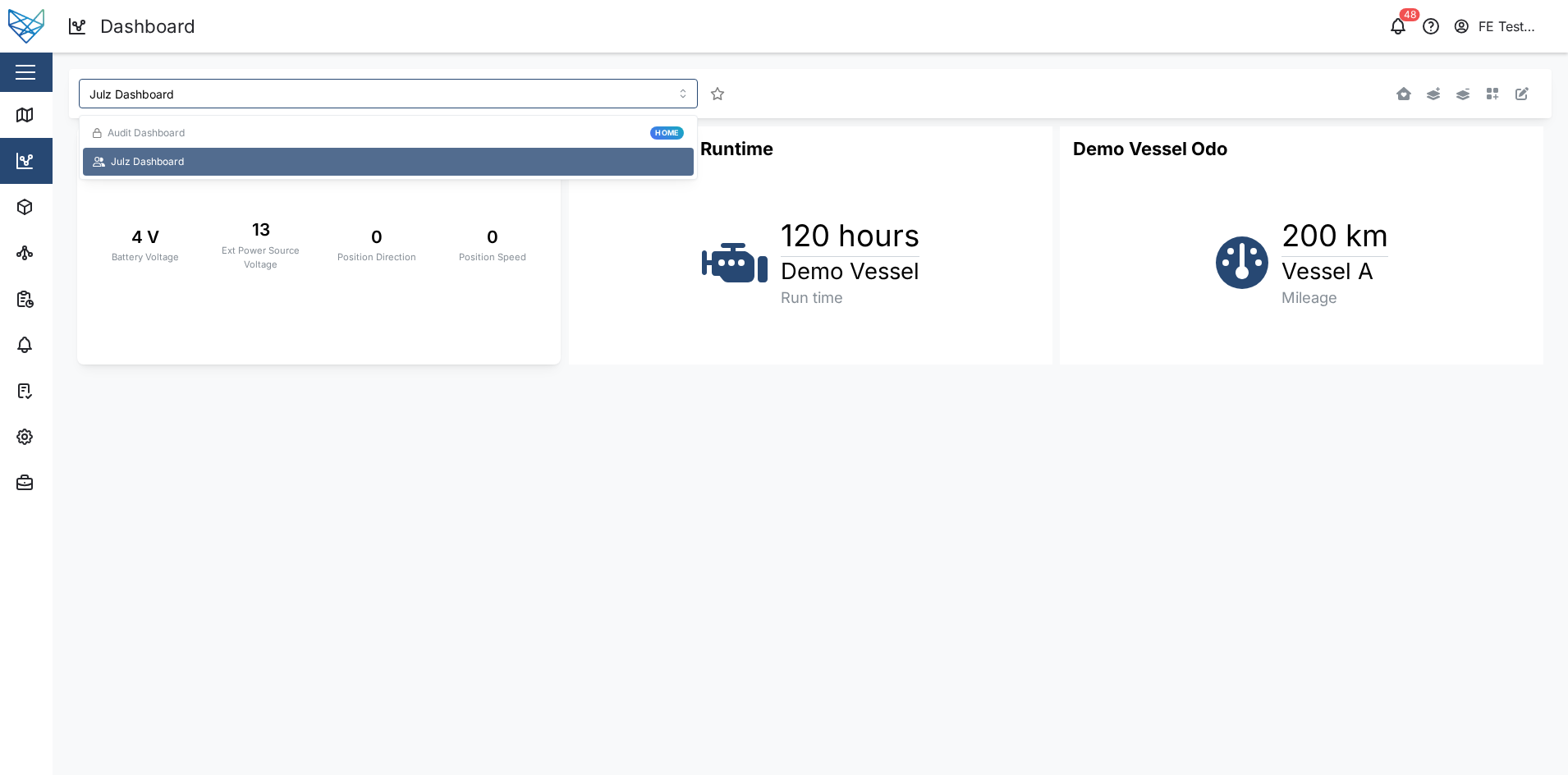
click at [586, 360] on div "120 hours Demo Vessel Run time" at bounding box center [811, 262] width 484 height 203
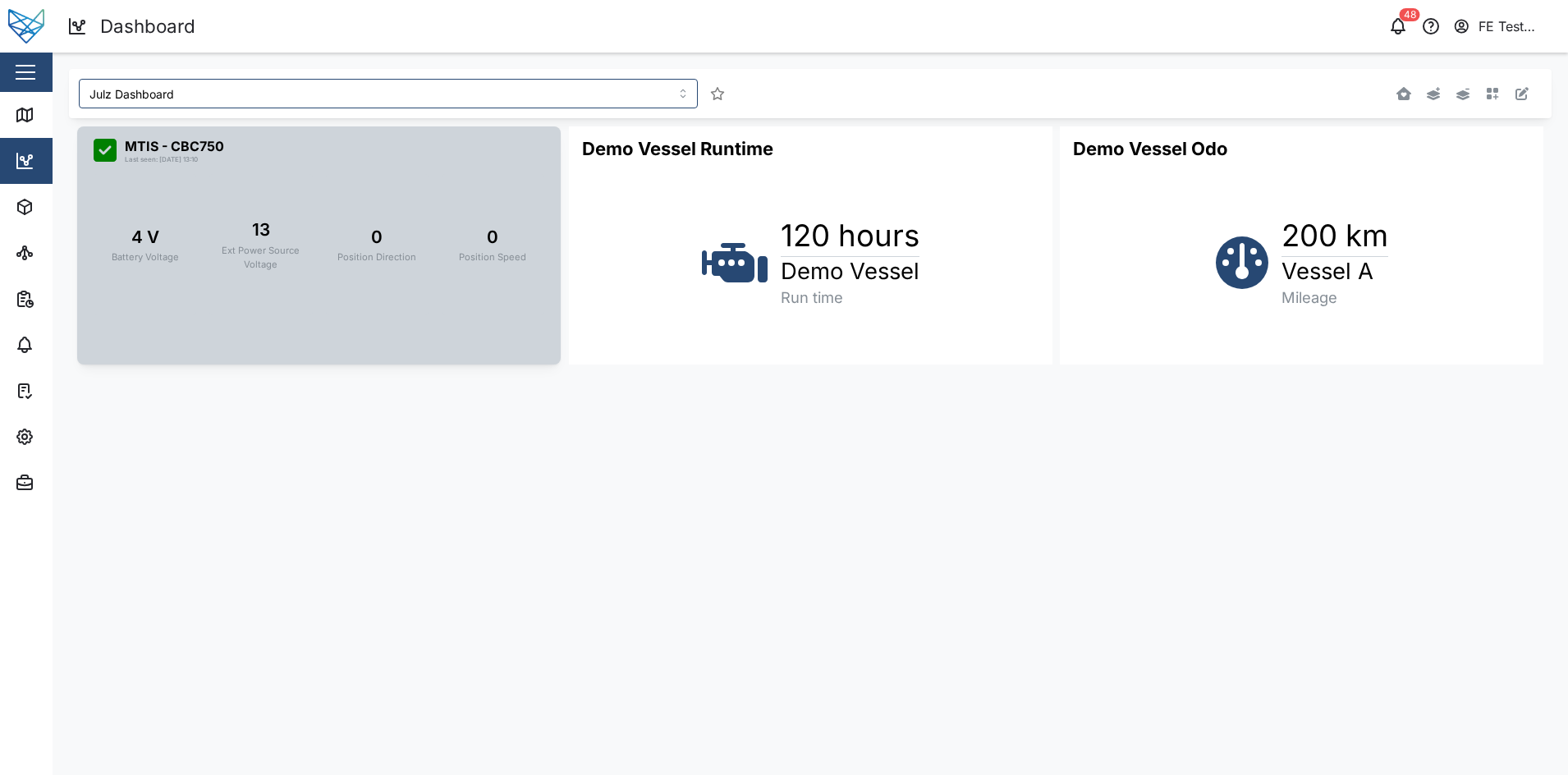
click at [455, 188] on div "0 Position Speed" at bounding box center [493, 244] width 103 height 140
